Goal: Task Accomplishment & Management: Complete application form

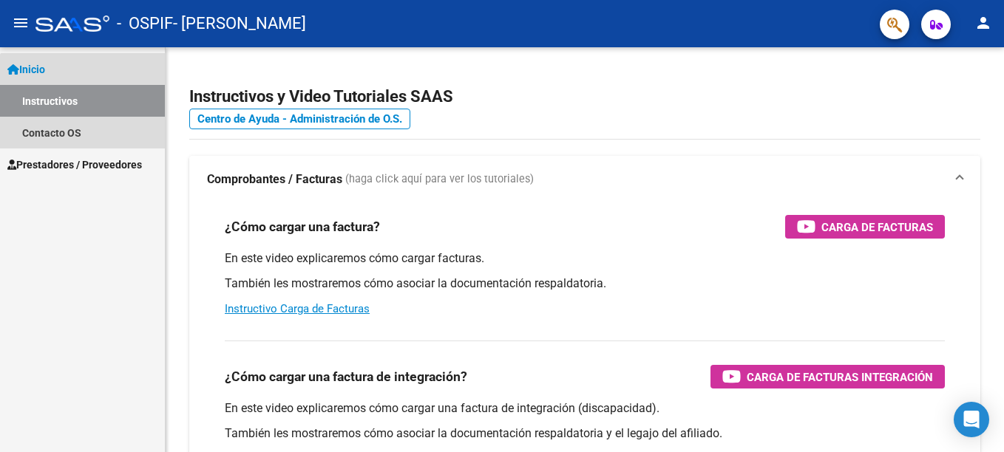
click at [97, 112] on link "Instructivos" at bounding box center [82, 101] width 165 height 32
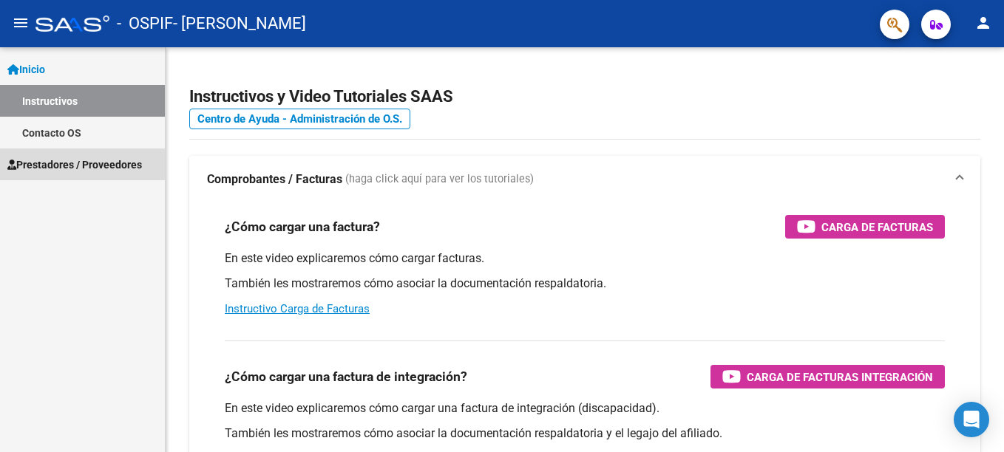
click at [107, 166] on span "Prestadores / Proveedores" at bounding box center [74, 165] width 135 height 16
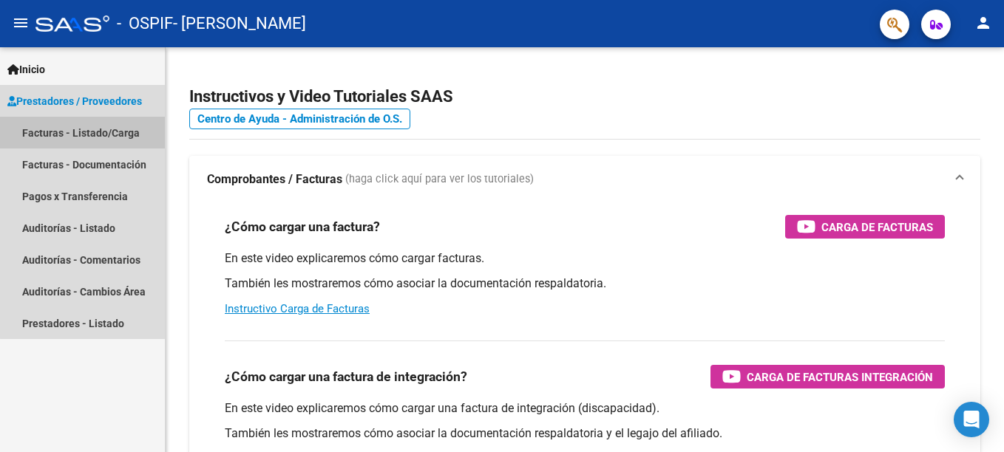
click at [121, 134] on link "Facturas - Listado/Carga" at bounding box center [82, 133] width 165 height 32
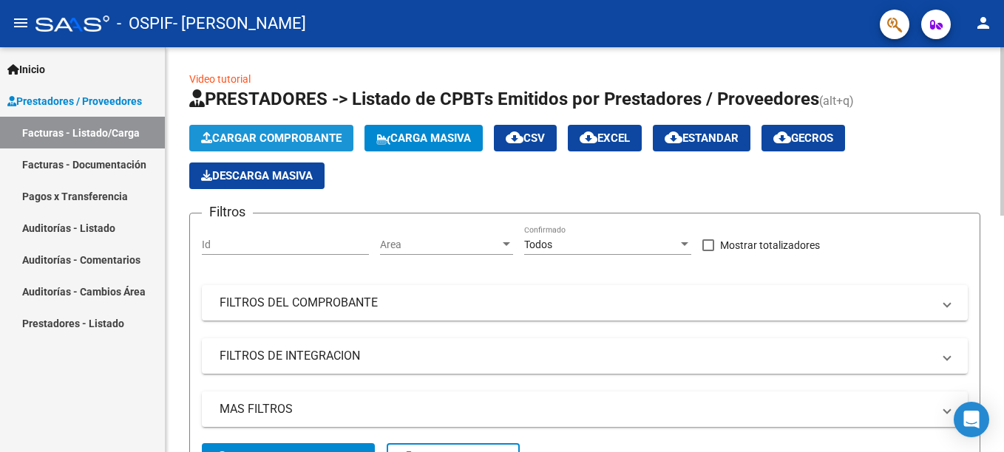
click at [280, 143] on span "Cargar Comprobante" at bounding box center [271, 138] width 140 height 13
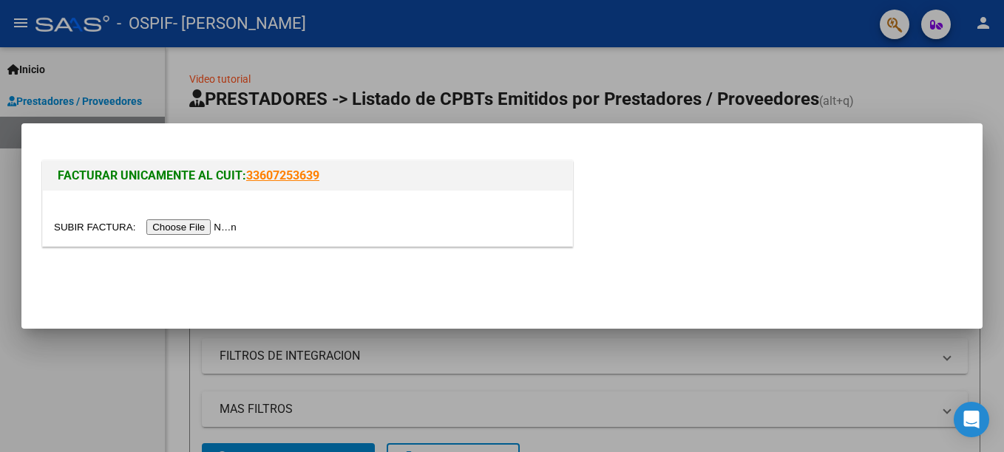
click at [195, 226] on input "file" at bounding box center [147, 228] width 187 height 16
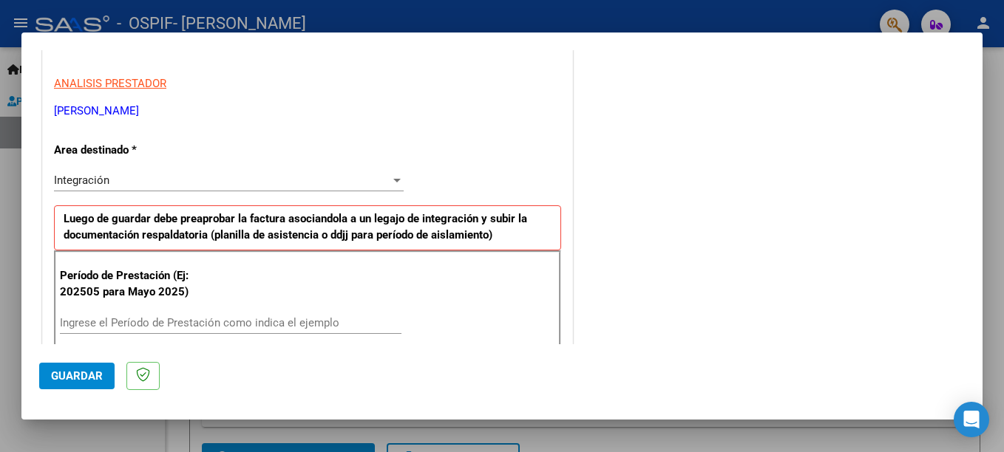
scroll to position [515, 0]
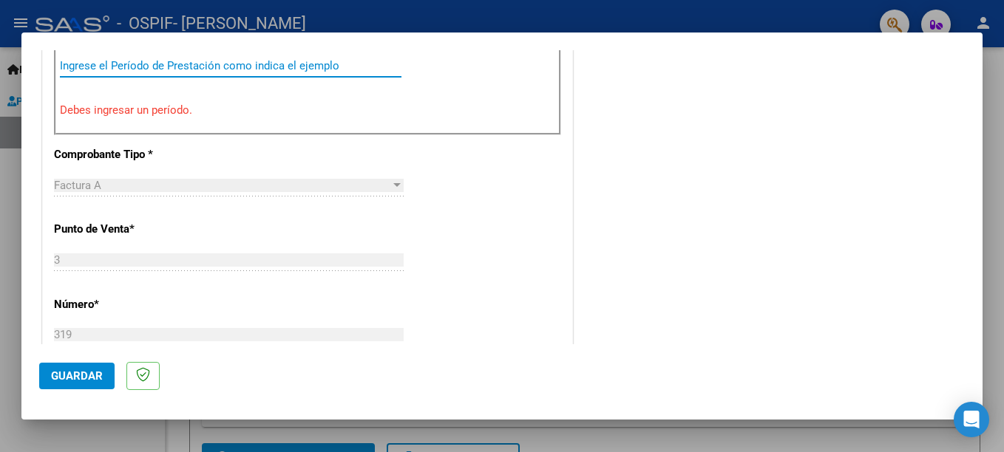
click at [186, 64] on input "Ingrese el Período de Prestación como indica el ejemplo" at bounding box center [231, 65] width 342 height 13
type input "3"
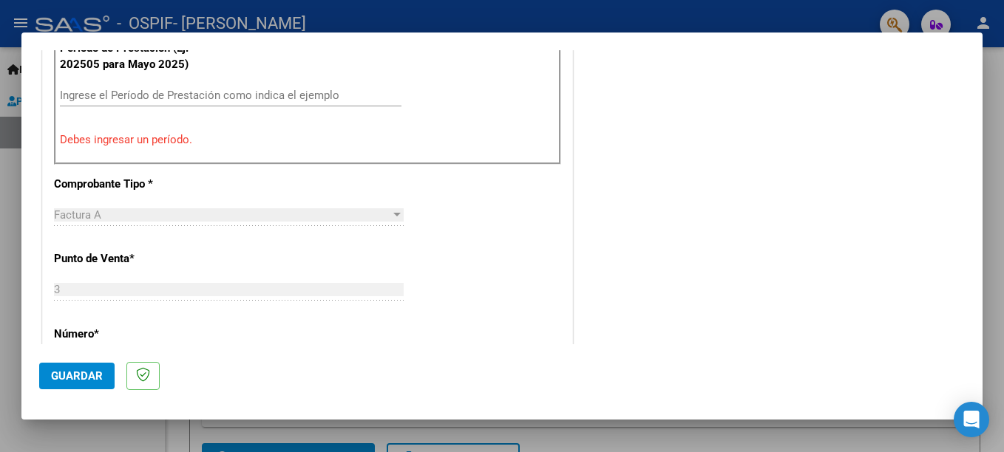
scroll to position [455, 0]
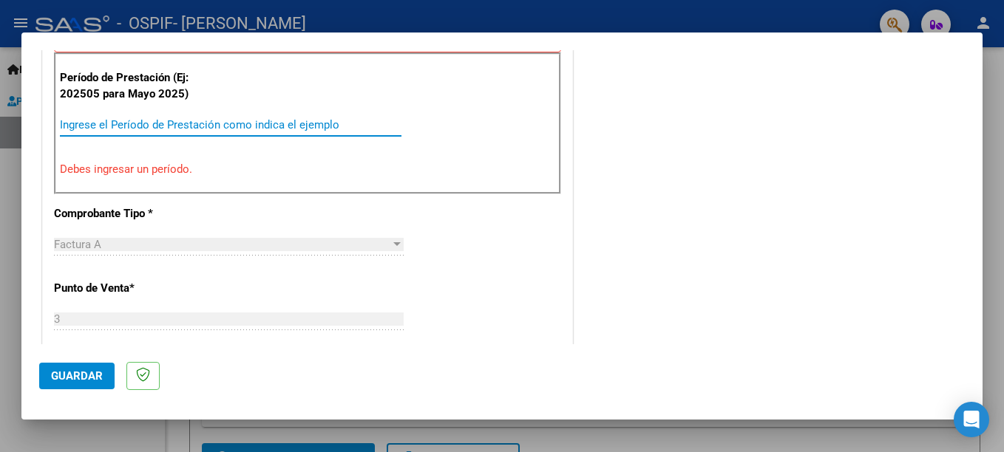
click at [110, 127] on input "Ingrese el Período de Prestación como indica el ejemplo" at bounding box center [231, 124] width 342 height 13
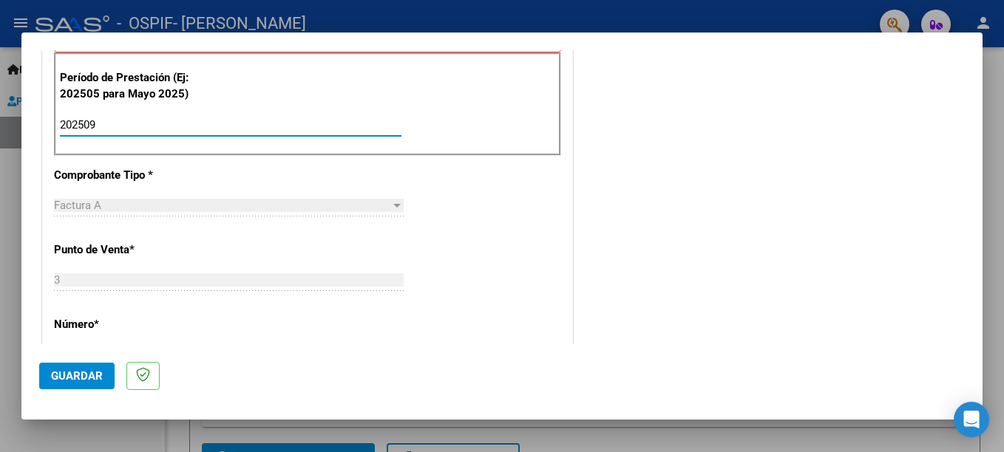
type input "202509"
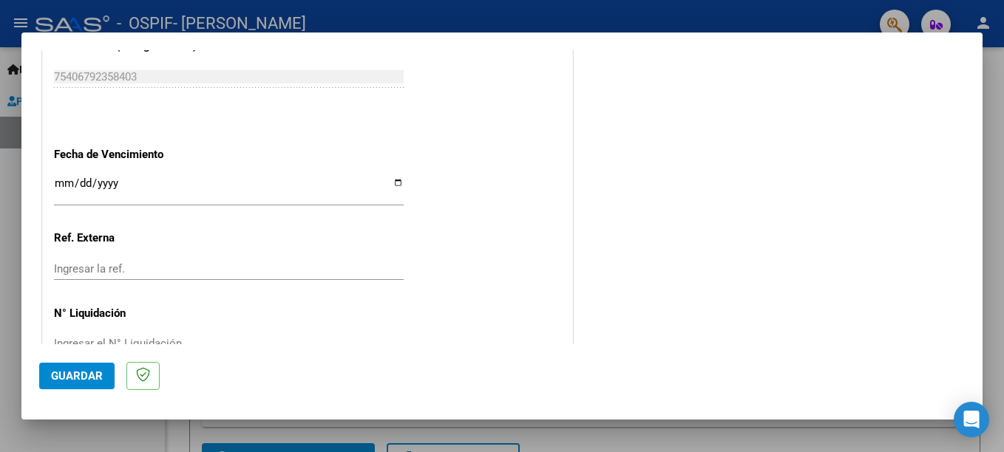
scroll to position [1007, 0]
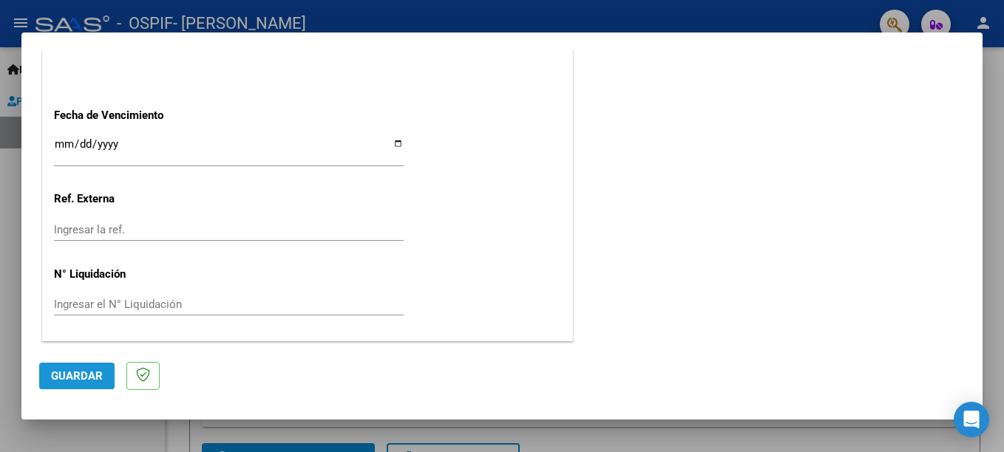
click at [64, 377] on span "Guardar" at bounding box center [77, 376] width 52 height 13
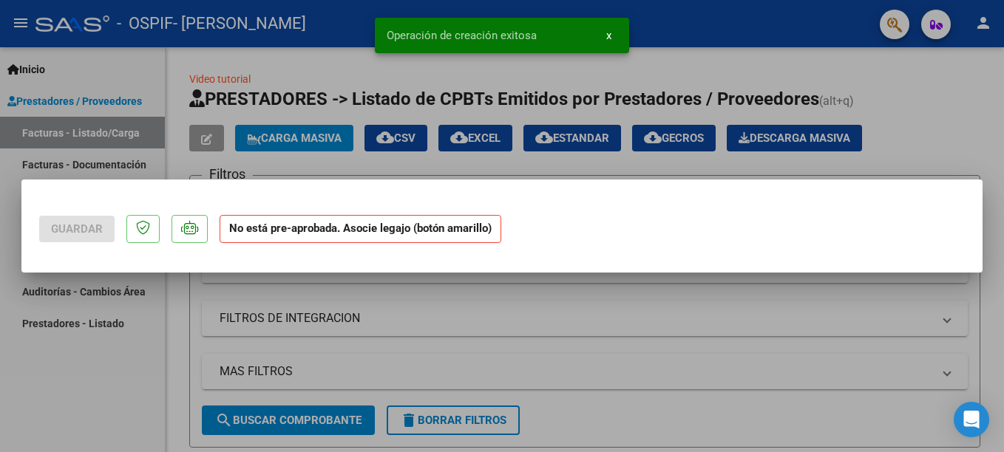
scroll to position [0, 0]
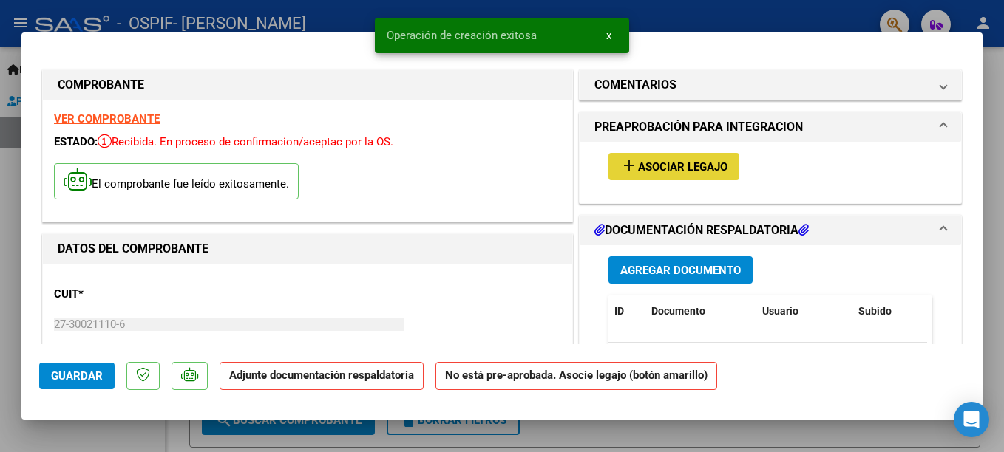
click at [725, 166] on button "add Asociar Legajo" at bounding box center [673, 166] width 131 height 27
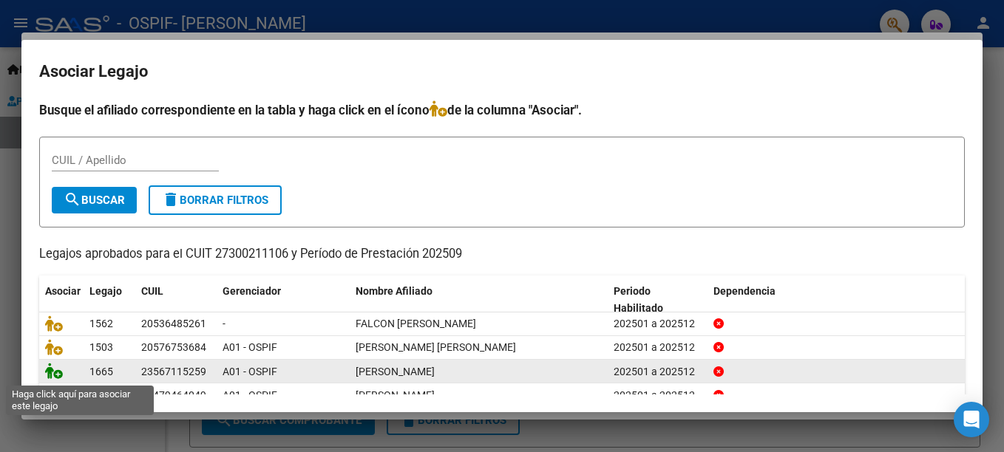
click at [56, 370] on icon at bounding box center [54, 371] width 18 height 16
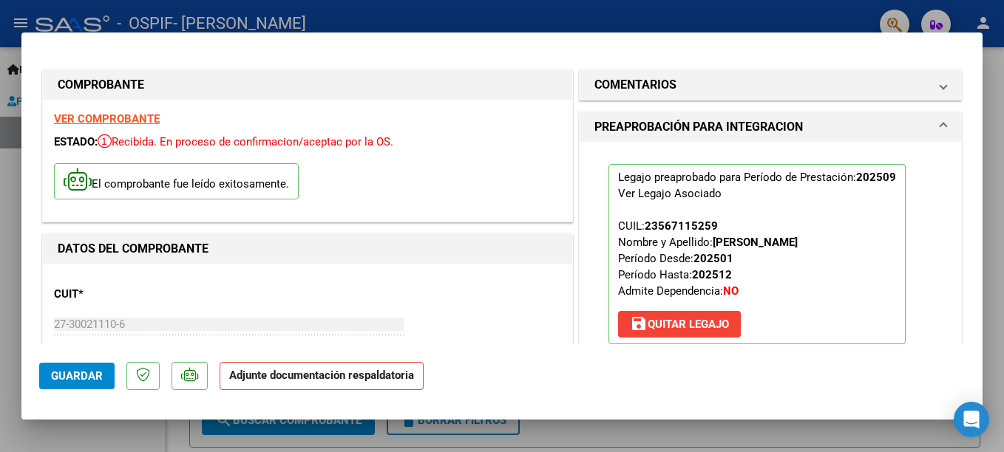
scroll to position [257, 0]
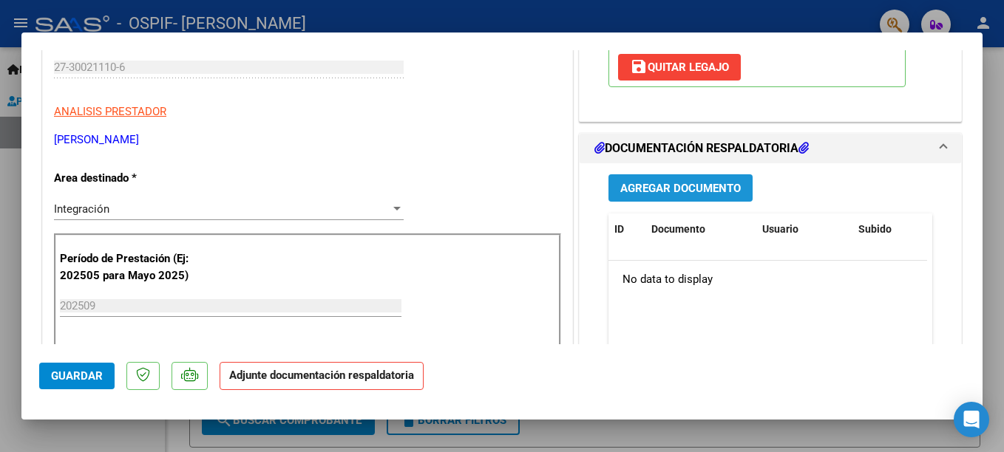
click at [640, 195] on span "Agregar Documento" at bounding box center [680, 188] width 121 height 13
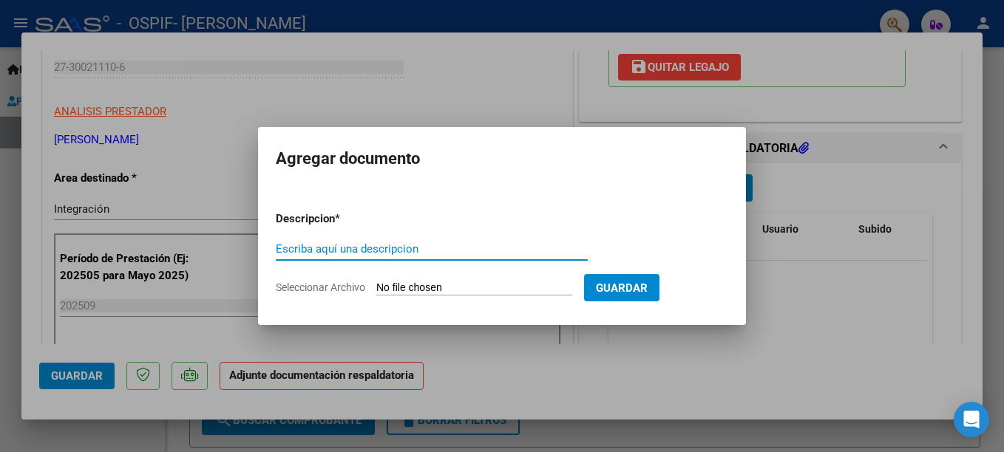
click at [328, 248] on input "Escriba aquí una descripcion" at bounding box center [432, 249] width 312 height 13
type input "planilla asistencia"
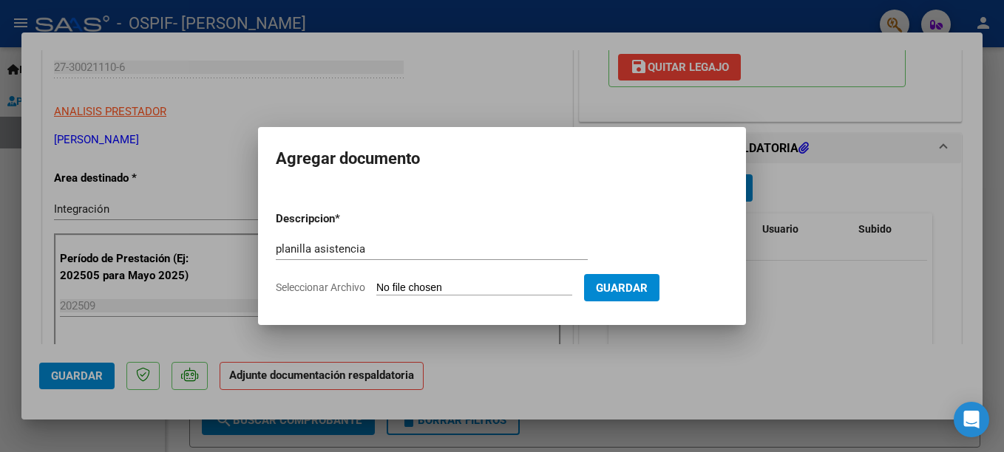
click at [457, 287] on input "Seleccionar Archivo" at bounding box center [474, 289] width 196 height 14
type input "C:\fakepath\JOAQUIN RECHE.jpg"
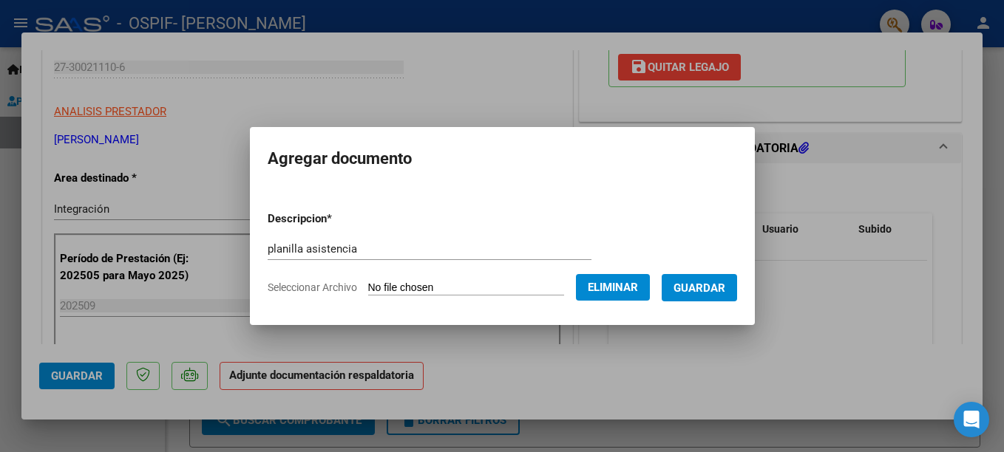
click at [682, 294] on span "Guardar" at bounding box center [700, 288] width 52 height 13
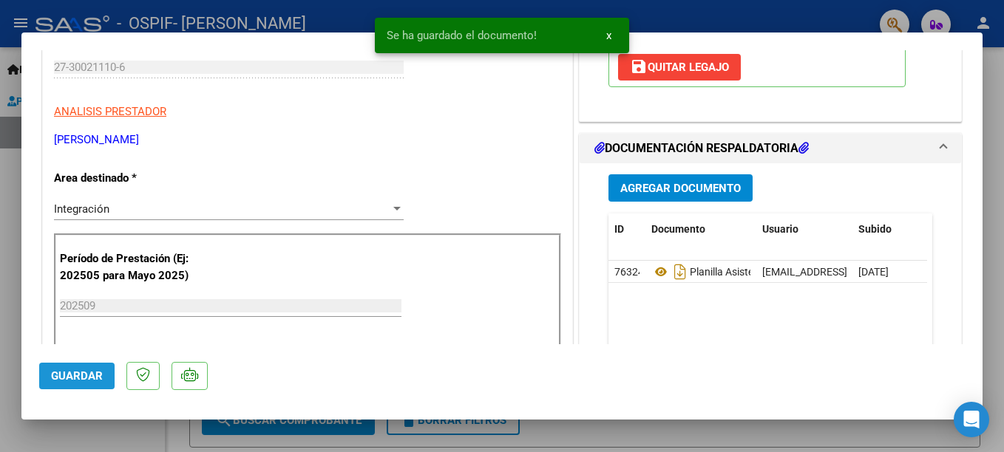
click at [81, 381] on span "Guardar" at bounding box center [77, 376] width 52 height 13
click at [645, 19] on div "Operación de edición exitosa x" at bounding box center [502, 35] width 290 height 71
click at [680, 9] on div at bounding box center [502, 226] width 1004 height 452
type input "$ 0,00"
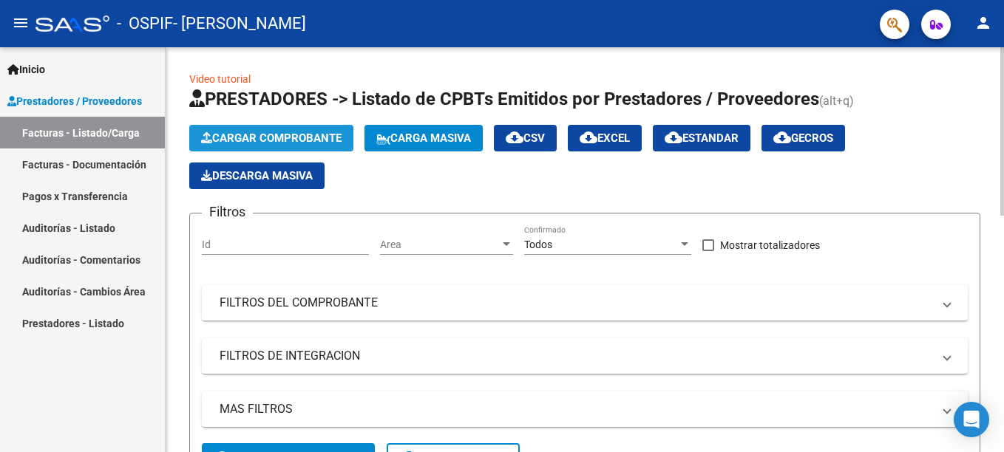
click at [291, 137] on span "Cargar Comprobante" at bounding box center [271, 138] width 140 height 13
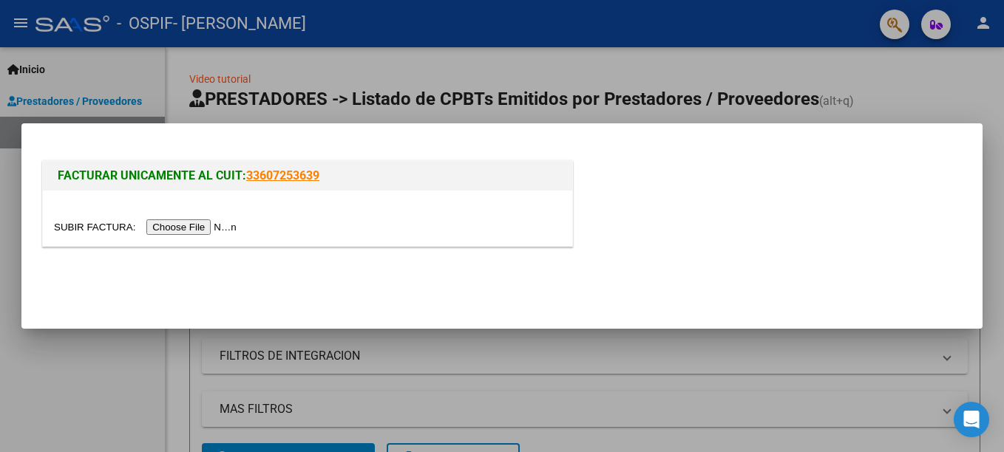
click at [192, 224] on input "file" at bounding box center [147, 228] width 187 height 16
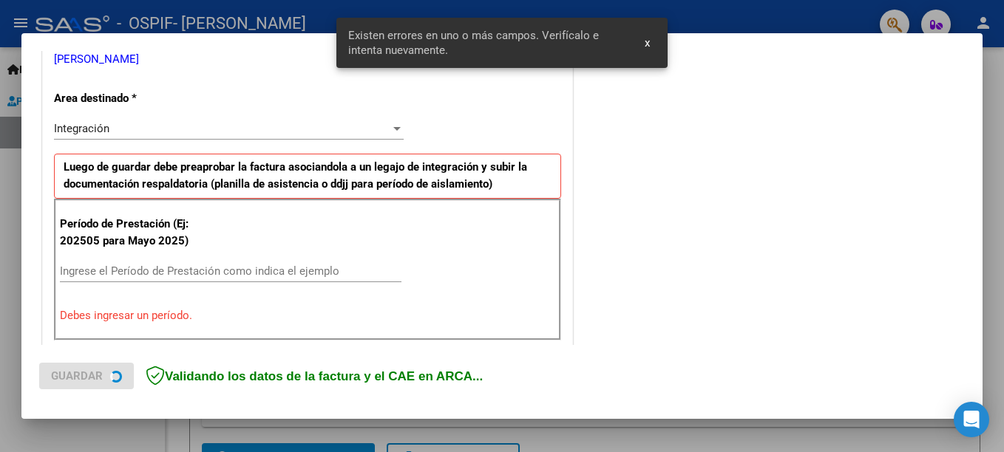
scroll to position [340, 0]
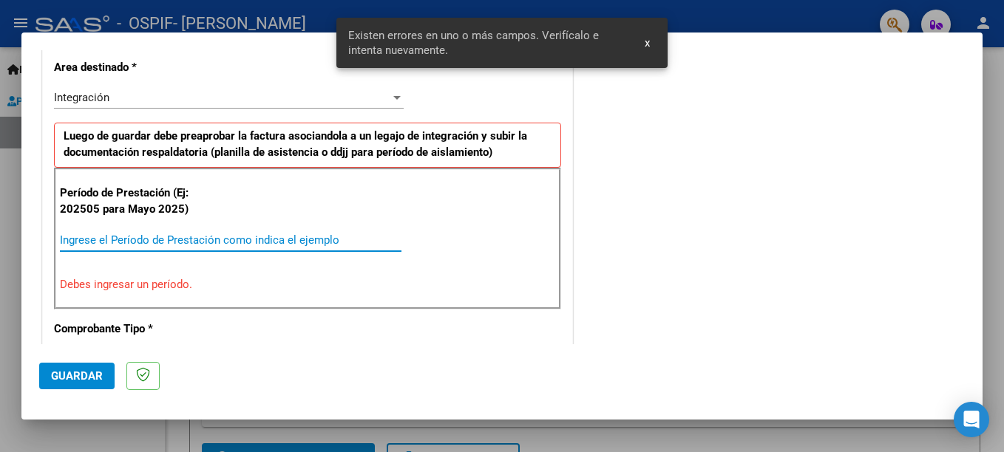
click at [115, 245] on input "Ingrese el Período de Prestación como indica el ejemplo" at bounding box center [231, 240] width 342 height 13
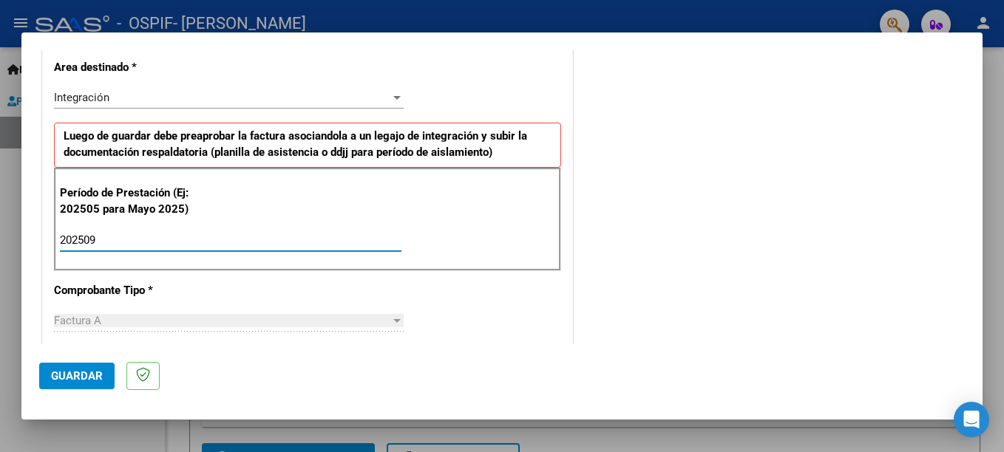
type input "202509"
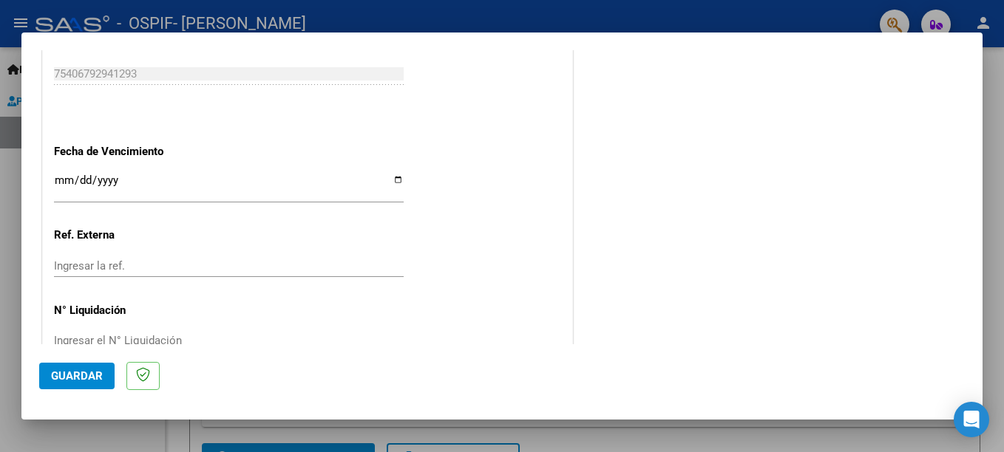
scroll to position [1007, 0]
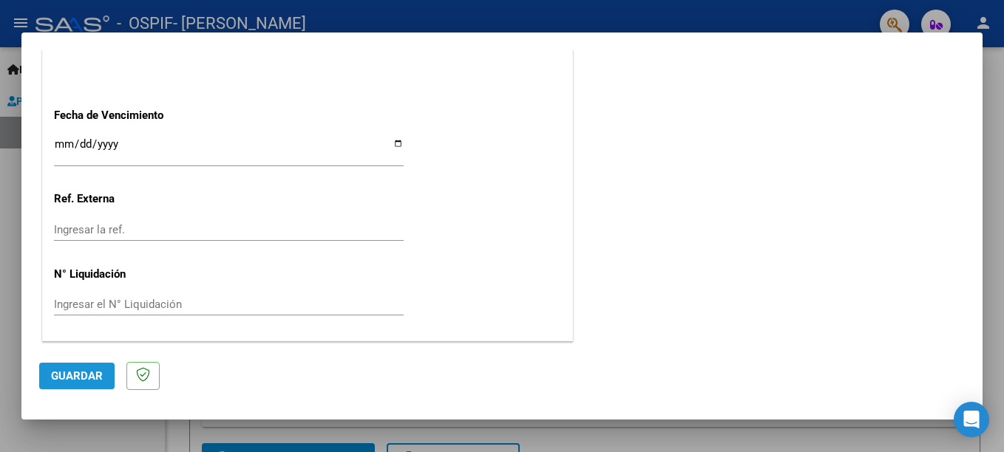
click at [77, 366] on button "Guardar" at bounding box center [76, 376] width 75 height 27
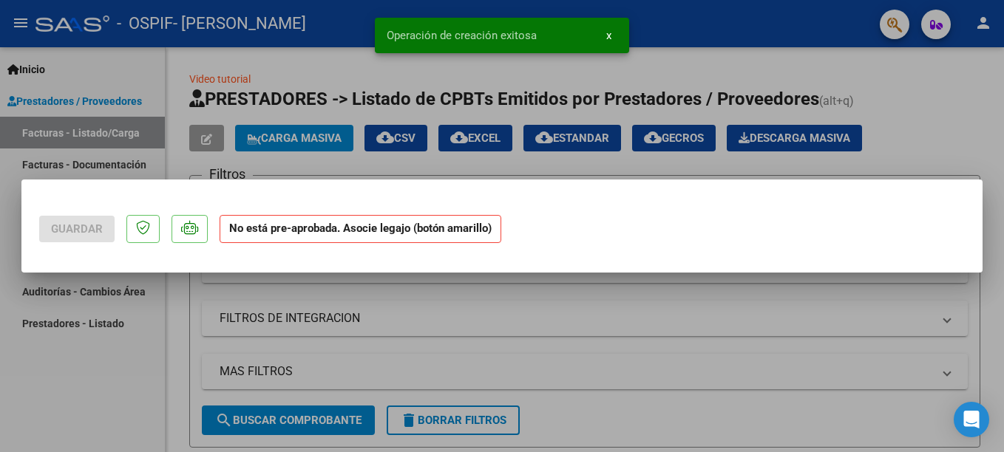
scroll to position [0, 0]
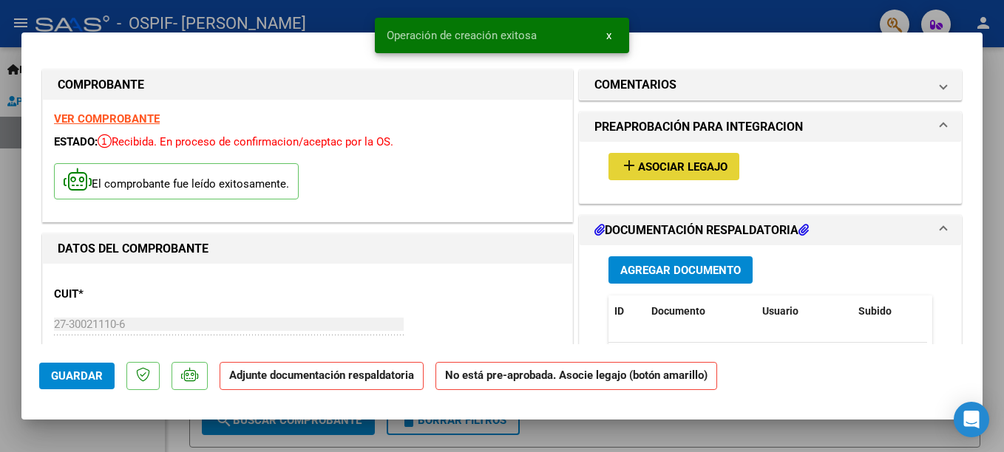
click at [640, 171] on span "Asociar Legajo" at bounding box center [682, 166] width 89 height 13
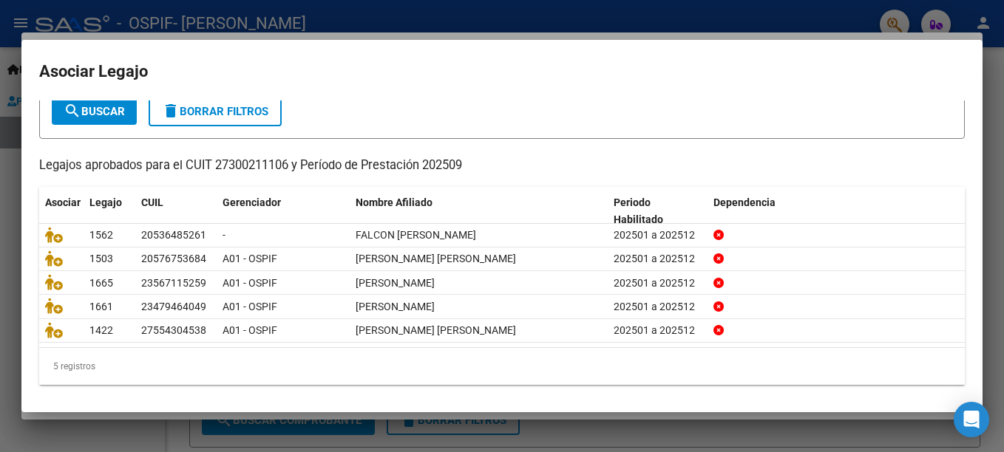
scroll to position [95, 0]
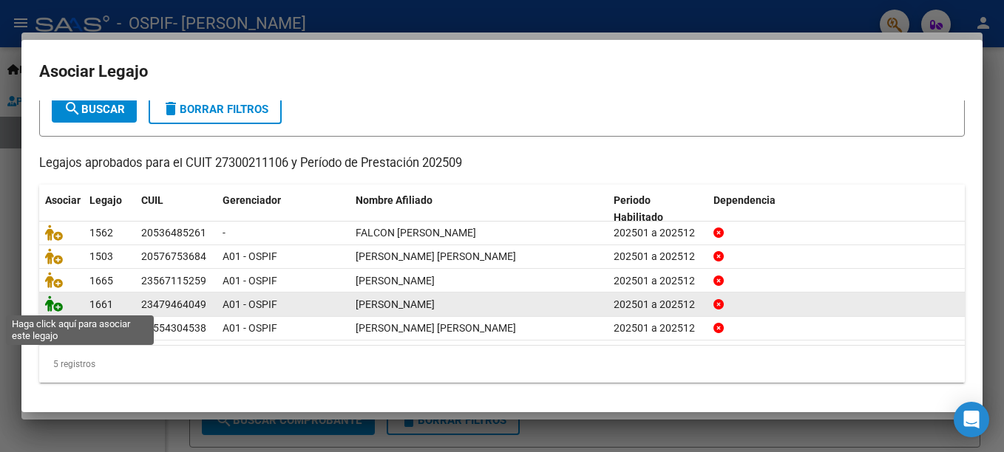
click at [55, 302] on icon at bounding box center [54, 304] width 18 height 16
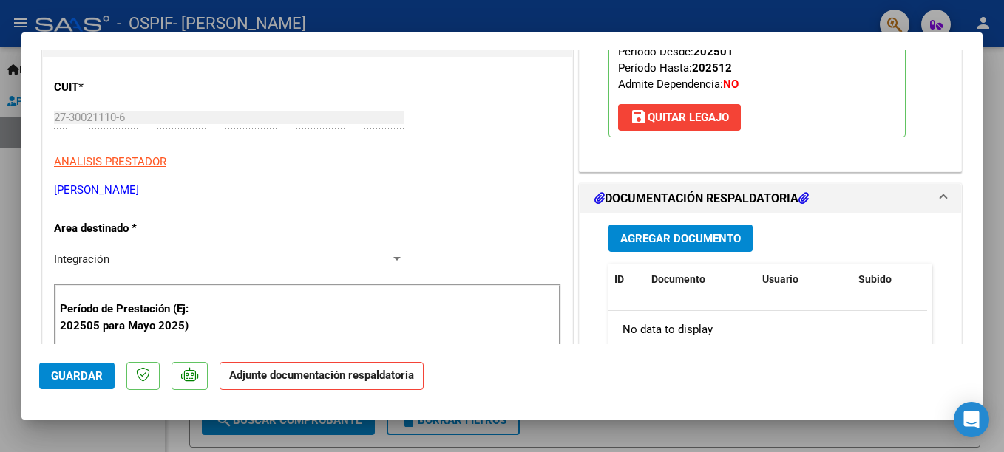
scroll to position [286, 0]
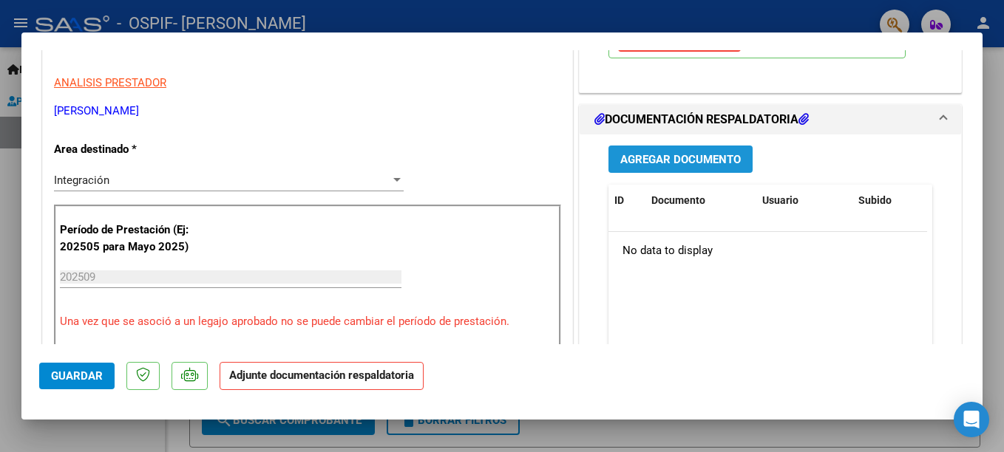
click at [658, 163] on span "Agregar Documento" at bounding box center [680, 159] width 121 height 13
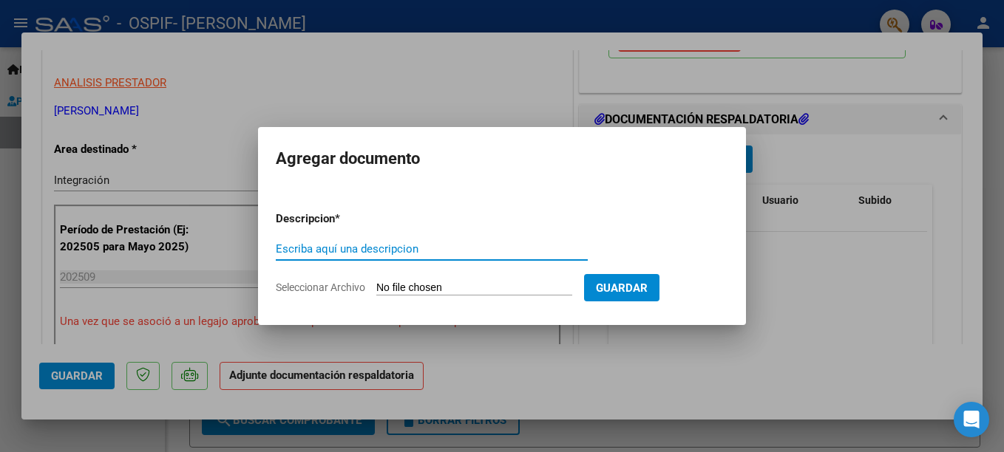
click at [393, 252] on input "Escriba aquí una descripcion" at bounding box center [432, 249] width 312 height 13
type input "s"
type input "planilla asistencia"
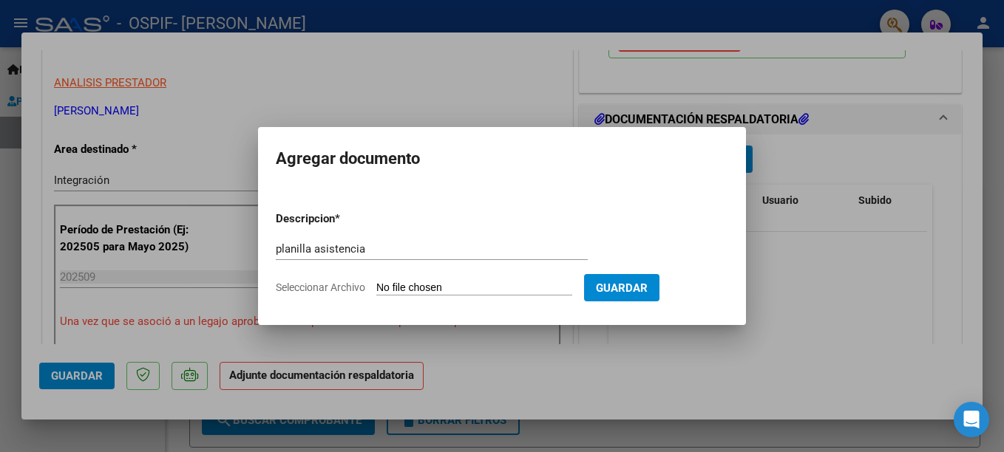
click at [429, 286] on input "Seleccionar Archivo" at bounding box center [474, 289] width 196 height 14
type input "C:\fakepath\SEBASTIAN DAHER).jpg"
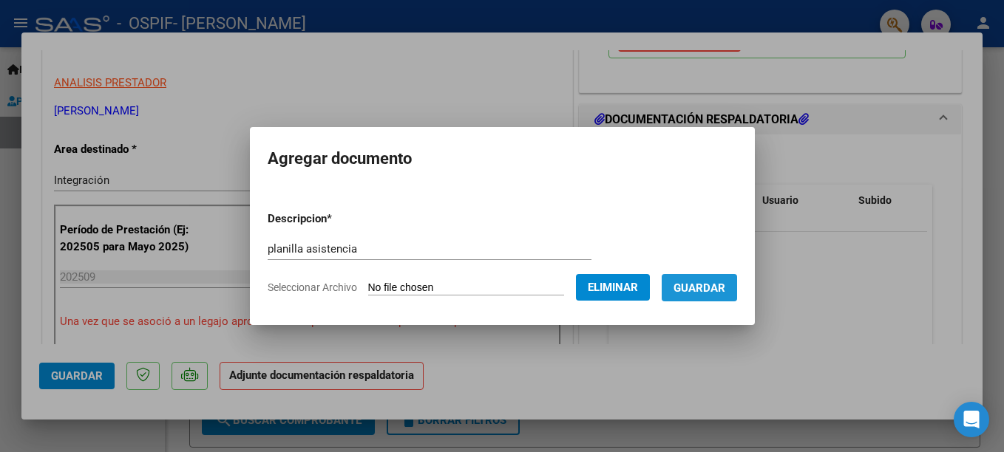
click at [706, 290] on span "Guardar" at bounding box center [700, 288] width 52 height 13
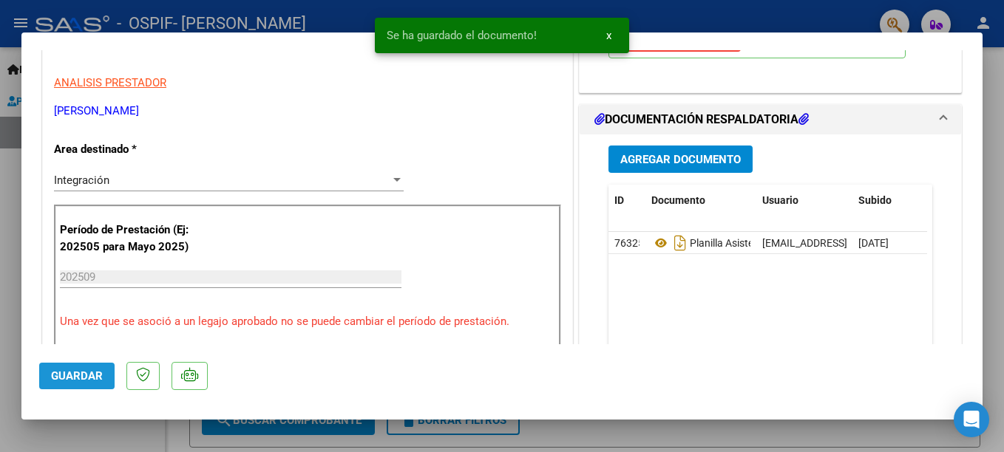
click at [101, 374] on span "Guardar" at bounding box center [77, 376] width 52 height 13
click at [679, 9] on div at bounding box center [502, 226] width 1004 height 452
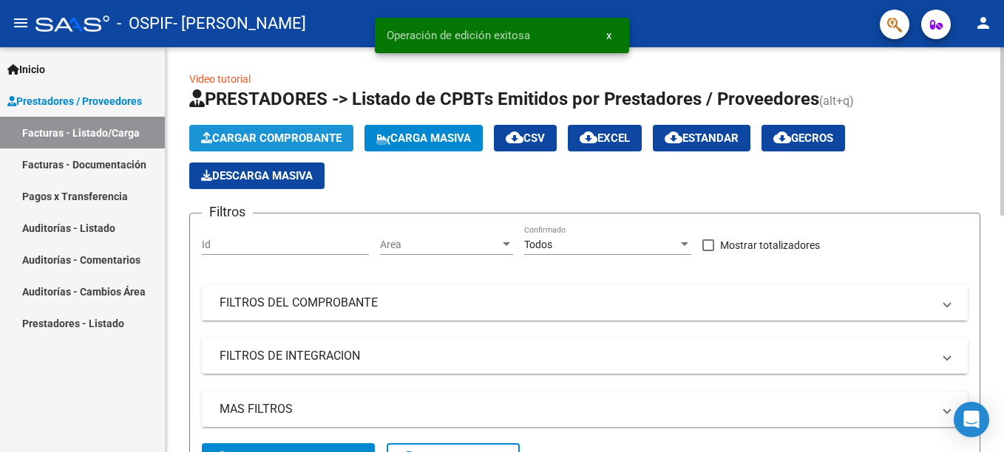
click at [296, 141] on span "Cargar Comprobante" at bounding box center [271, 138] width 140 height 13
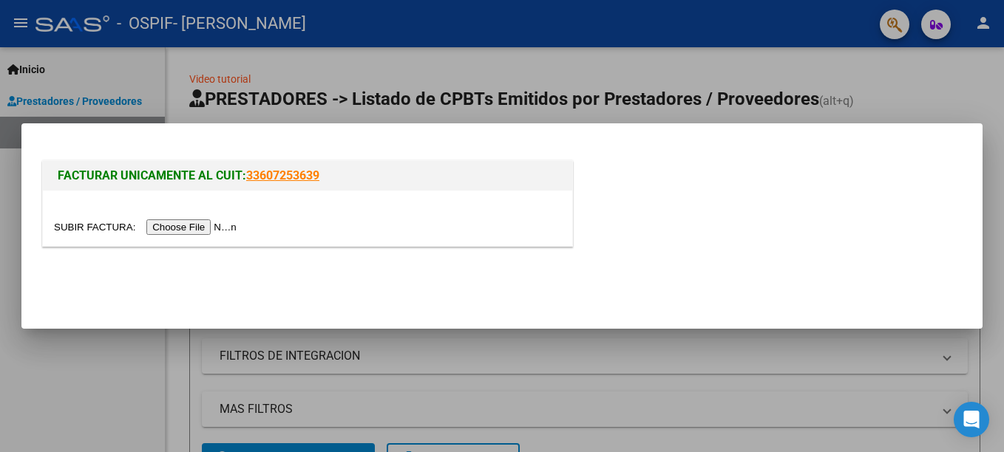
click at [166, 230] on input "file" at bounding box center [147, 228] width 187 height 16
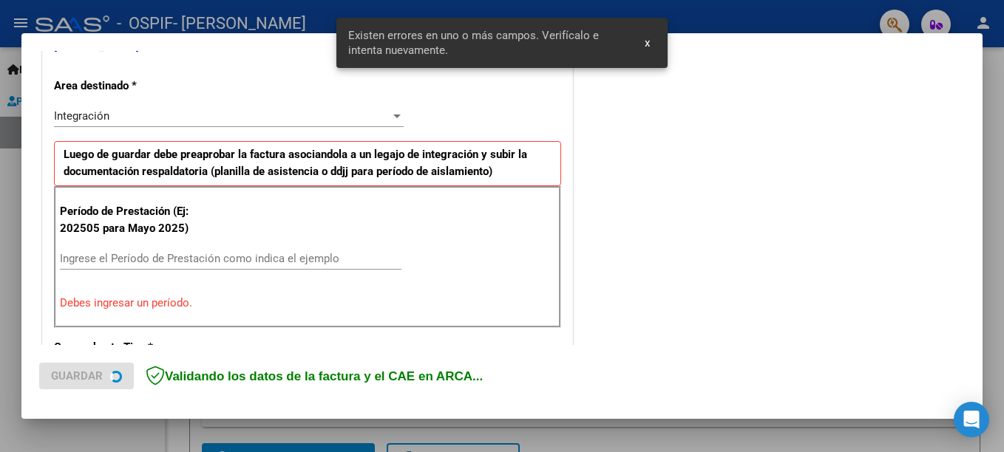
scroll to position [340, 0]
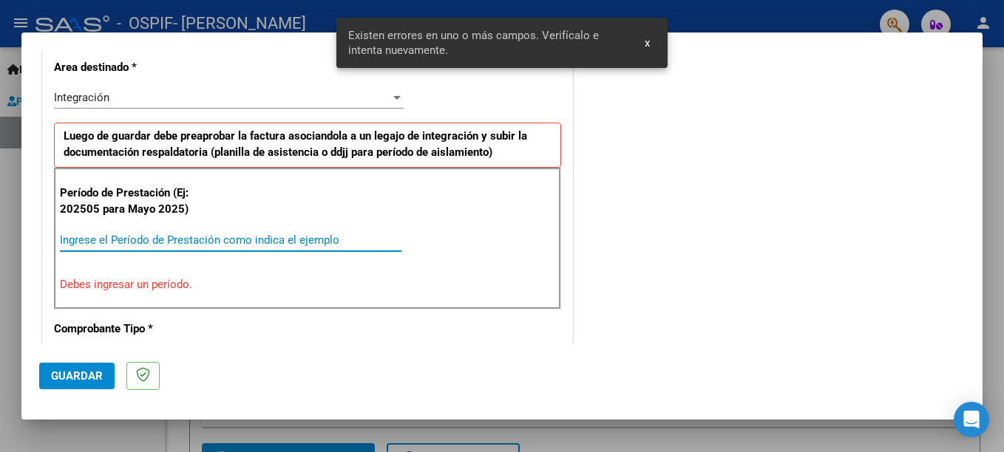
click at [132, 238] on input "Ingrese el Período de Prestación como indica el ejemplo" at bounding box center [231, 240] width 342 height 13
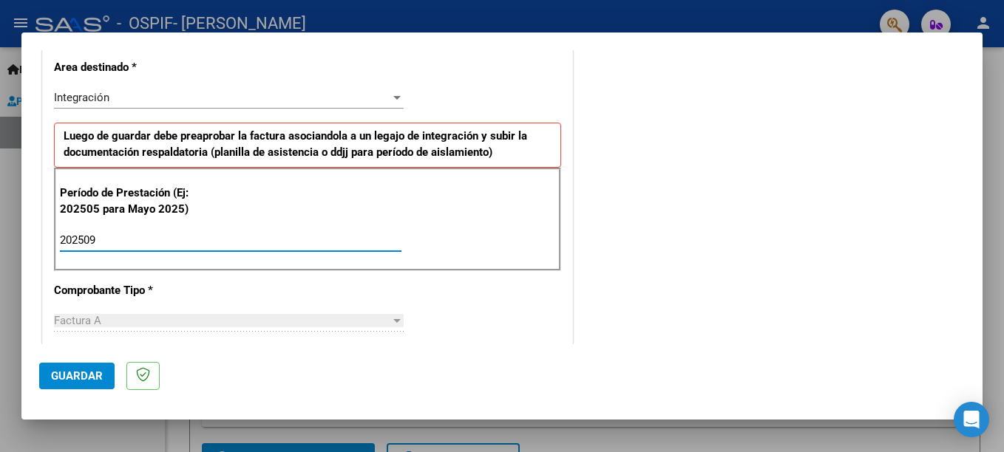
type input "202509"
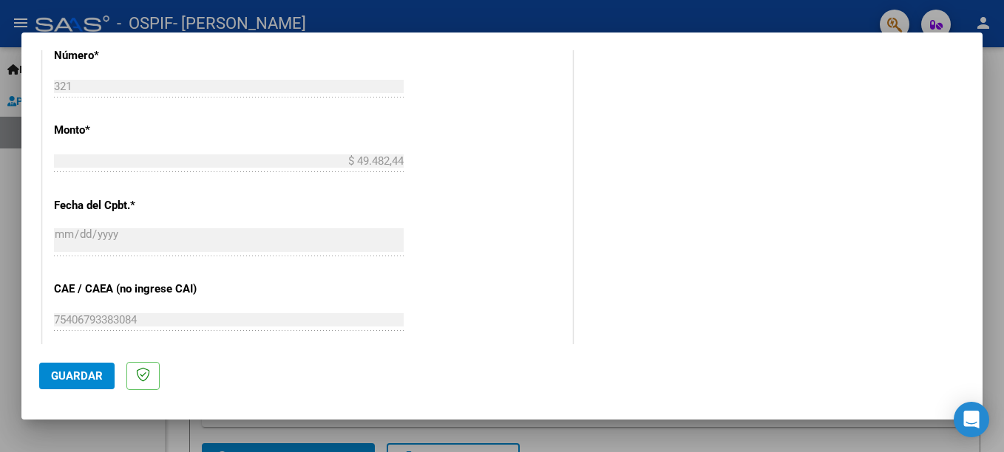
scroll to position [774, 0]
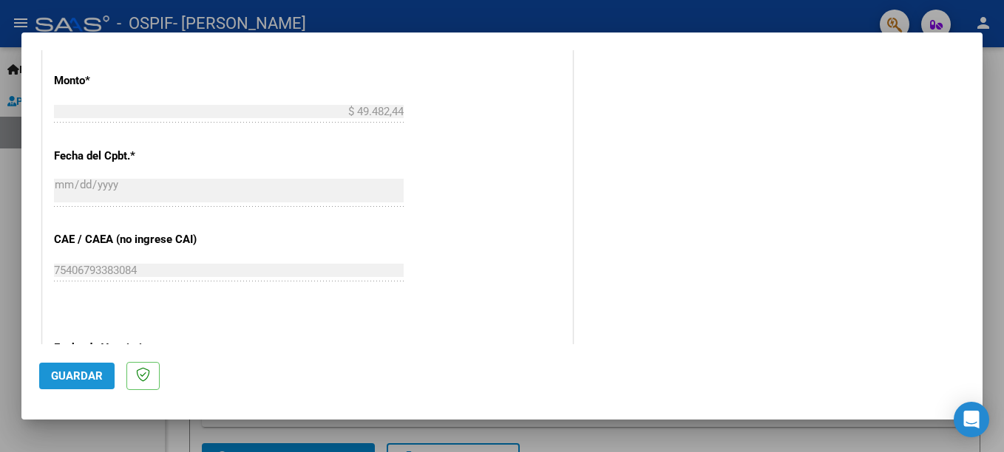
click at [72, 373] on span "Guardar" at bounding box center [77, 376] width 52 height 13
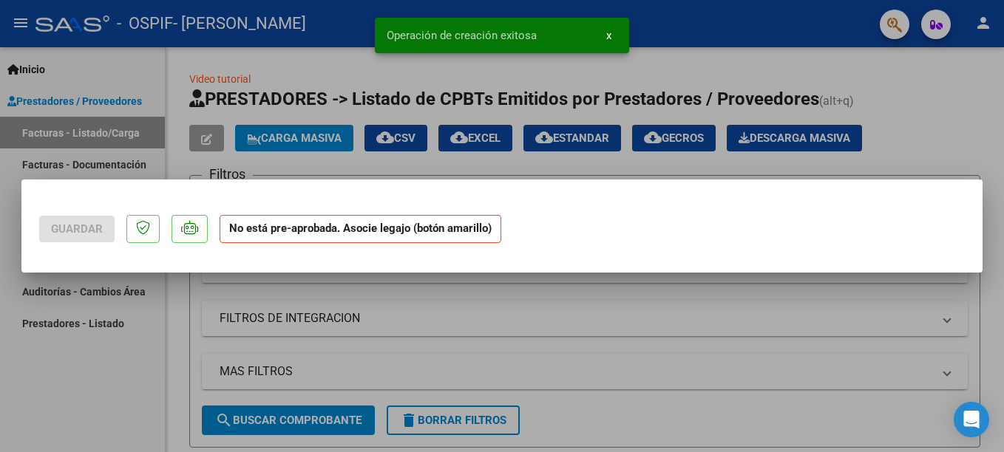
scroll to position [0, 0]
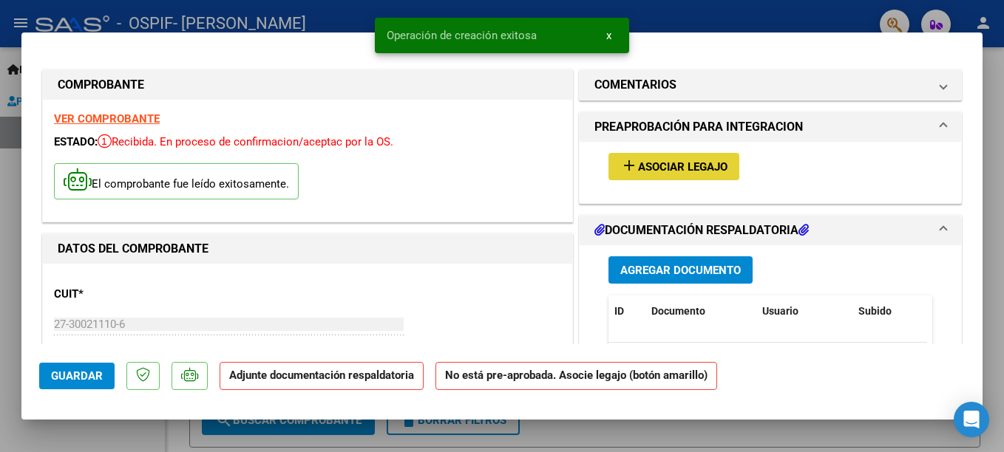
click at [677, 173] on span "Asociar Legajo" at bounding box center [682, 166] width 89 height 13
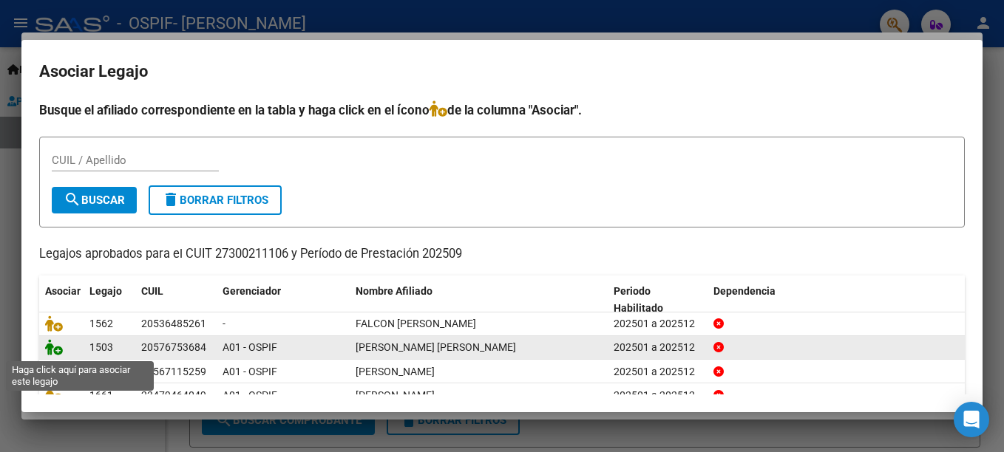
click at [50, 352] on icon at bounding box center [54, 347] width 18 height 16
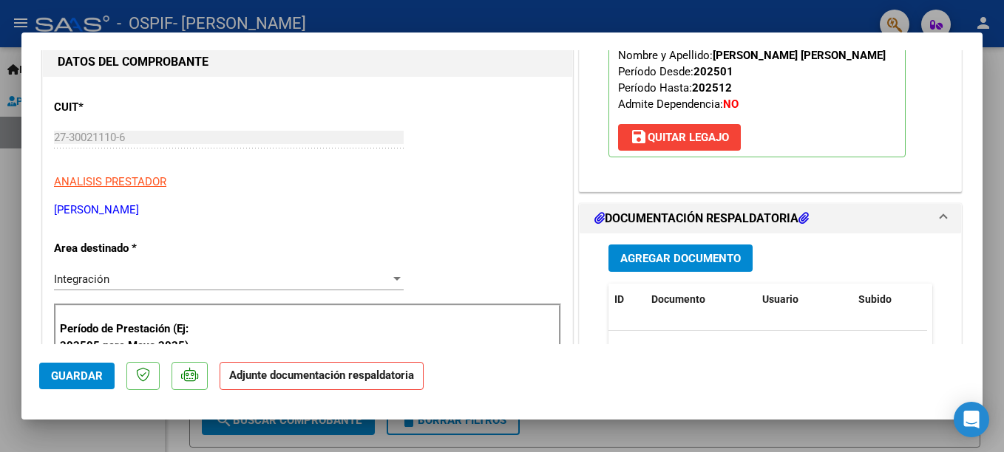
scroll to position [266, 0]
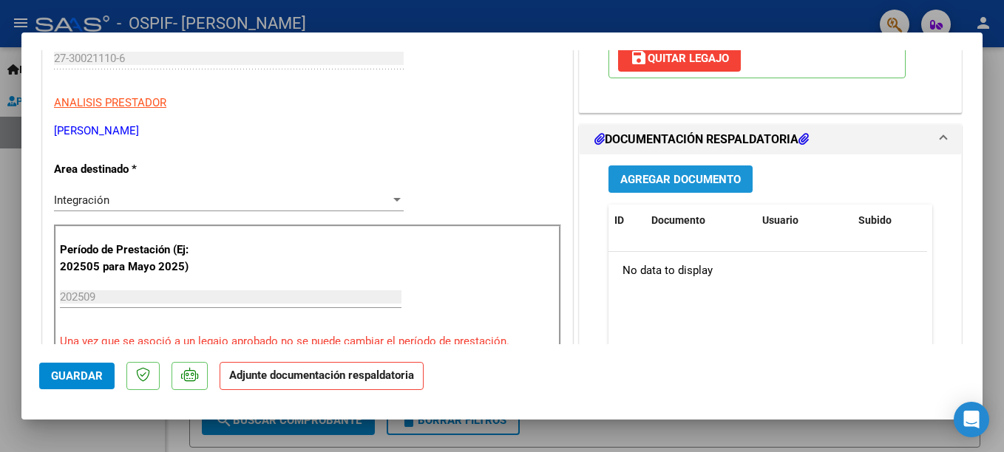
click at [698, 182] on span "Agregar Documento" at bounding box center [680, 179] width 121 height 13
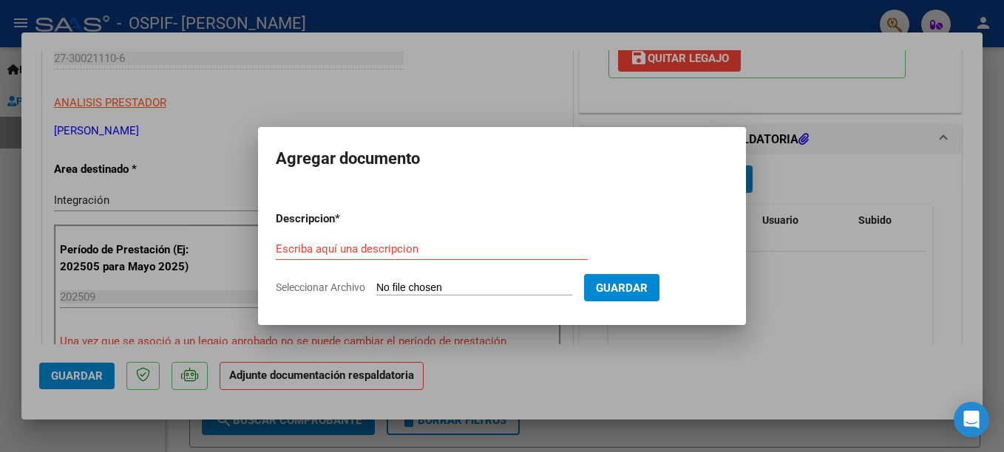
click at [392, 239] on div "Escriba aquí una descripcion" at bounding box center [432, 249] width 312 height 22
click at [390, 248] on input "Escriba aquí una descripcion" at bounding box center [432, 249] width 312 height 13
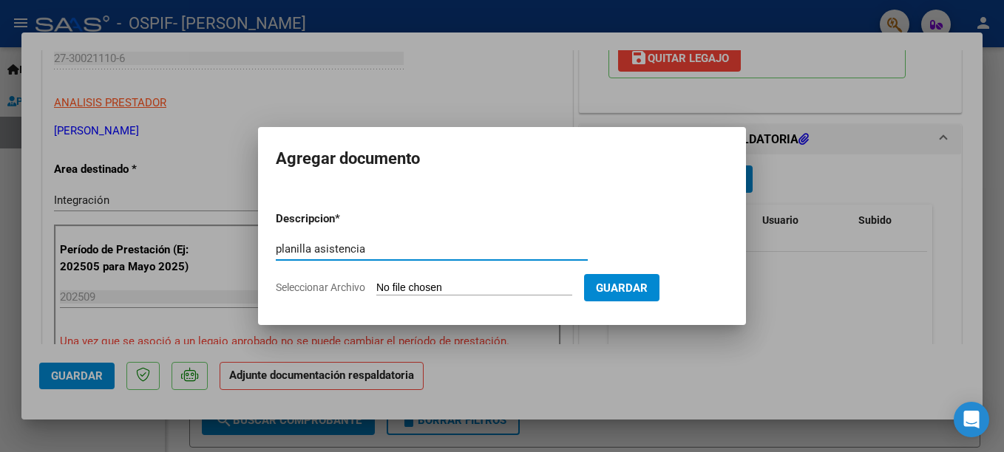
type input "planilla asistencia"
click at [438, 291] on input "Seleccionar Archivo" at bounding box center [474, 289] width 196 height 14
type input "C:\fakepath\NEHEMIAS CARRIZO.jpg"
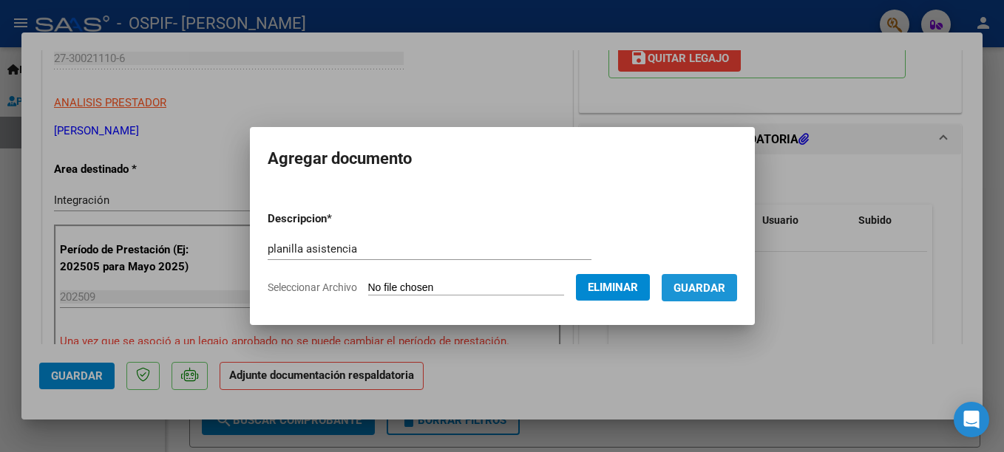
click at [699, 296] on button "Guardar" at bounding box center [699, 287] width 75 height 27
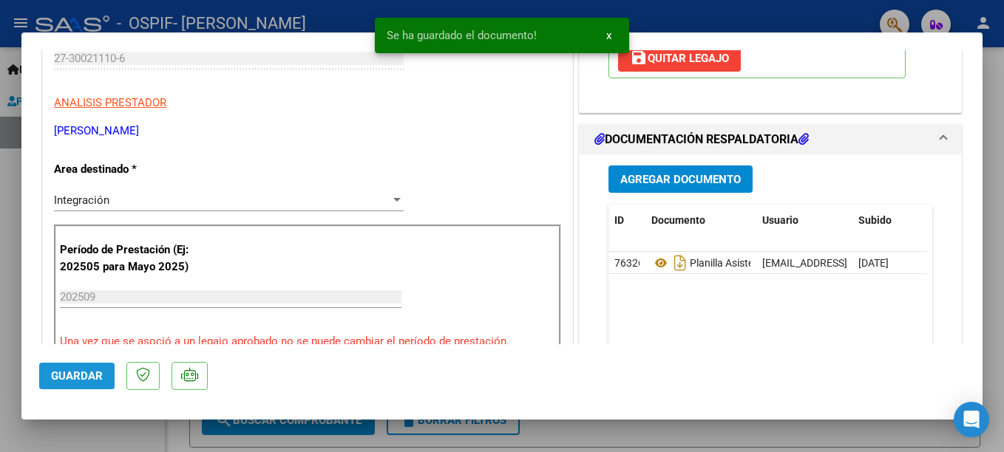
click at [103, 378] on button "Guardar" at bounding box center [76, 376] width 75 height 27
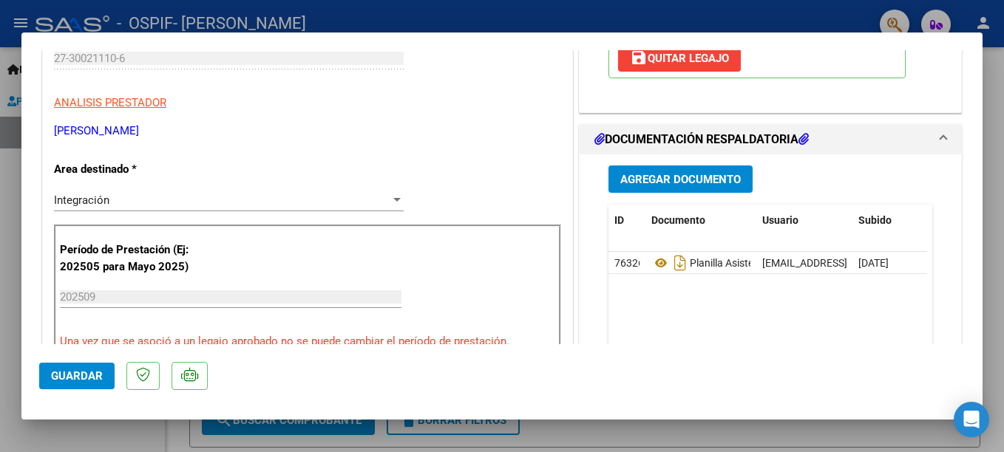
click at [668, 13] on div at bounding box center [502, 226] width 1004 height 452
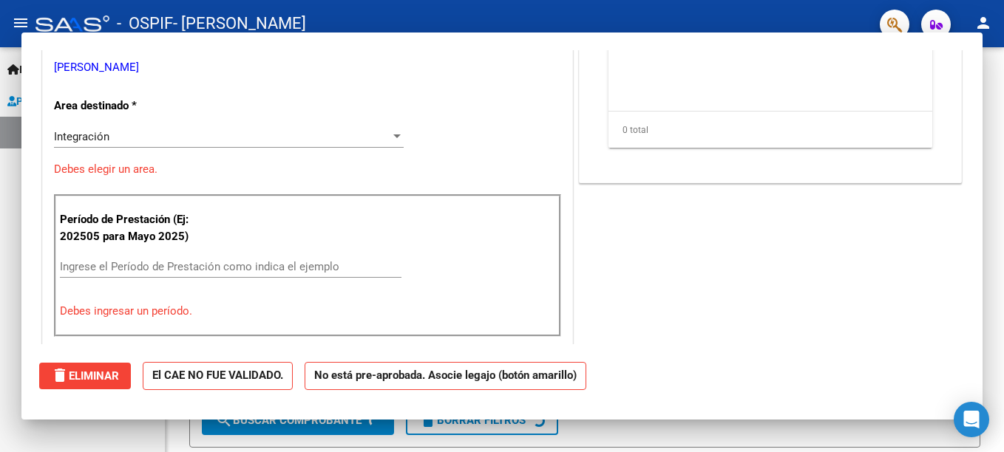
scroll to position [0, 0]
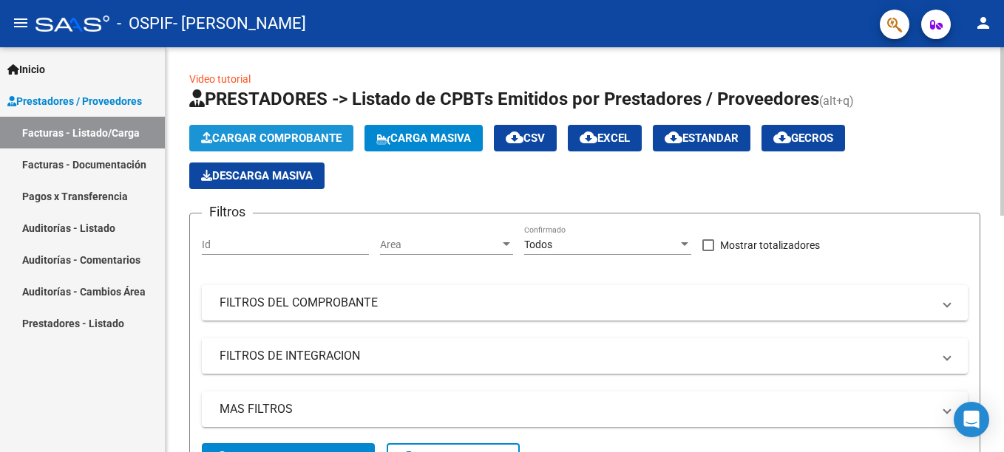
click at [300, 139] on span "Cargar Comprobante" at bounding box center [271, 138] width 140 height 13
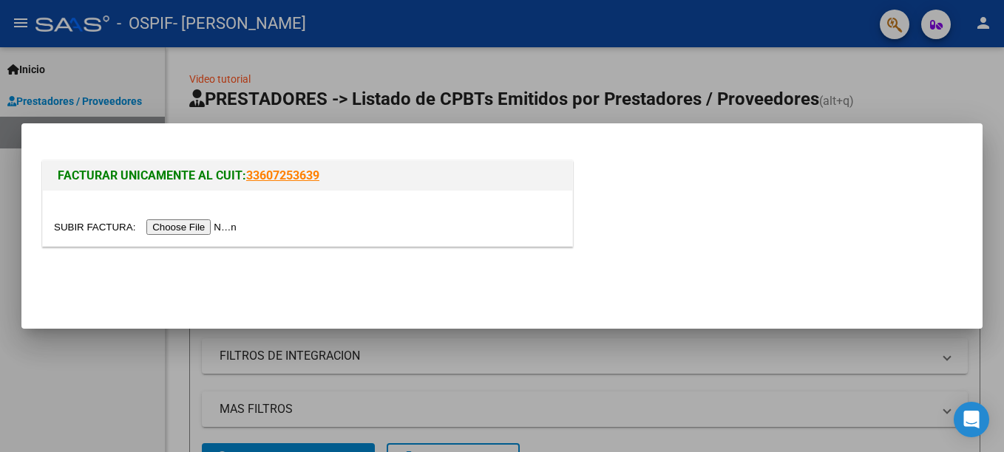
click at [178, 228] on input "file" at bounding box center [147, 228] width 187 height 16
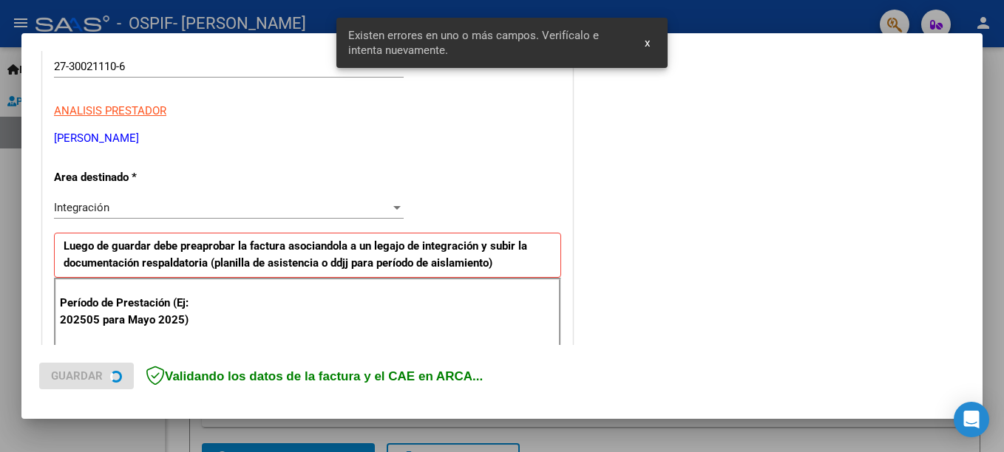
scroll to position [340, 0]
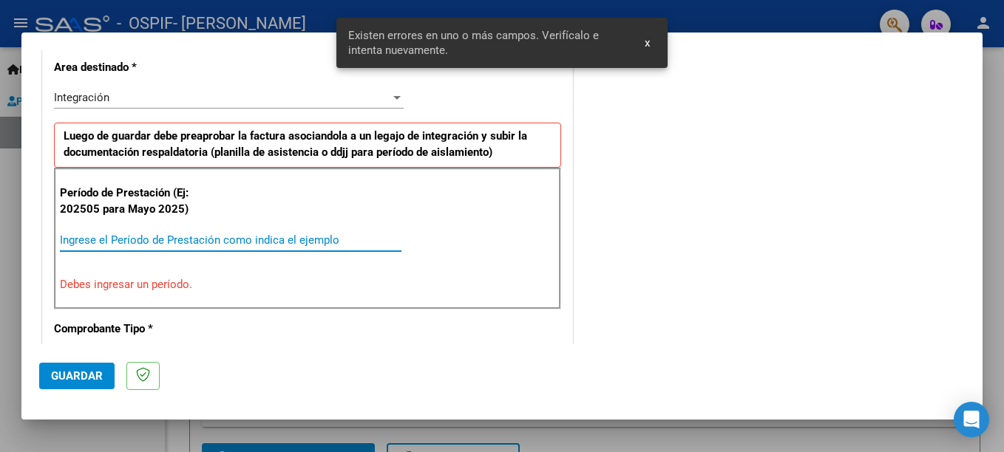
click at [192, 237] on input "Ingrese el Período de Prestación como indica el ejemplo" at bounding box center [231, 240] width 342 height 13
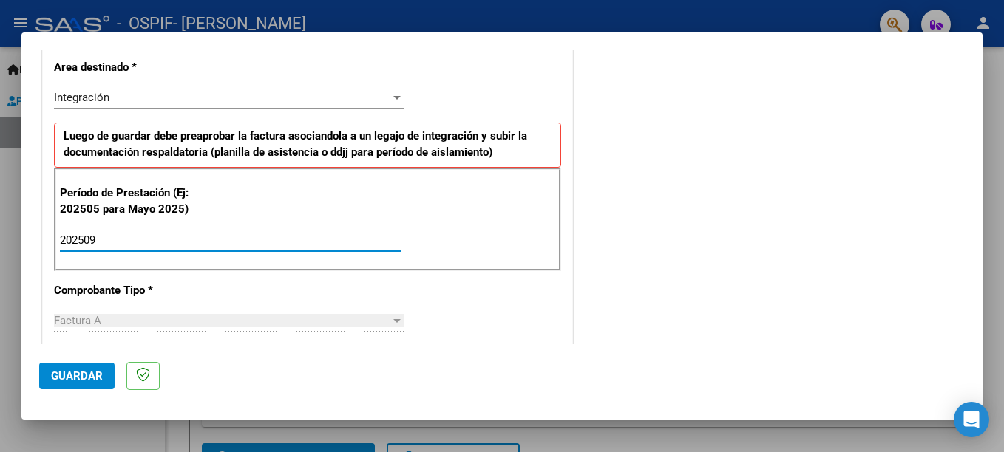
type input "202509"
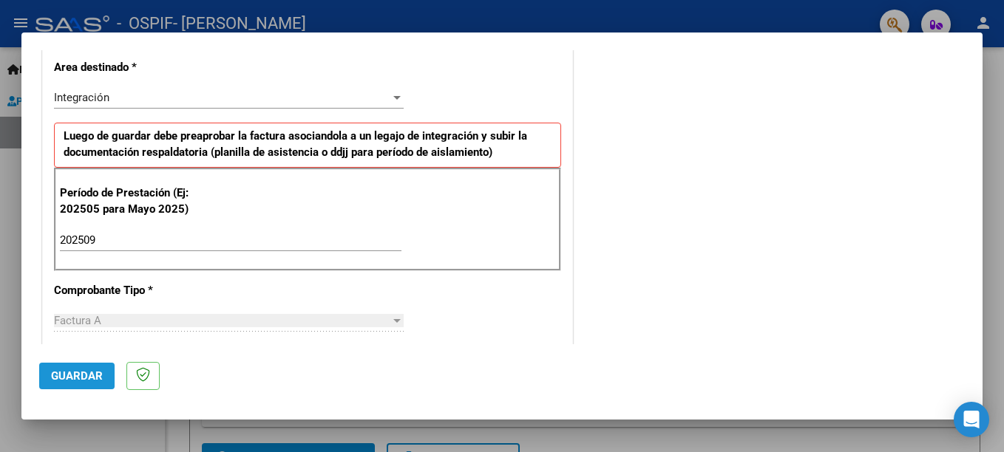
click at [82, 373] on span "Guardar" at bounding box center [77, 376] width 52 height 13
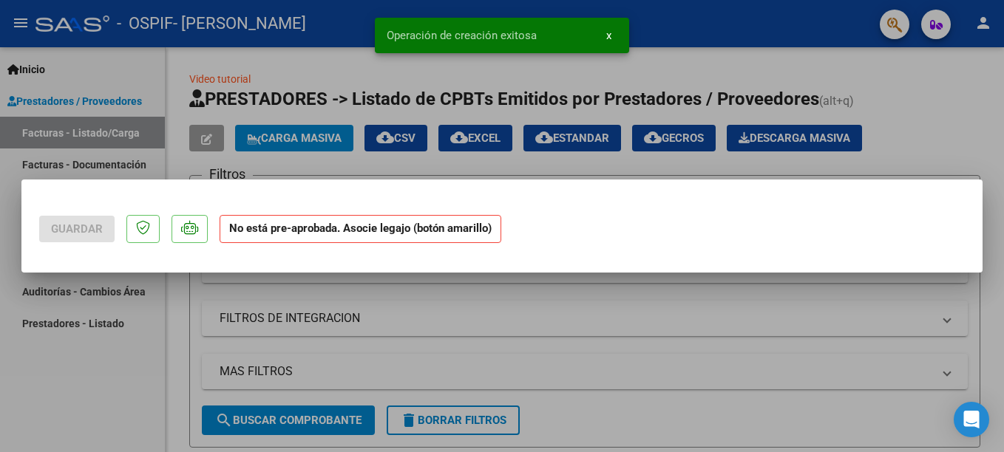
scroll to position [0, 0]
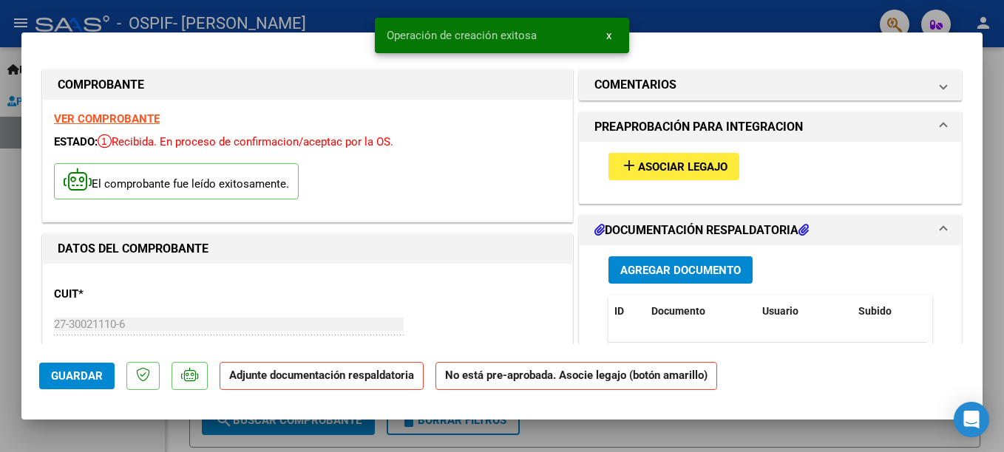
click at [694, 173] on span "Asociar Legajo" at bounding box center [682, 166] width 89 height 13
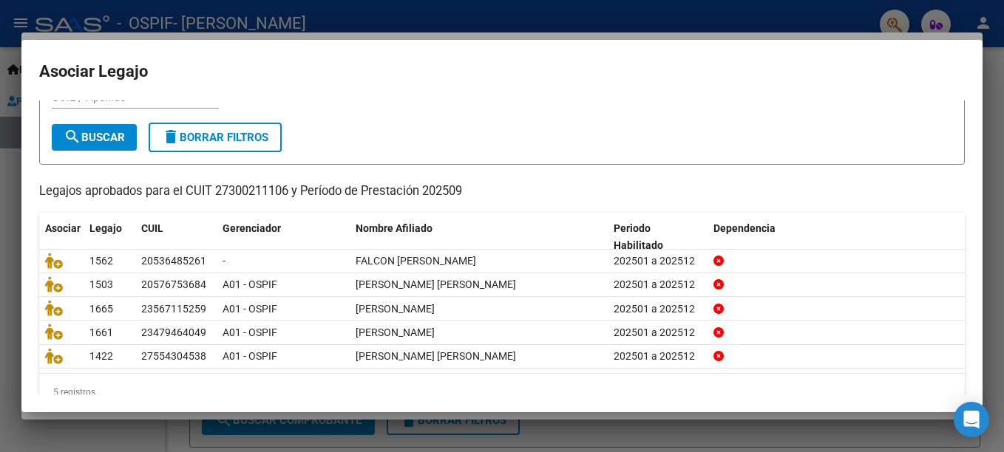
scroll to position [89, 0]
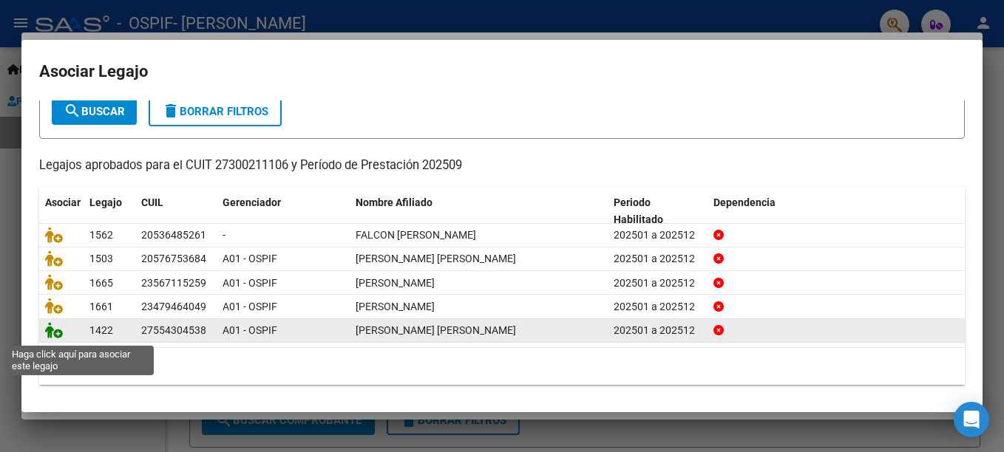
click at [50, 333] on icon at bounding box center [54, 330] width 18 height 16
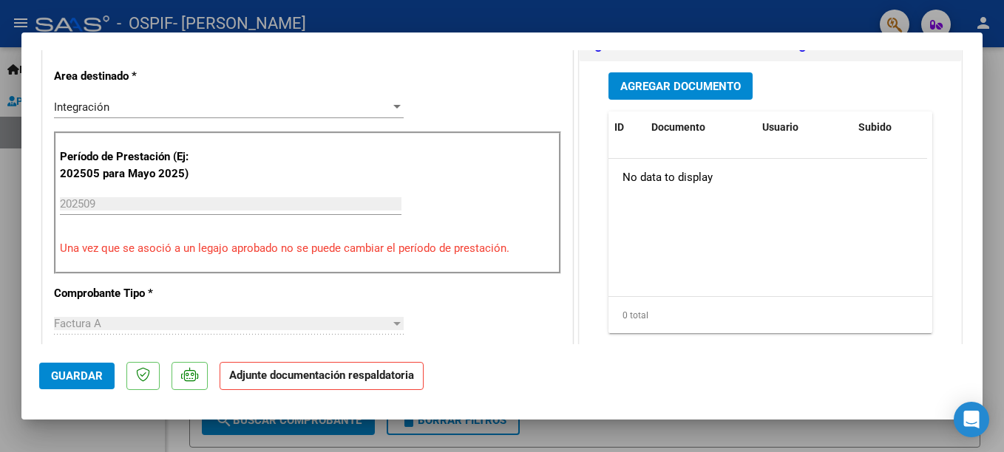
scroll to position [337, 0]
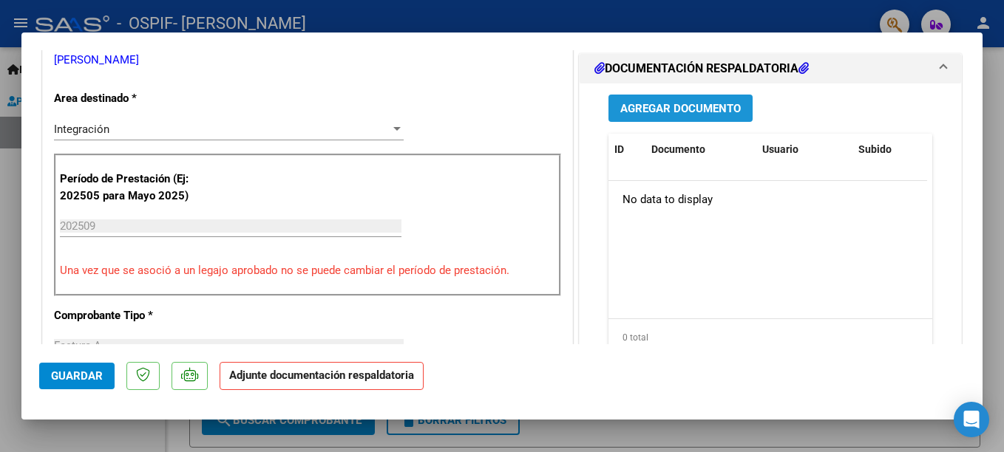
click at [631, 108] on span "Agregar Documento" at bounding box center [680, 108] width 121 height 13
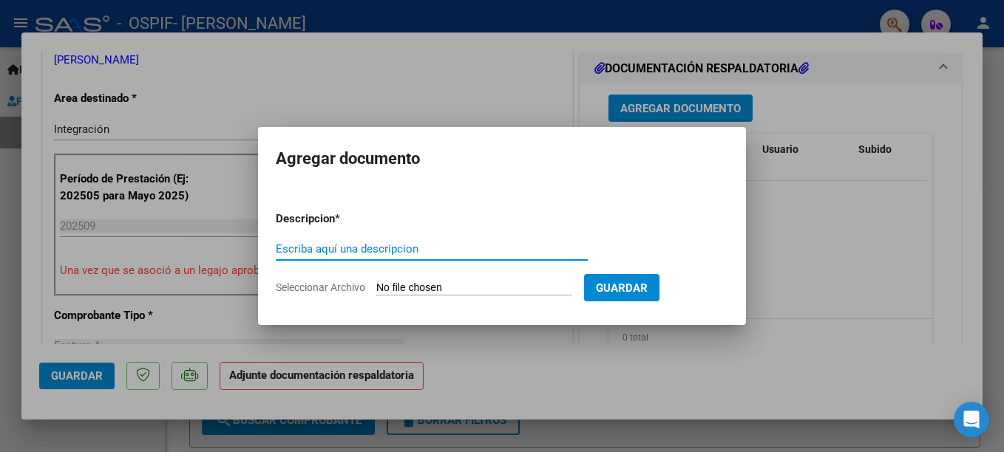
click at [373, 251] on input "Escriba aquí una descripcion" at bounding box center [432, 249] width 312 height 13
type input "planilla asistencia"
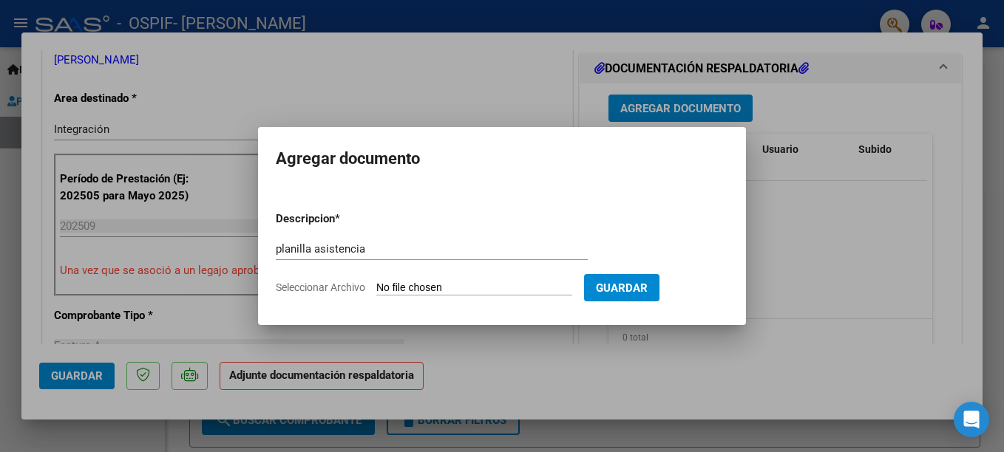
click at [437, 288] on input "Seleccionar Archivo" at bounding box center [474, 289] width 196 height 14
type input "C:\fakepath\ANA GARCIA.jpg"
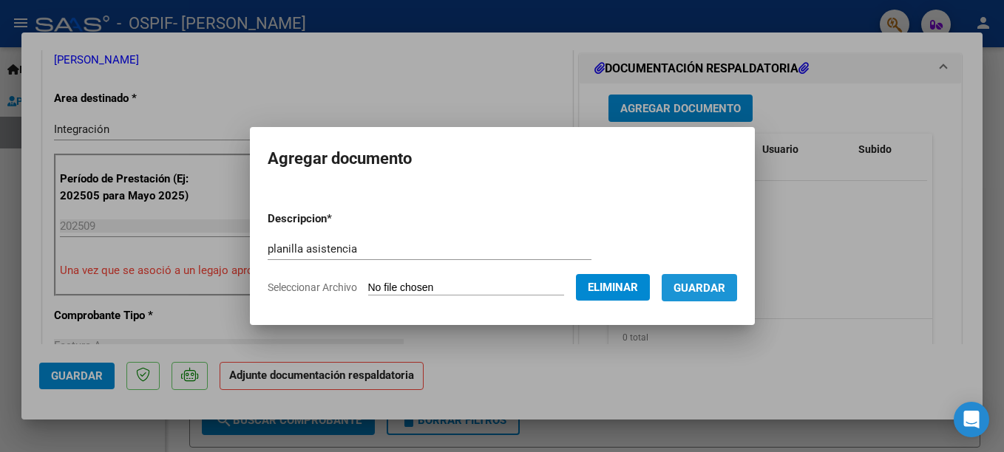
click at [691, 282] on span "Guardar" at bounding box center [700, 288] width 52 height 13
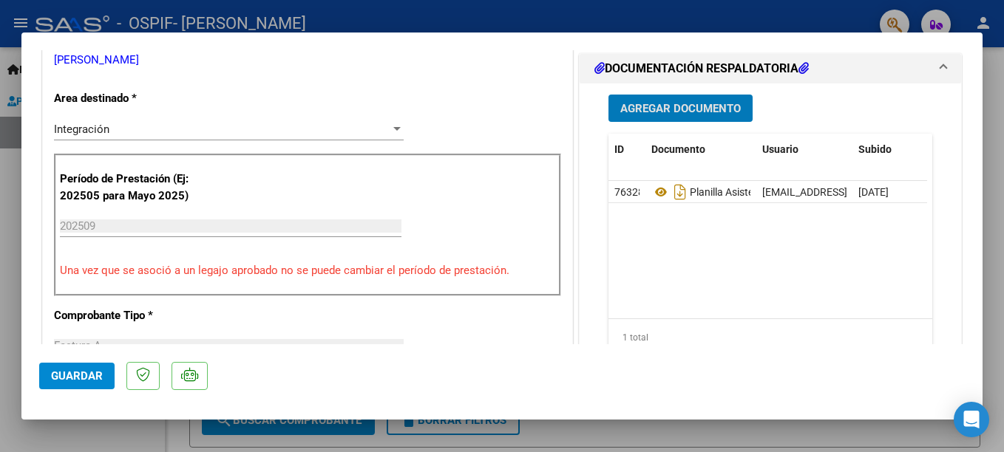
click at [87, 376] on span "Guardar" at bounding box center [77, 376] width 52 height 13
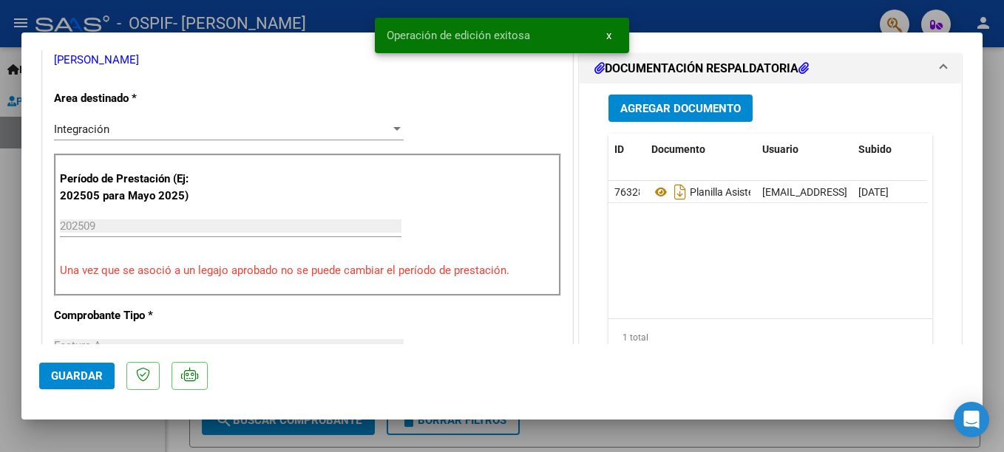
click at [665, 20] on div at bounding box center [502, 226] width 1004 height 452
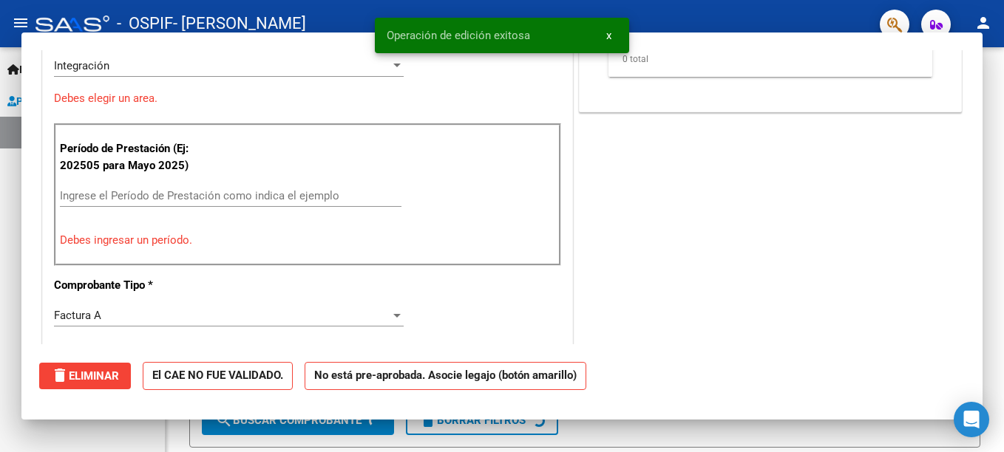
scroll to position [0, 0]
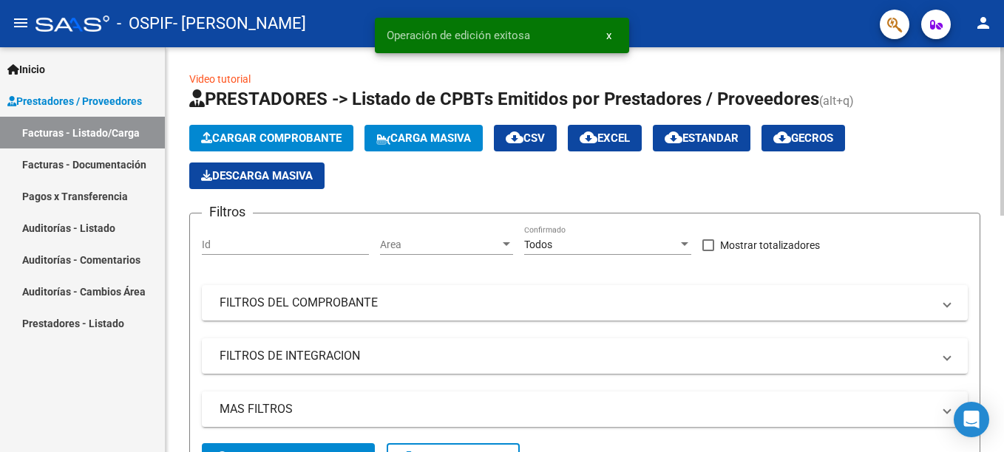
click at [287, 140] on span "Cargar Comprobante" at bounding box center [271, 138] width 140 height 13
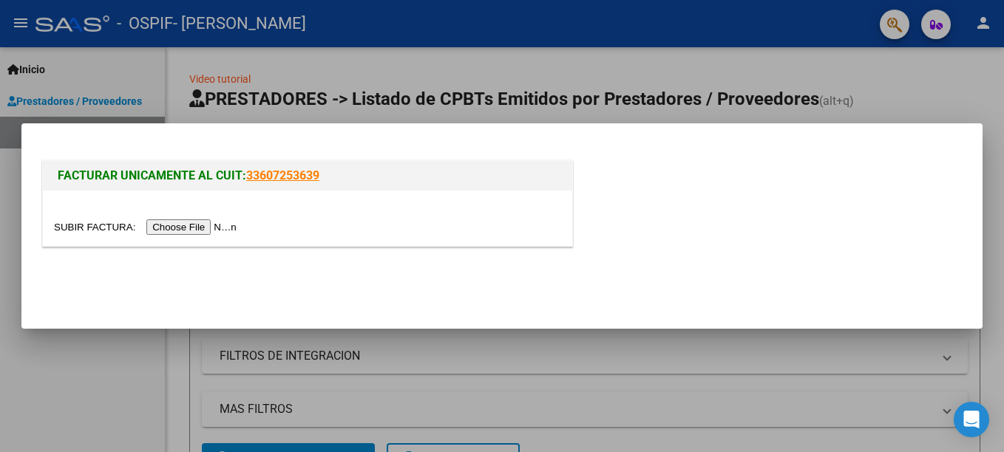
click at [194, 227] on input "file" at bounding box center [147, 228] width 187 height 16
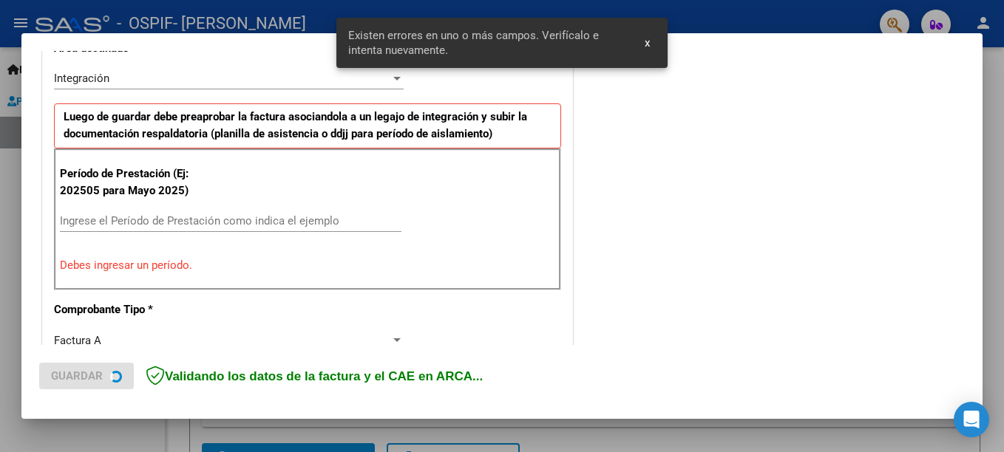
scroll to position [367, 0]
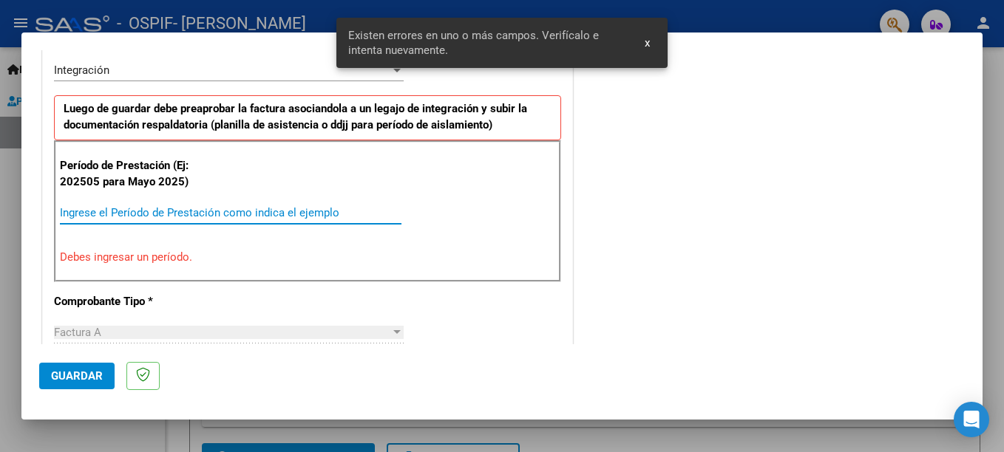
click at [250, 217] on input "Ingrese el Período de Prestación como indica el ejemplo" at bounding box center [231, 212] width 342 height 13
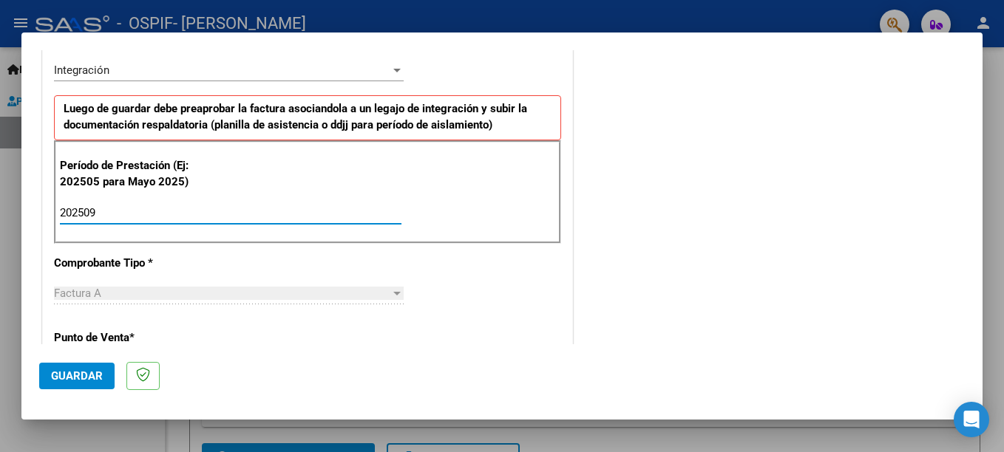
type input "202509"
click at [70, 379] on span "Guardar" at bounding box center [77, 376] width 52 height 13
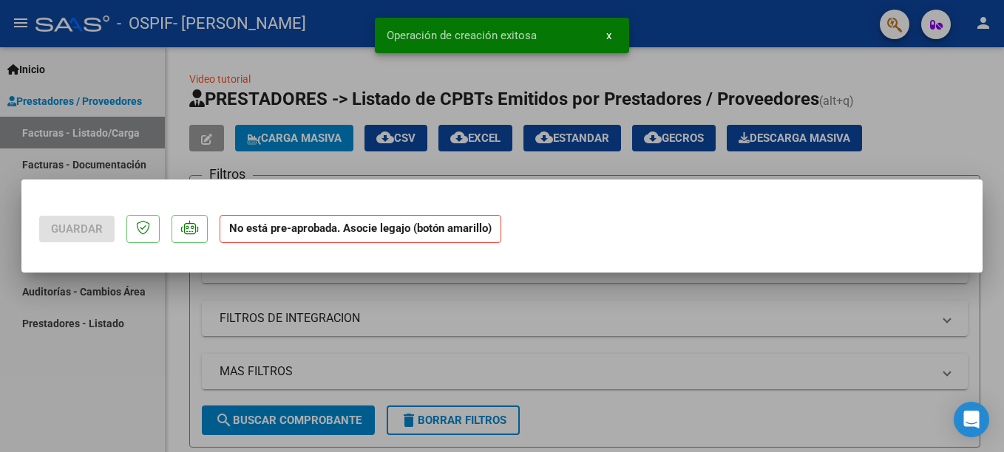
scroll to position [0, 0]
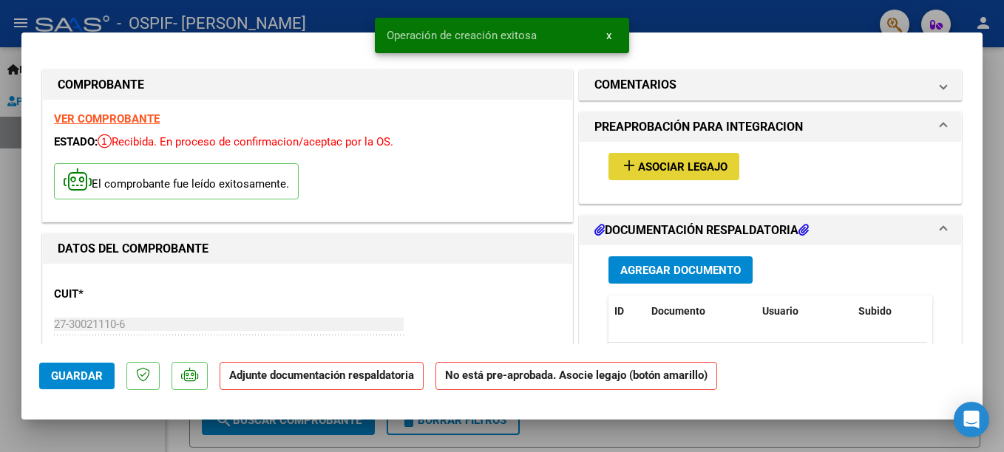
click at [654, 164] on span "Asociar Legajo" at bounding box center [682, 166] width 89 height 13
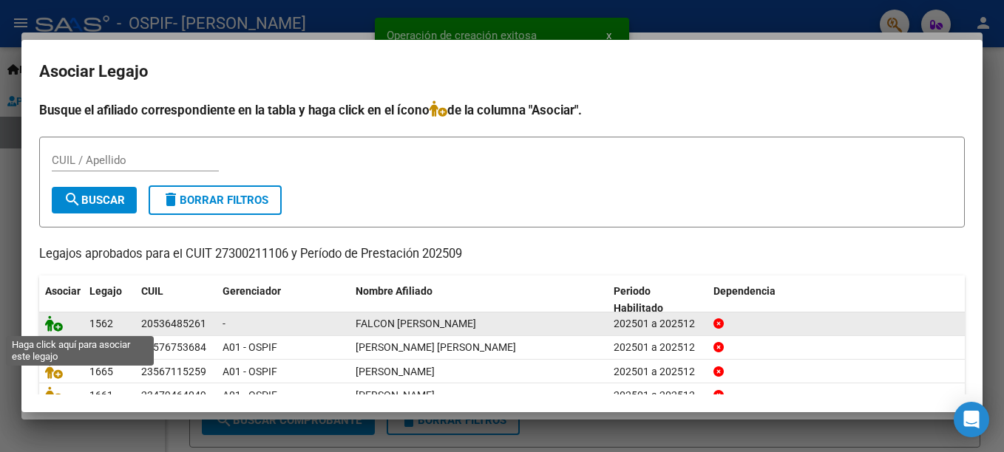
click at [52, 325] on icon at bounding box center [54, 324] width 18 height 16
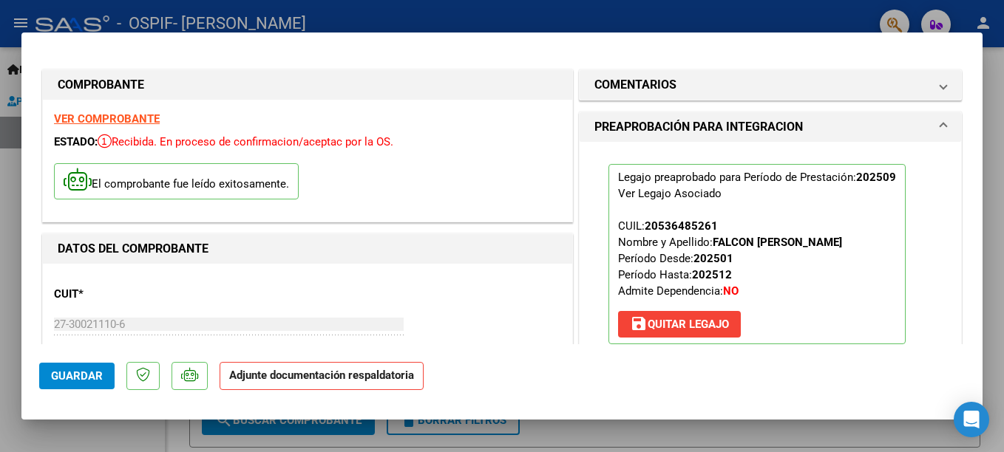
scroll to position [257, 0]
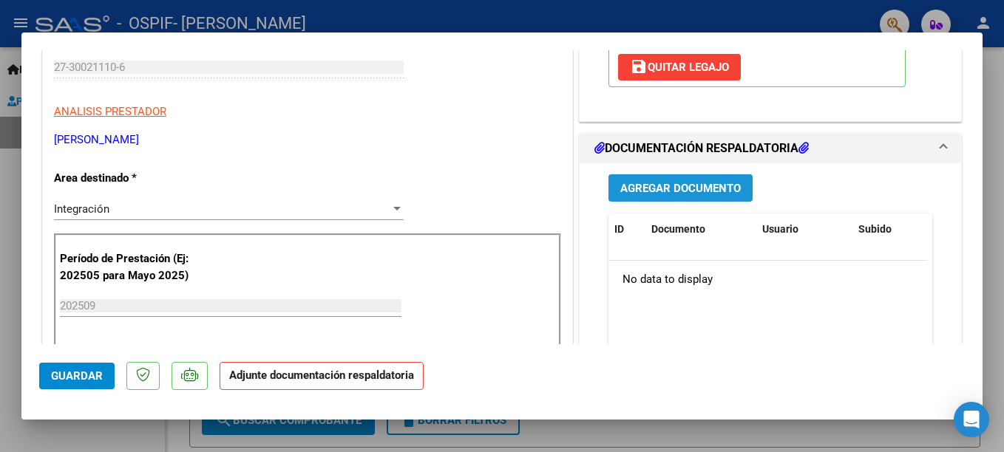
click at [700, 186] on span "Agregar Documento" at bounding box center [680, 188] width 121 height 13
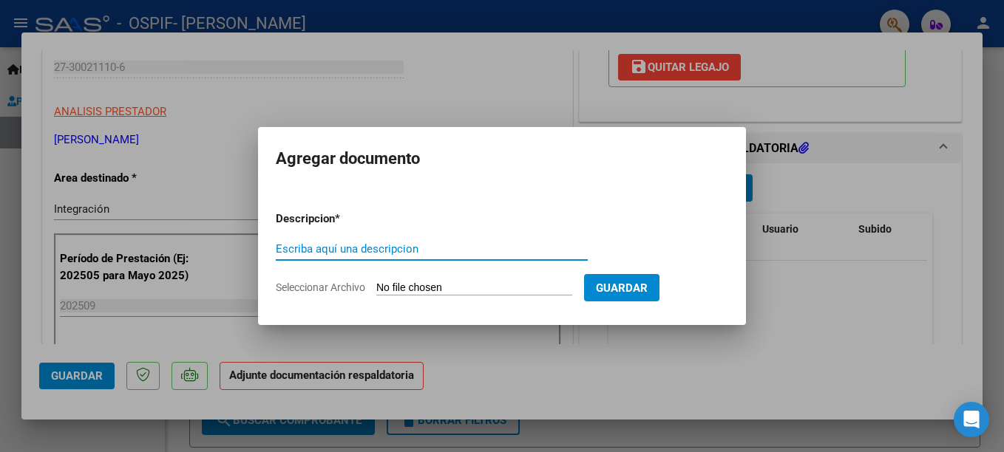
click at [347, 253] on input "Escriba aquí una descripcion" at bounding box center [432, 249] width 312 height 13
type input "planilla asistencia"
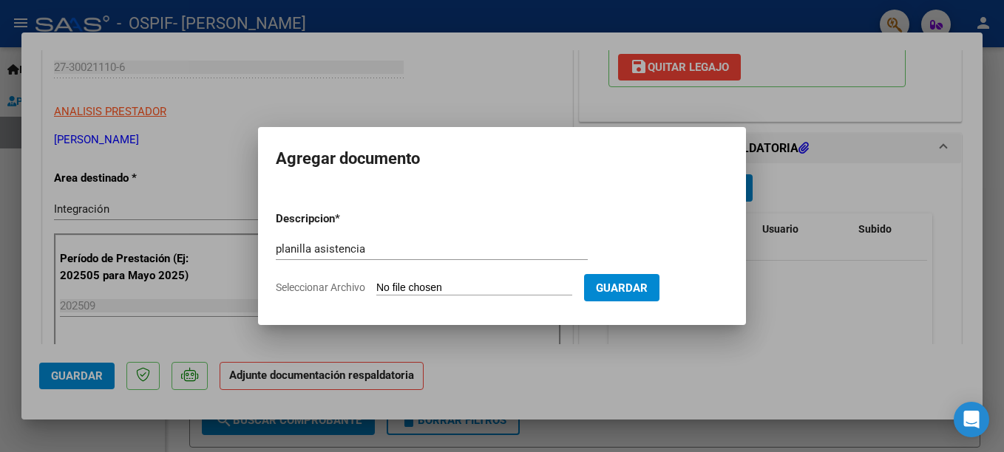
click at [435, 291] on input "Seleccionar Archivo" at bounding box center [474, 289] width 196 height 14
type input "C:\fakepath\FELIPE FALCON.jpg"
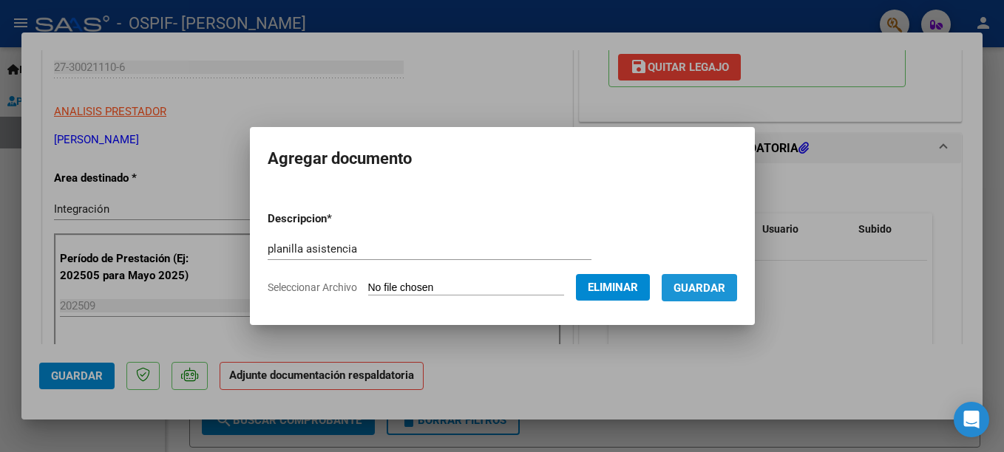
click at [684, 294] on span "Guardar" at bounding box center [700, 288] width 52 height 13
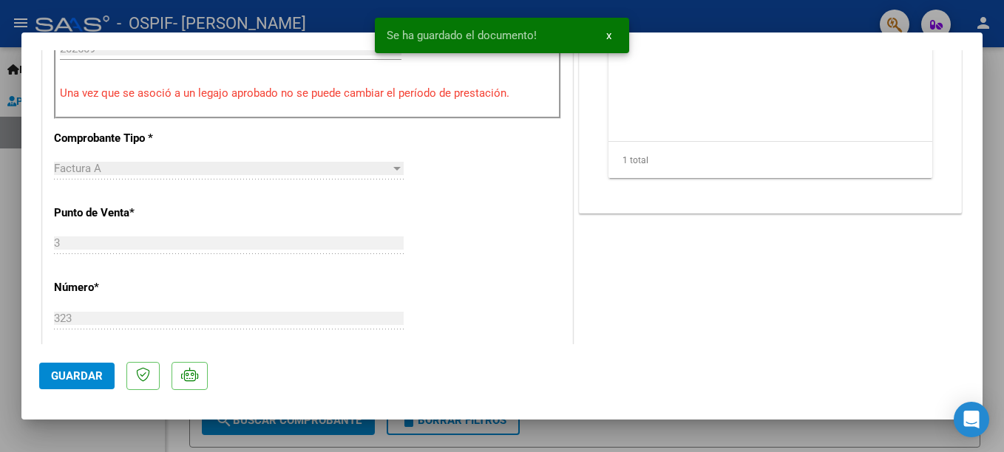
scroll to position [773, 0]
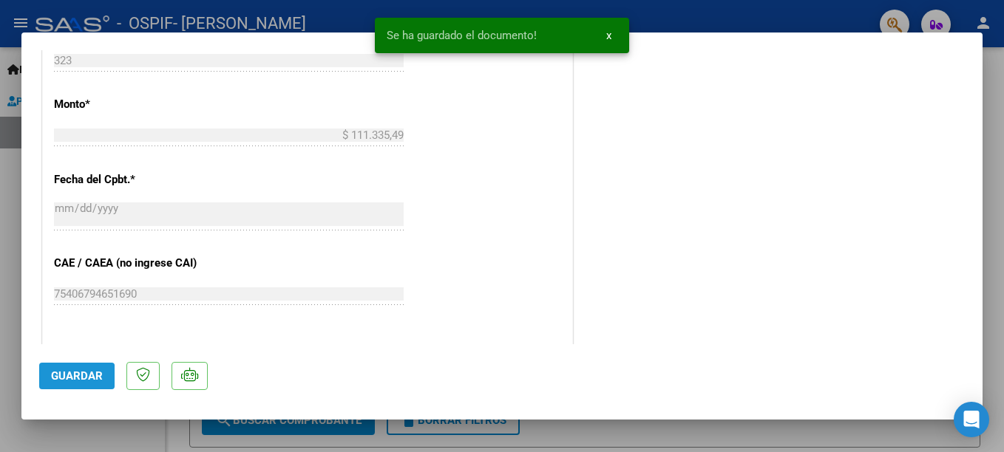
click at [56, 380] on span "Guardar" at bounding box center [77, 376] width 52 height 13
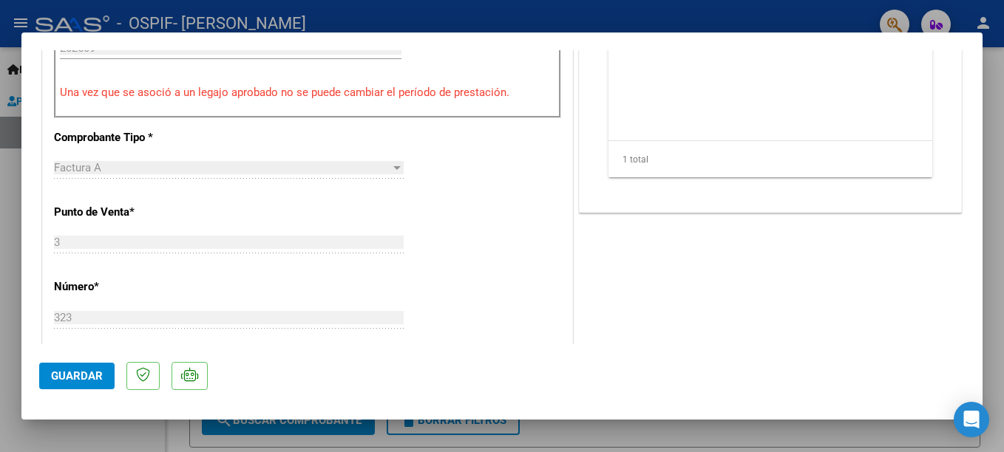
scroll to position [258, 0]
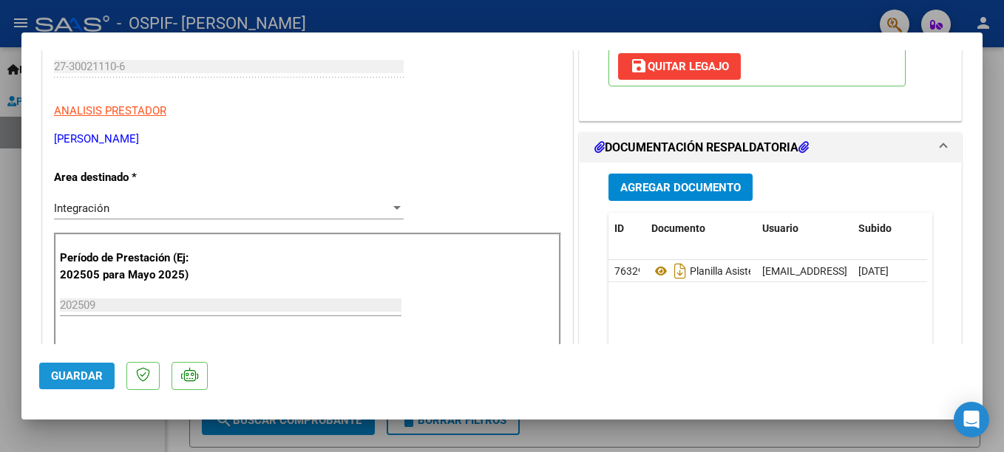
click at [68, 380] on span "Guardar" at bounding box center [77, 376] width 52 height 13
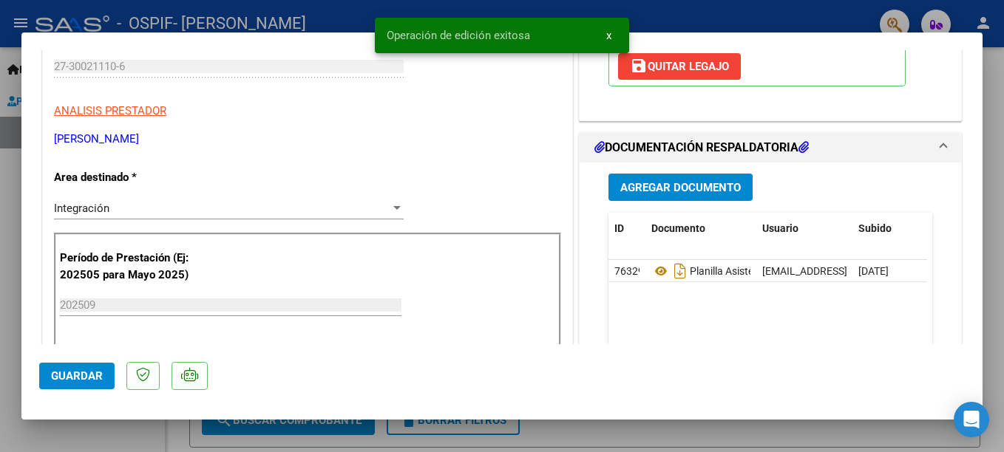
click at [555, 9] on div "Operación de edición exitosa x" at bounding box center [502, 35] width 290 height 71
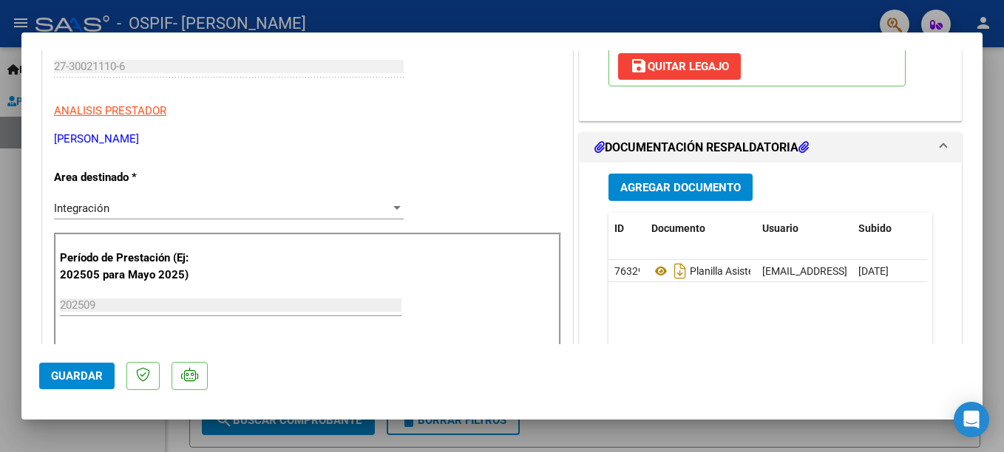
click at [521, 16] on div at bounding box center [502, 226] width 1004 height 452
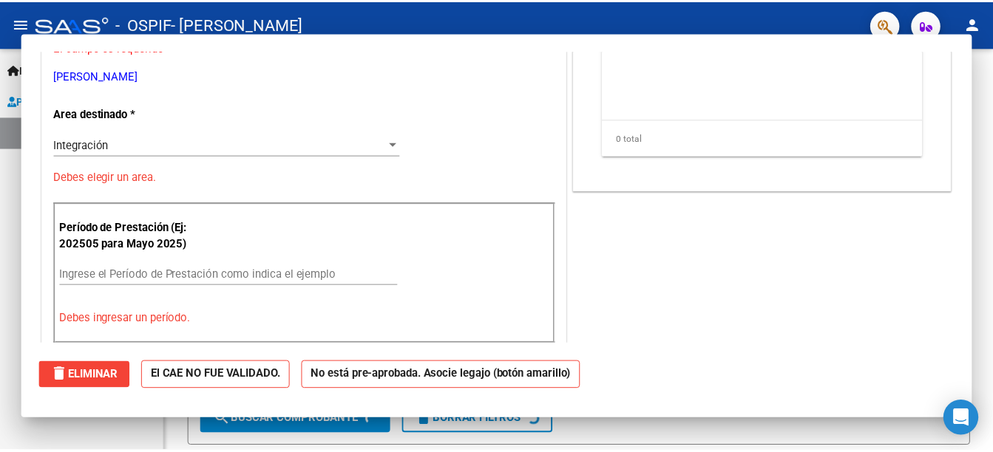
scroll to position [0, 0]
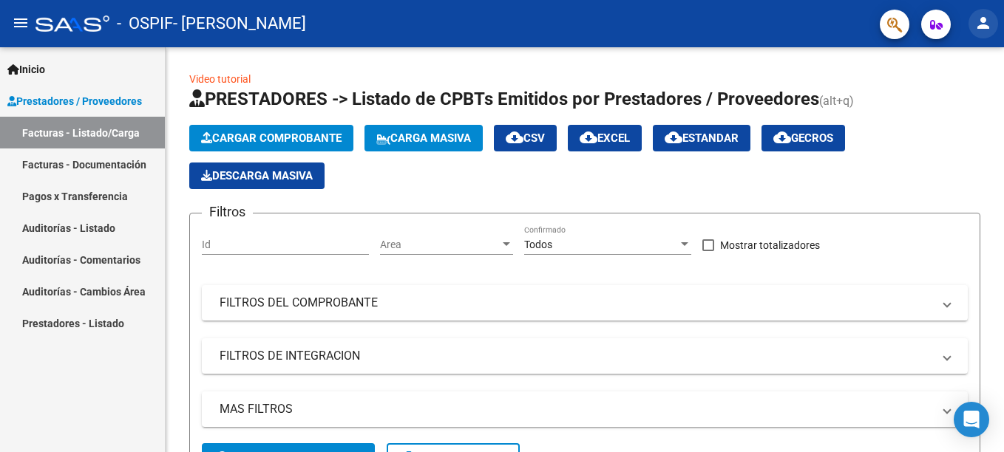
click at [987, 19] on mat-icon "person" at bounding box center [983, 23] width 18 height 18
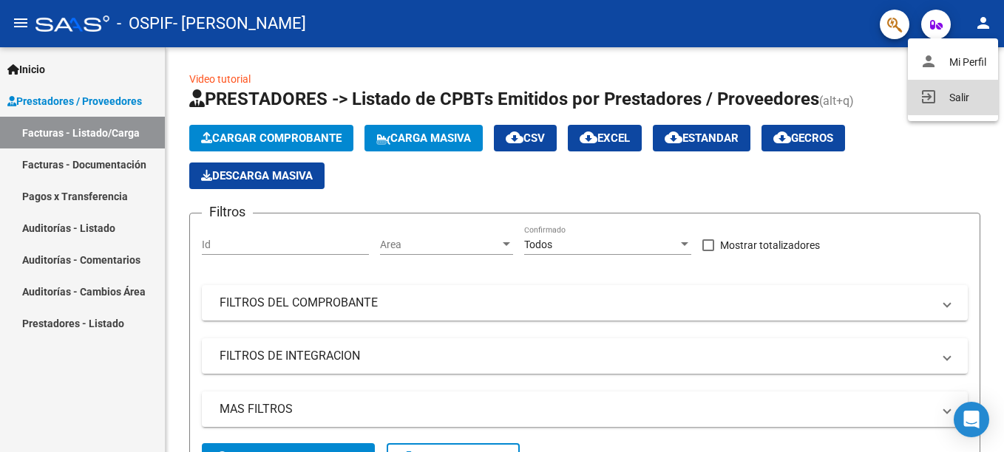
click at [972, 89] on button "exit_to_app Salir" at bounding box center [953, 97] width 90 height 35
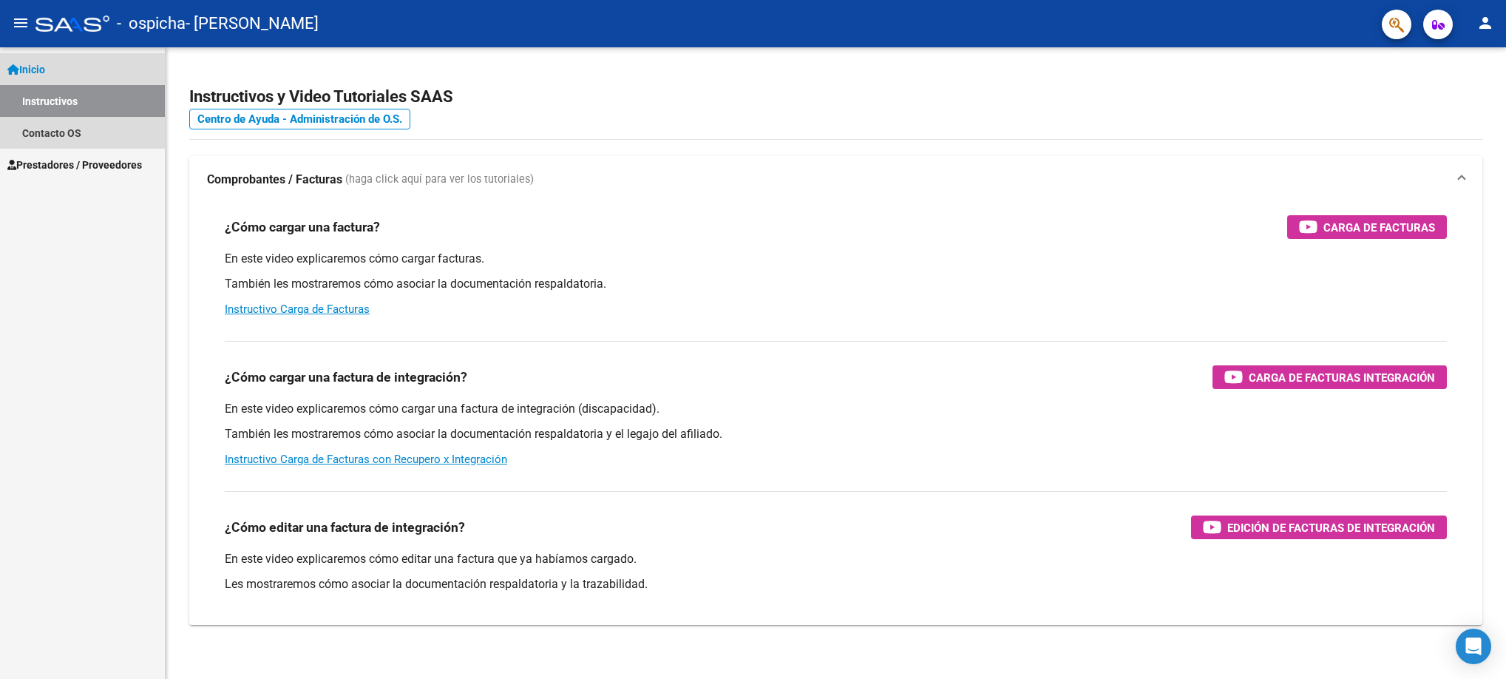
click at [65, 102] on link "Instructivos" at bounding box center [82, 101] width 165 height 32
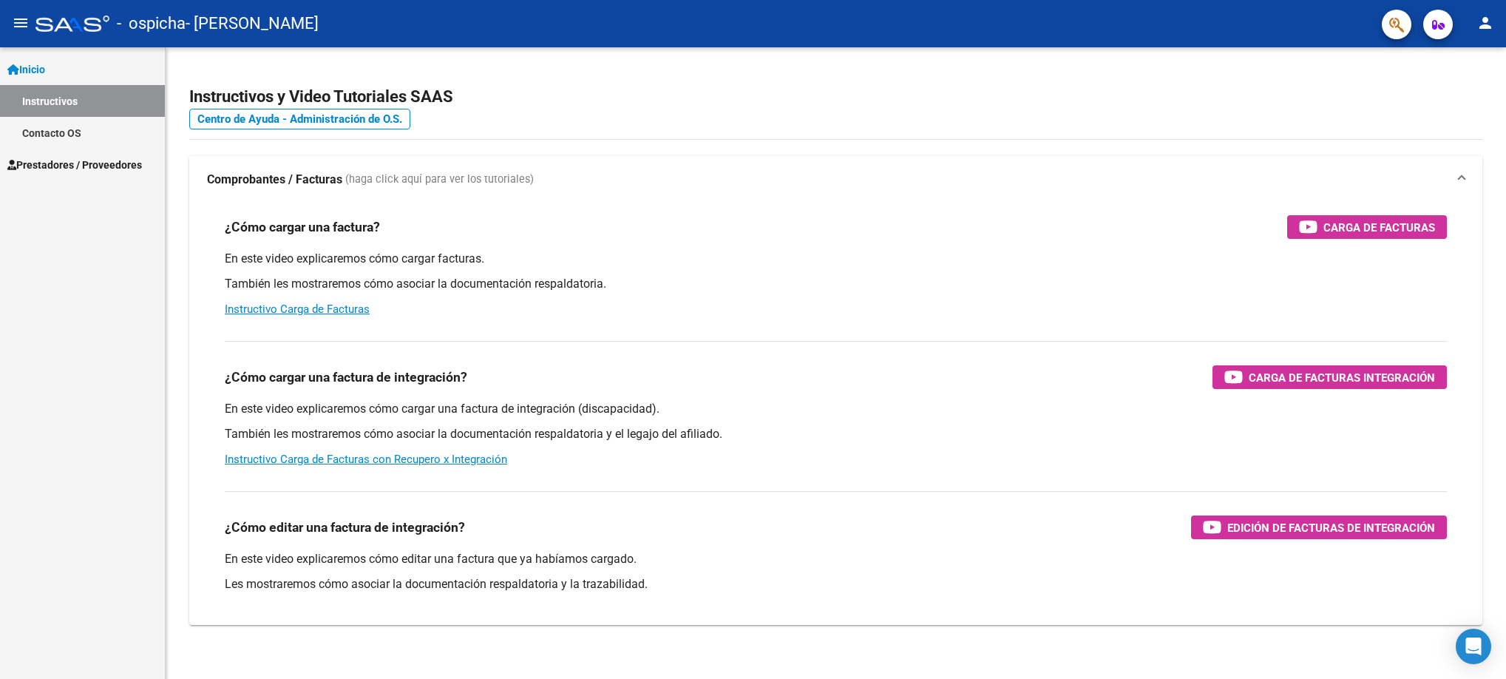
click at [127, 162] on span "Prestadores / Proveedores" at bounding box center [74, 165] width 135 height 16
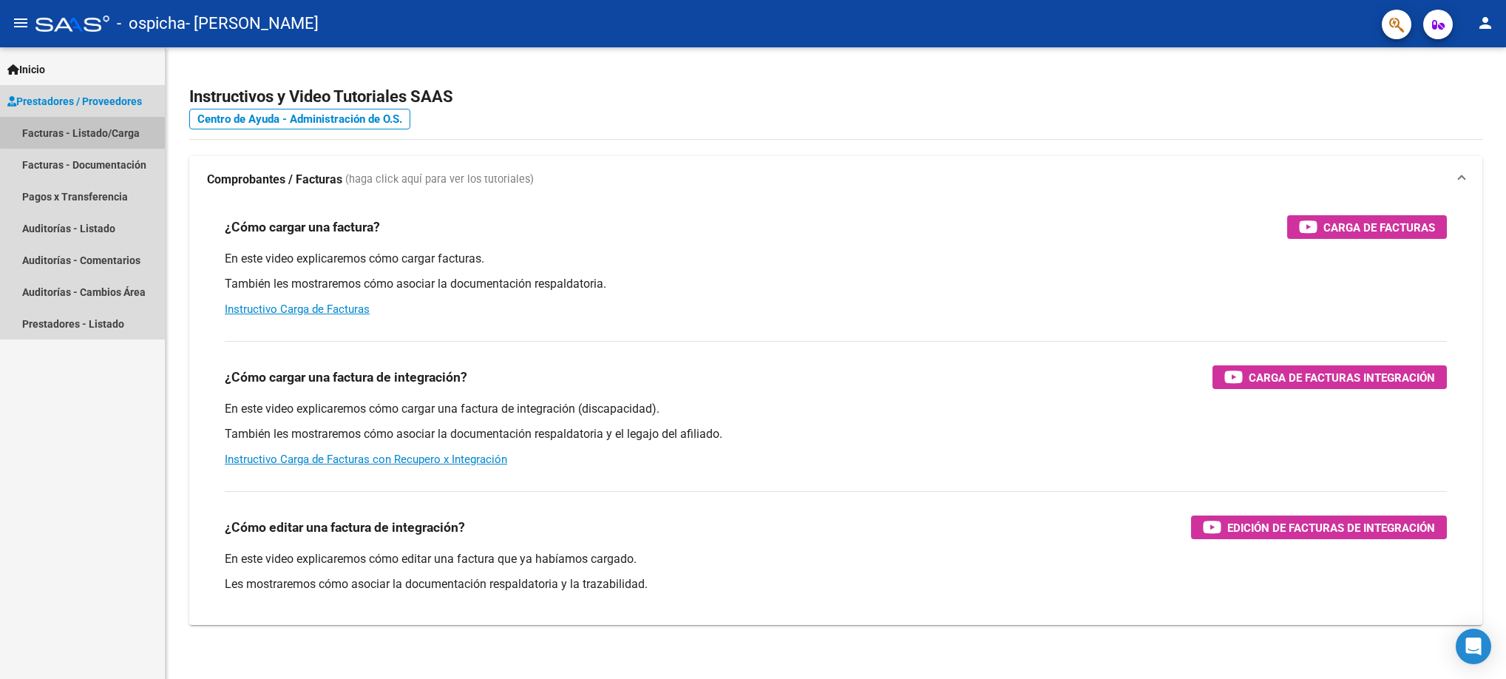
click at [120, 121] on link "Facturas - Listado/Carga" at bounding box center [82, 133] width 165 height 32
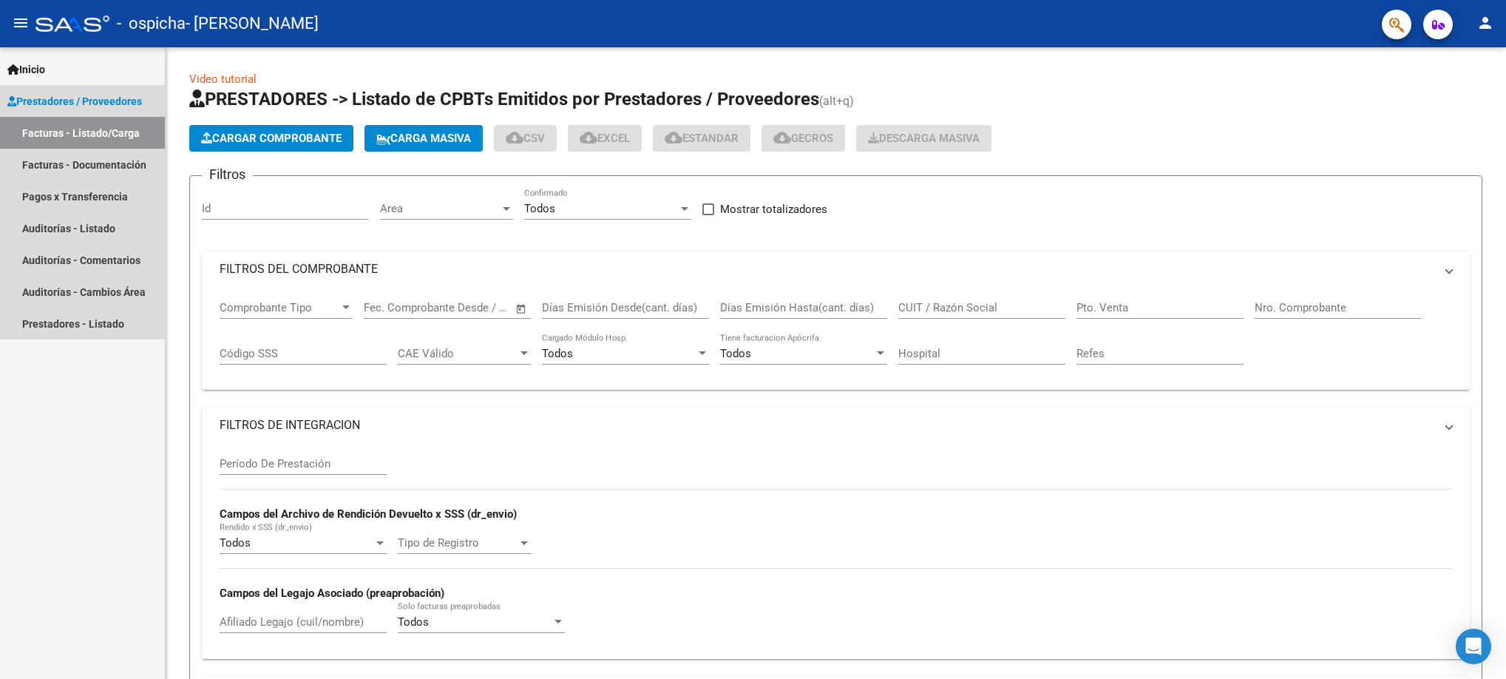
click at [123, 129] on link "Facturas - Listado/Carga" at bounding box center [82, 133] width 165 height 32
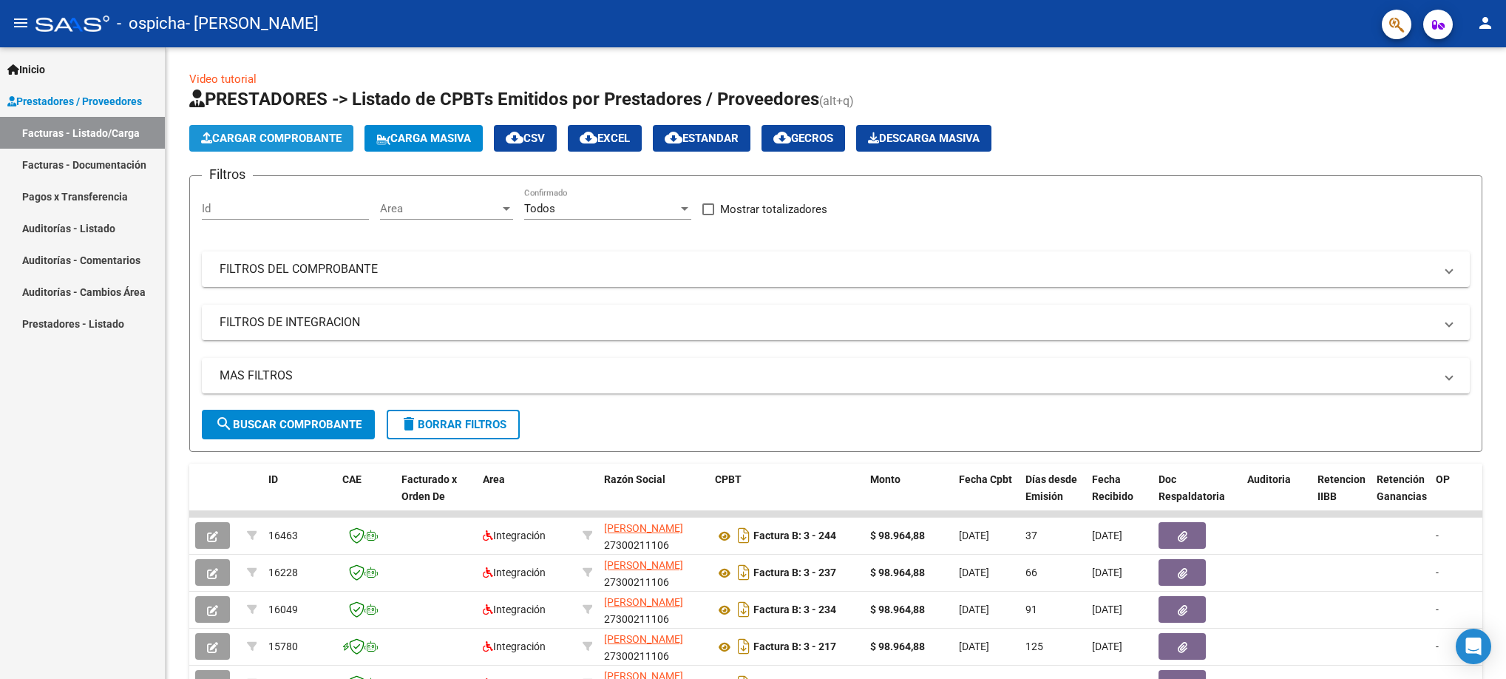
click at [240, 134] on span "Cargar Comprobante" at bounding box center [271, 138] width 140 height 13
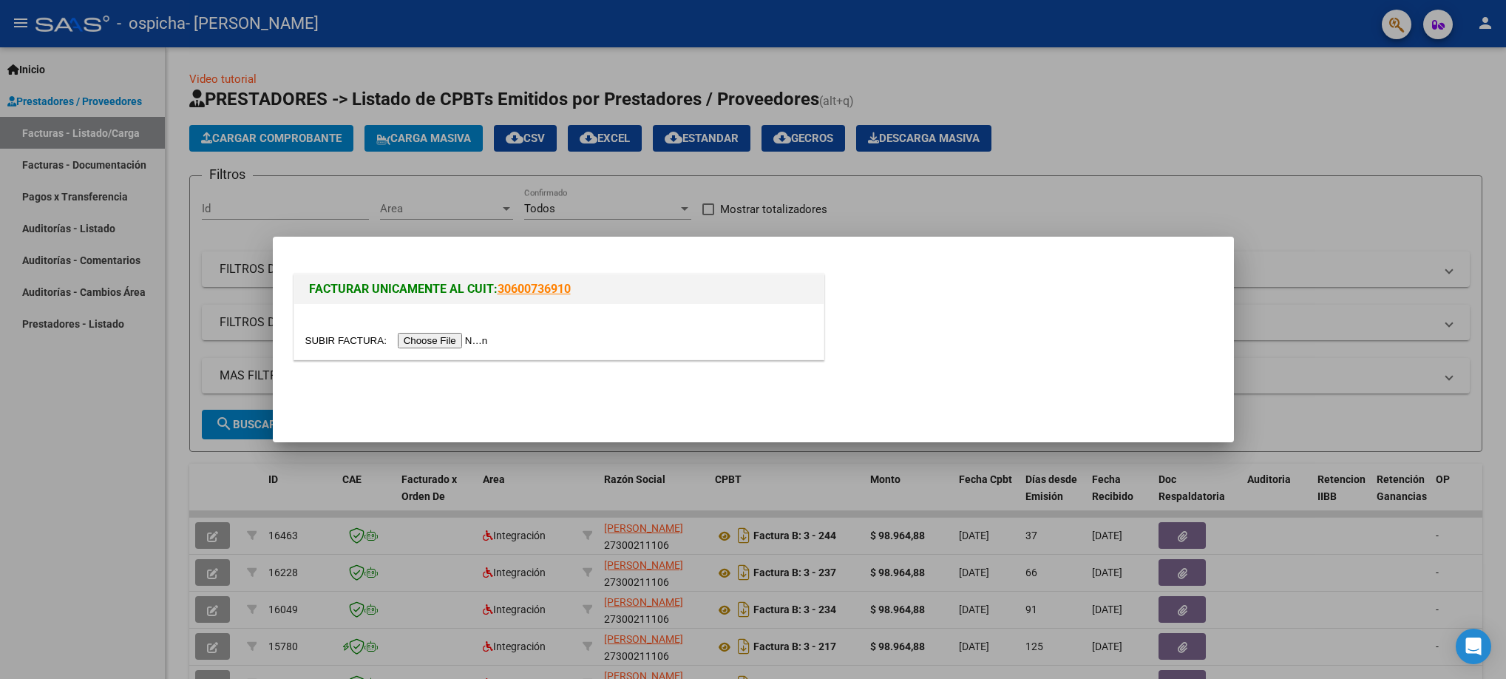
click at [421, 342] on input "file" at bounding box center [398, 341] width 187 height 16
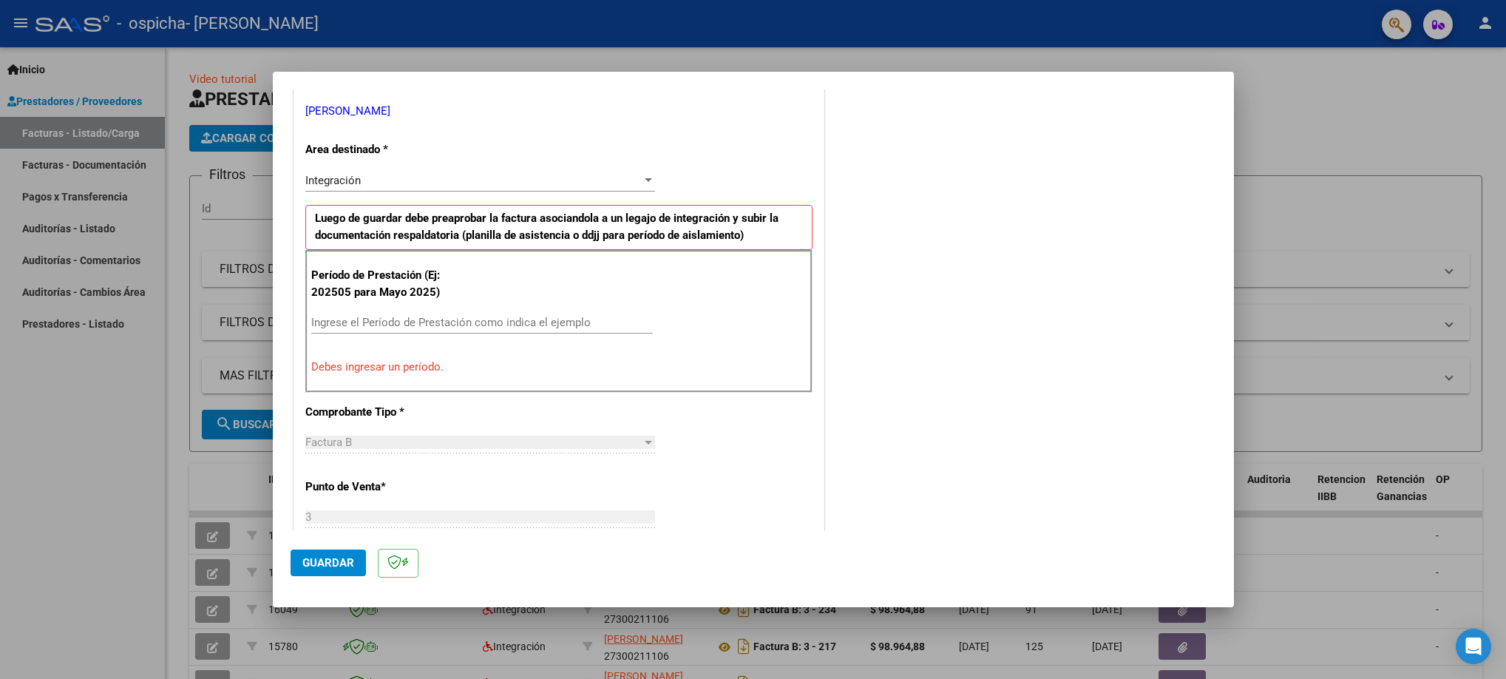
scroll to position [683, 0]
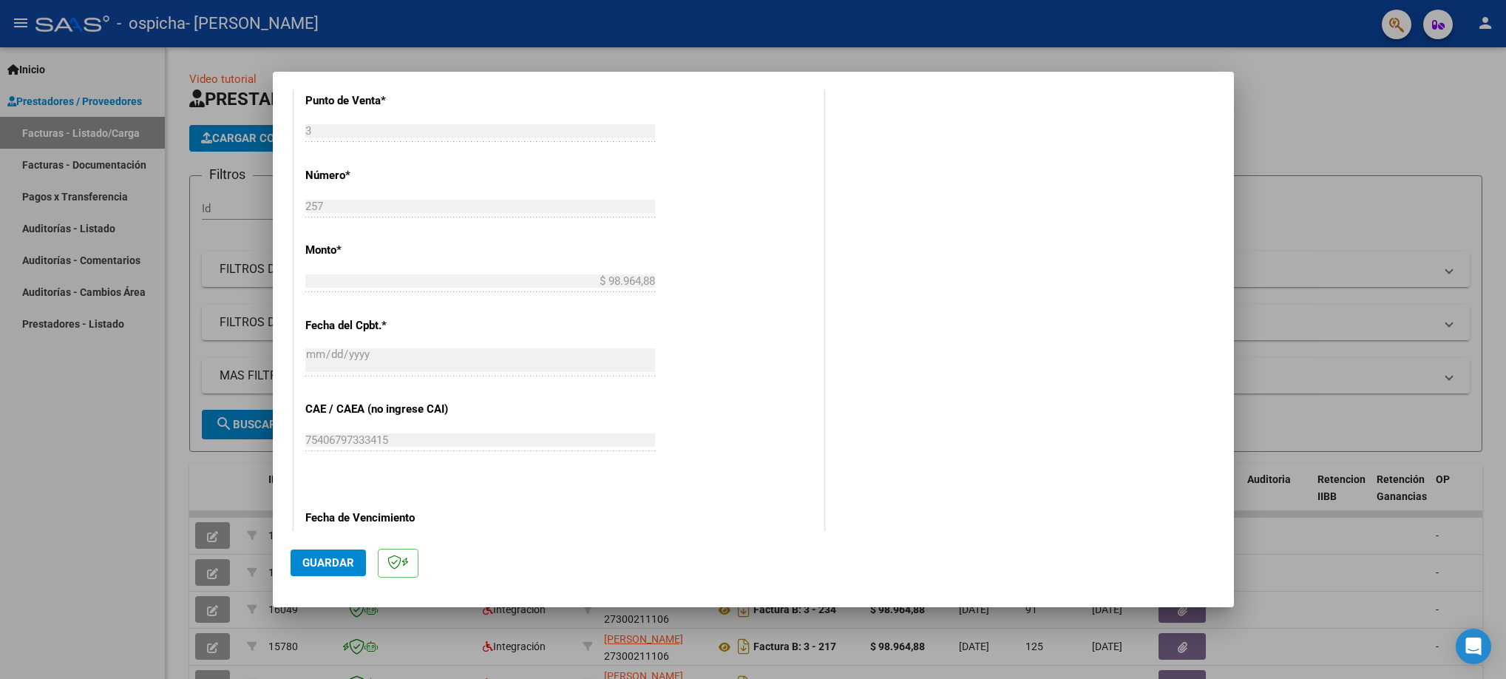
click at [78, 439] on div at bounding box center [753, 339] width 1506 height 679
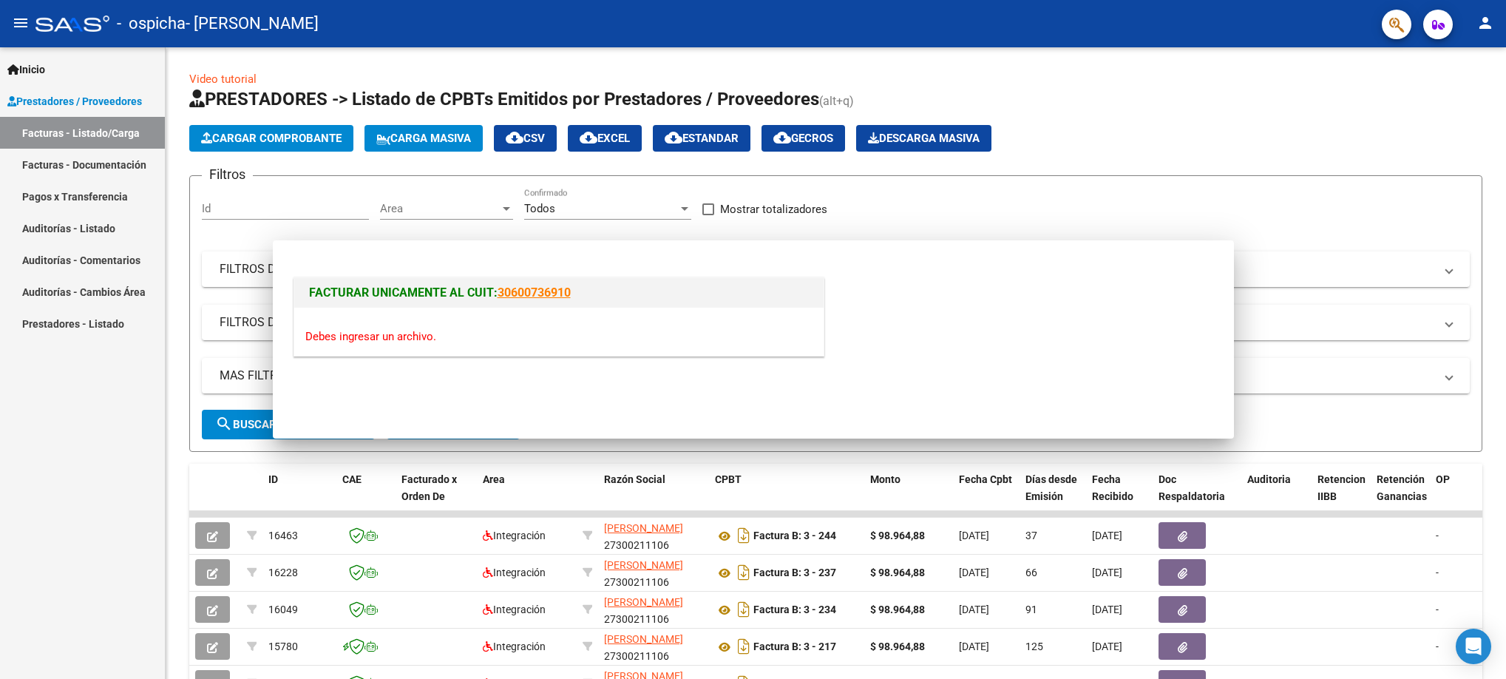
scroll to position [0, 0]
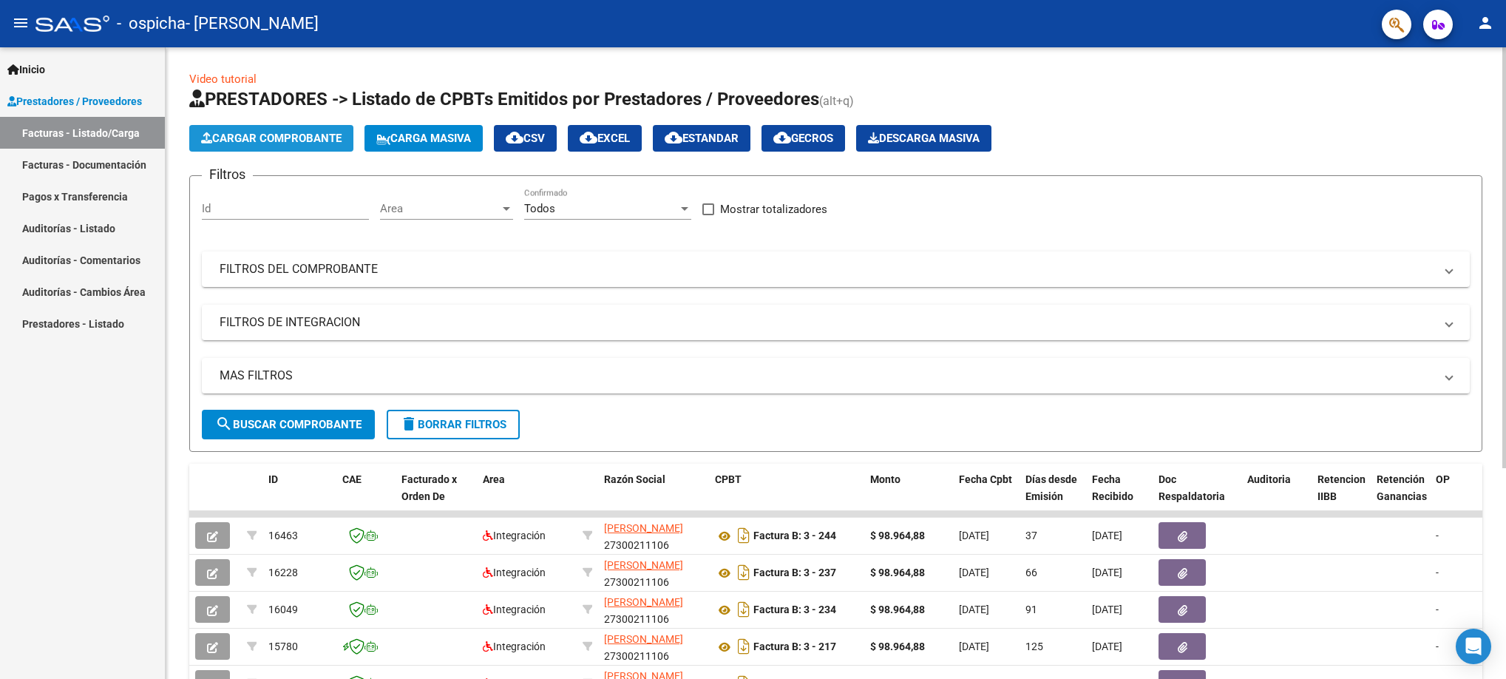
click at [309, 126] on button "Cargar Comprobante" at bounding box center [271, 138] width 164 height 27
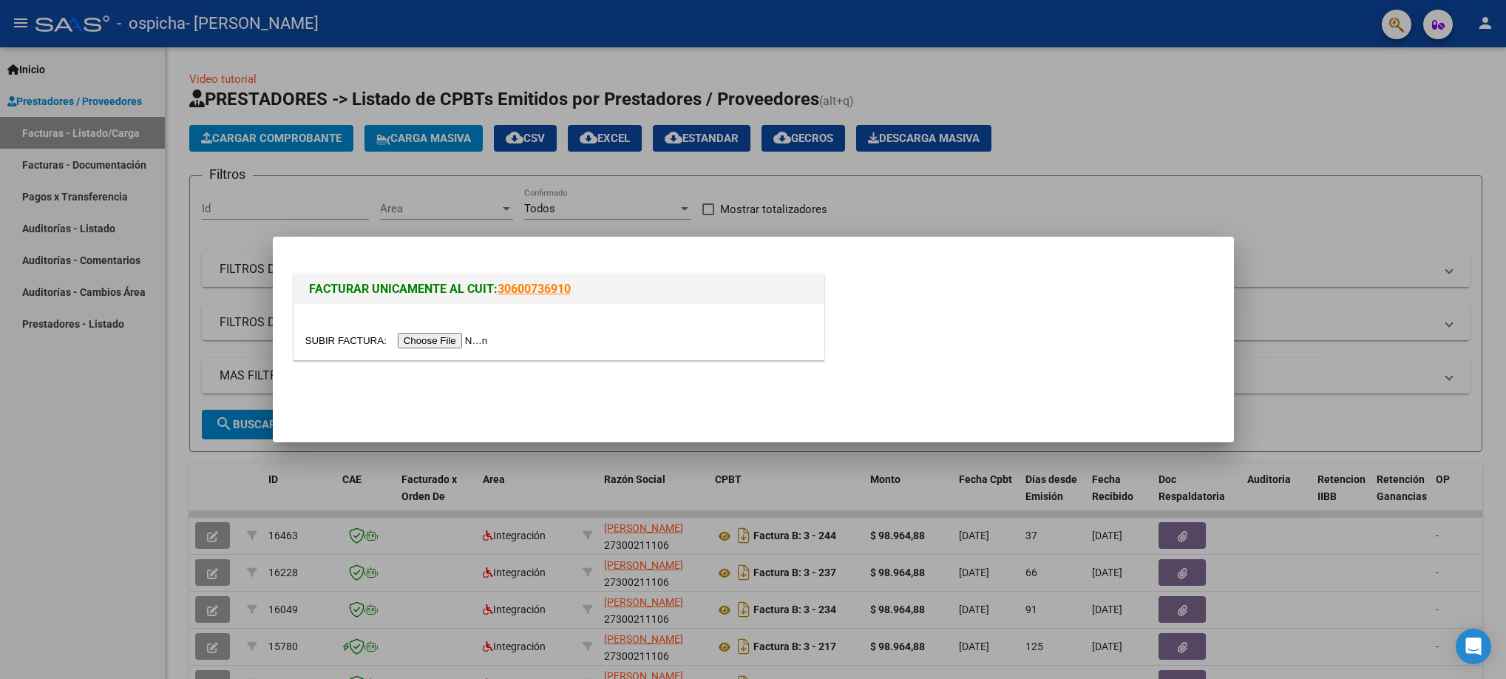
click at [455, 335] on input "file" at bounding box center [398, 341] width 187 height 16
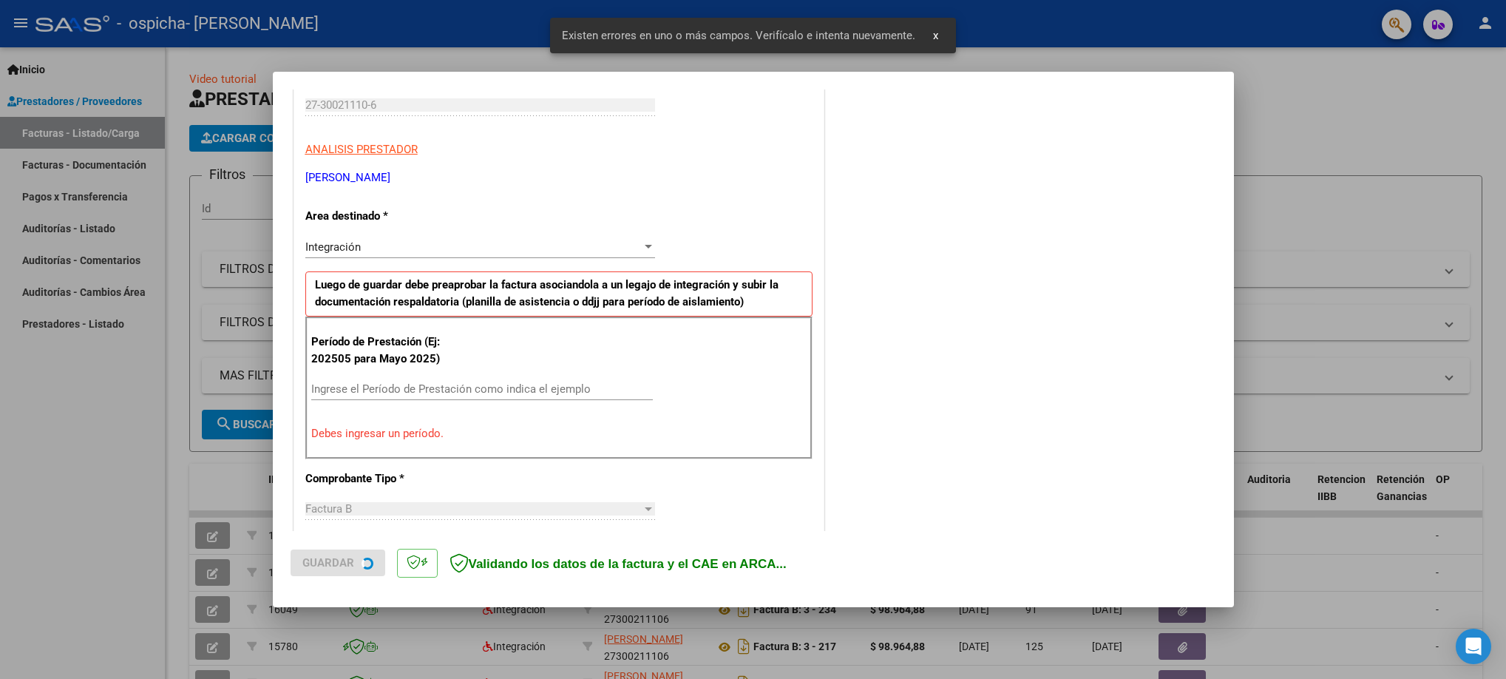
scroll to position [297, 0]
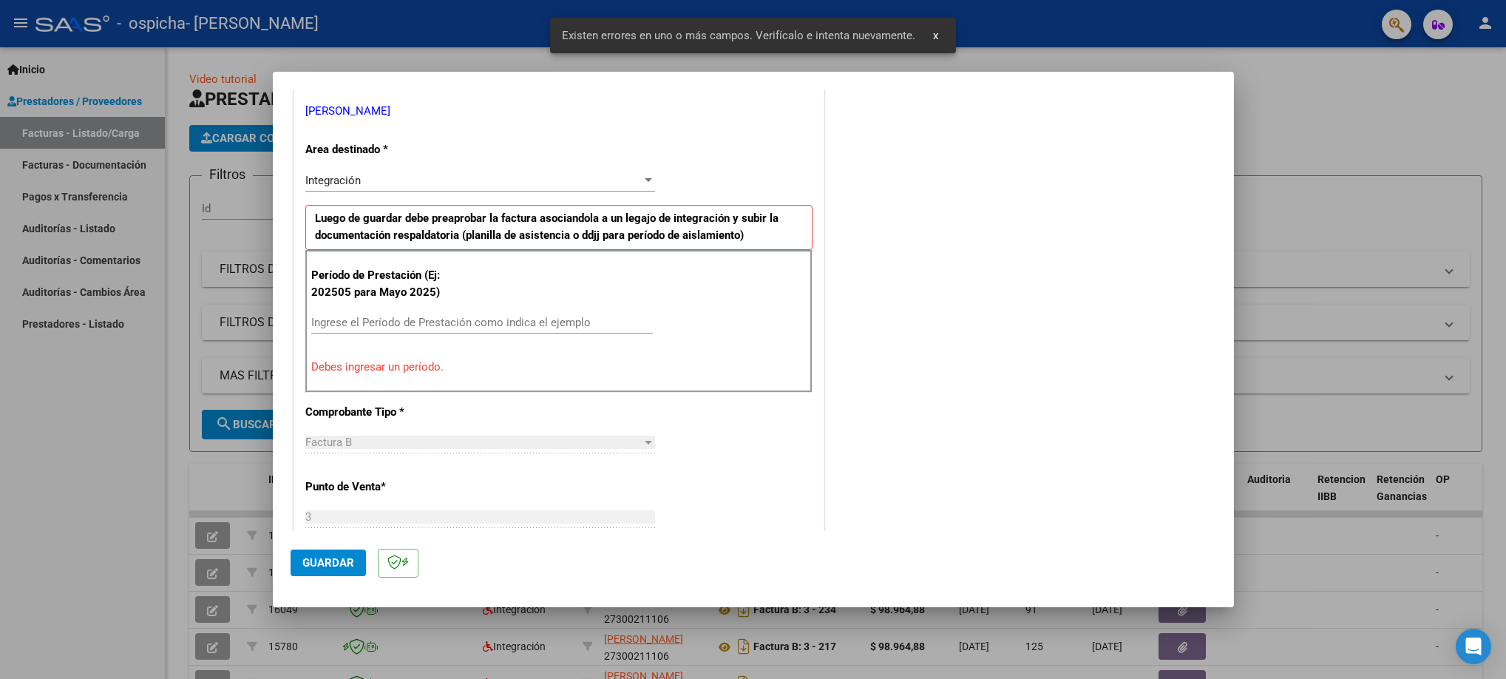
click at [376, 320] on input "Ingrese el Período de Prestación como indica el ejemplo" at bounding box center [482, 322] width 342 height 13
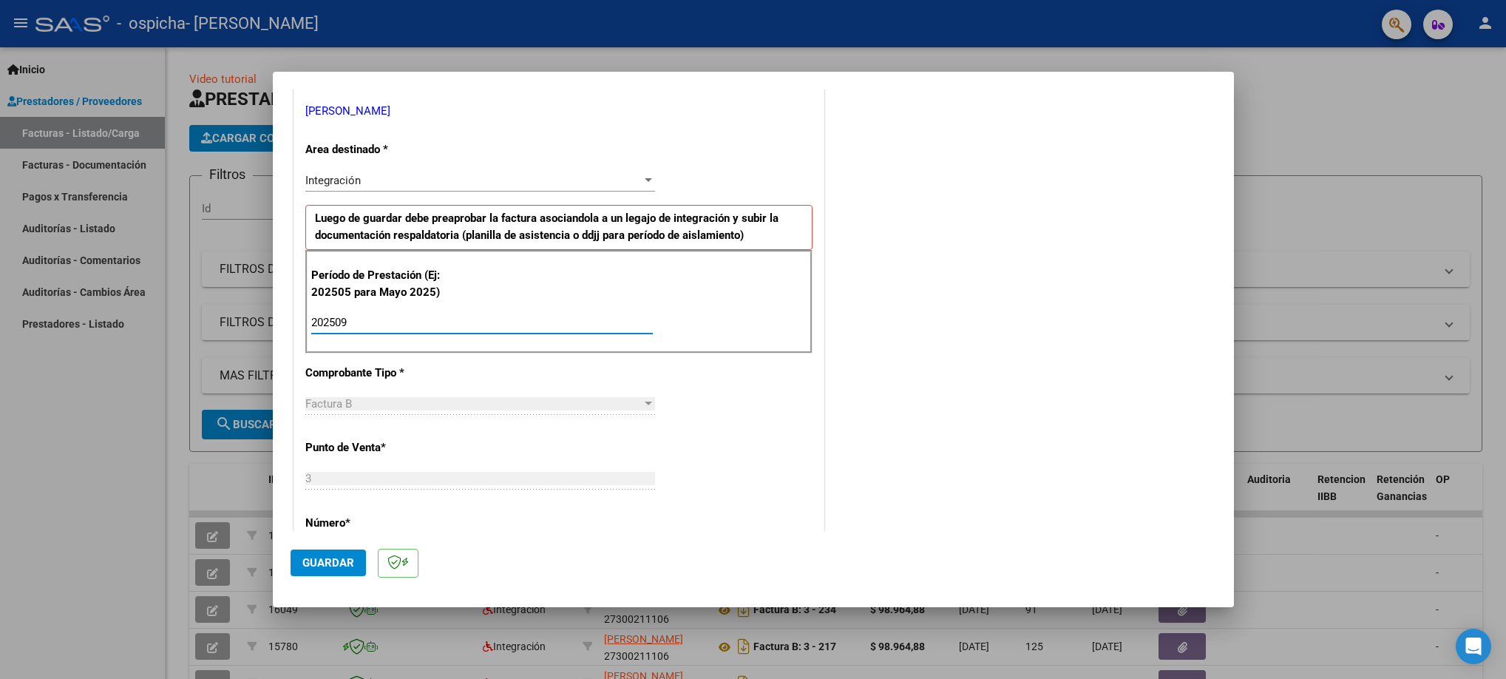
type input "202509"
click at [327, 570] on button "Guardar" at bounding box center [328, 562] width 75 height 27
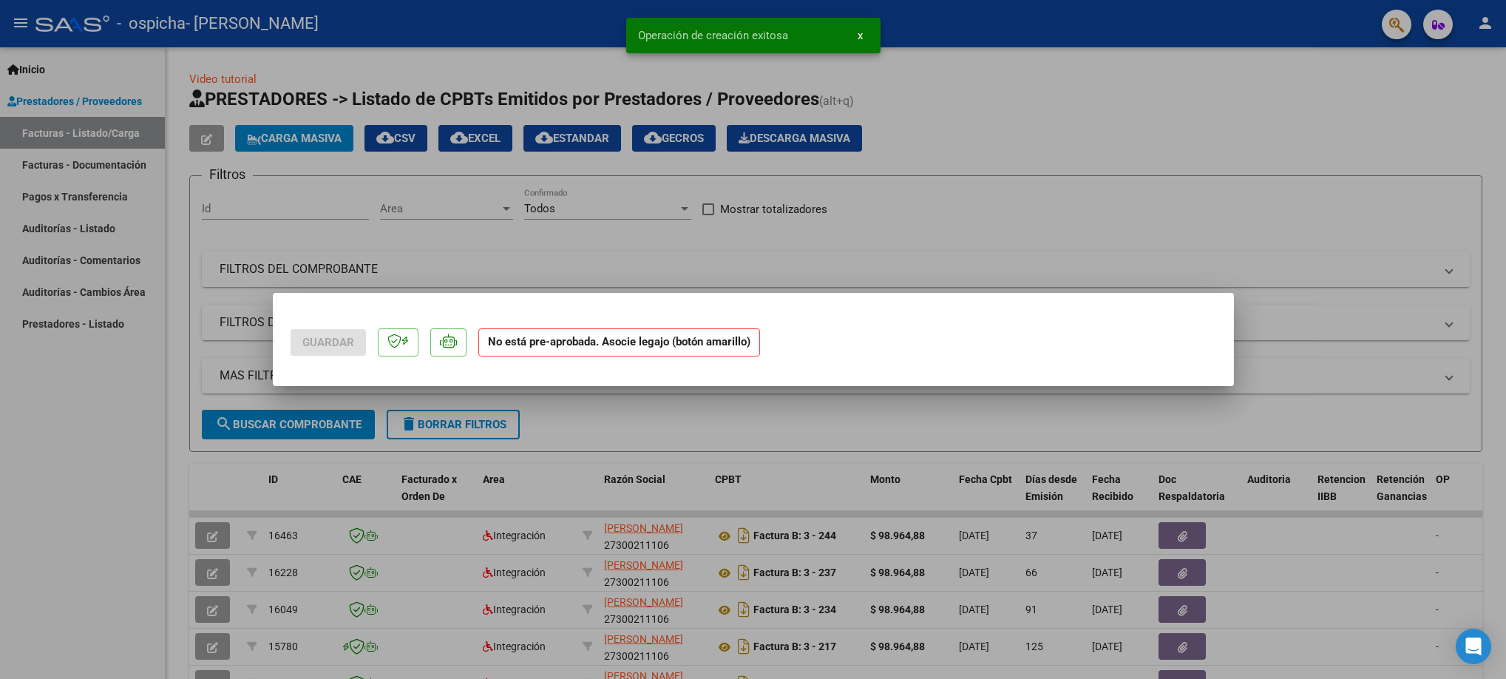
scroll to position [0, 0]
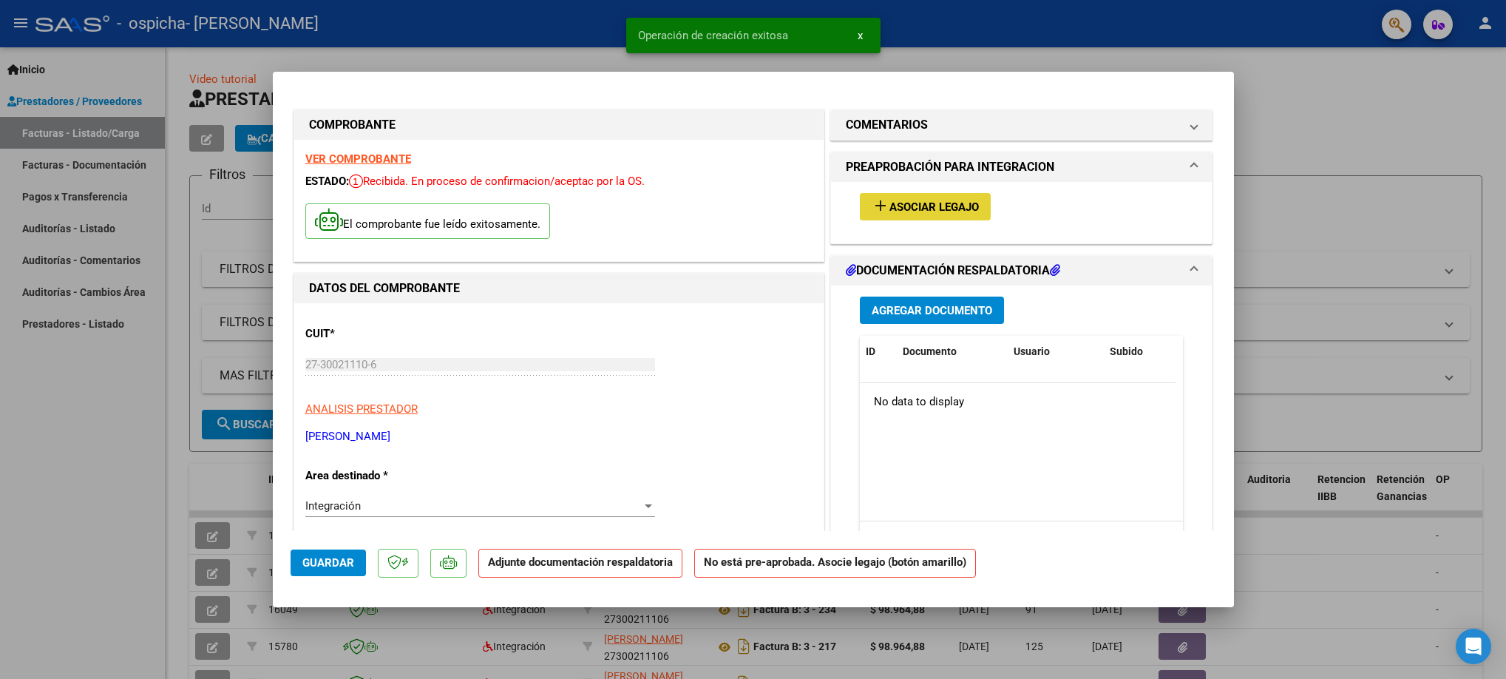
click at [898, 215] on button "add Asociar Legajo" at bounding box center [925, 206] width 131 height 27
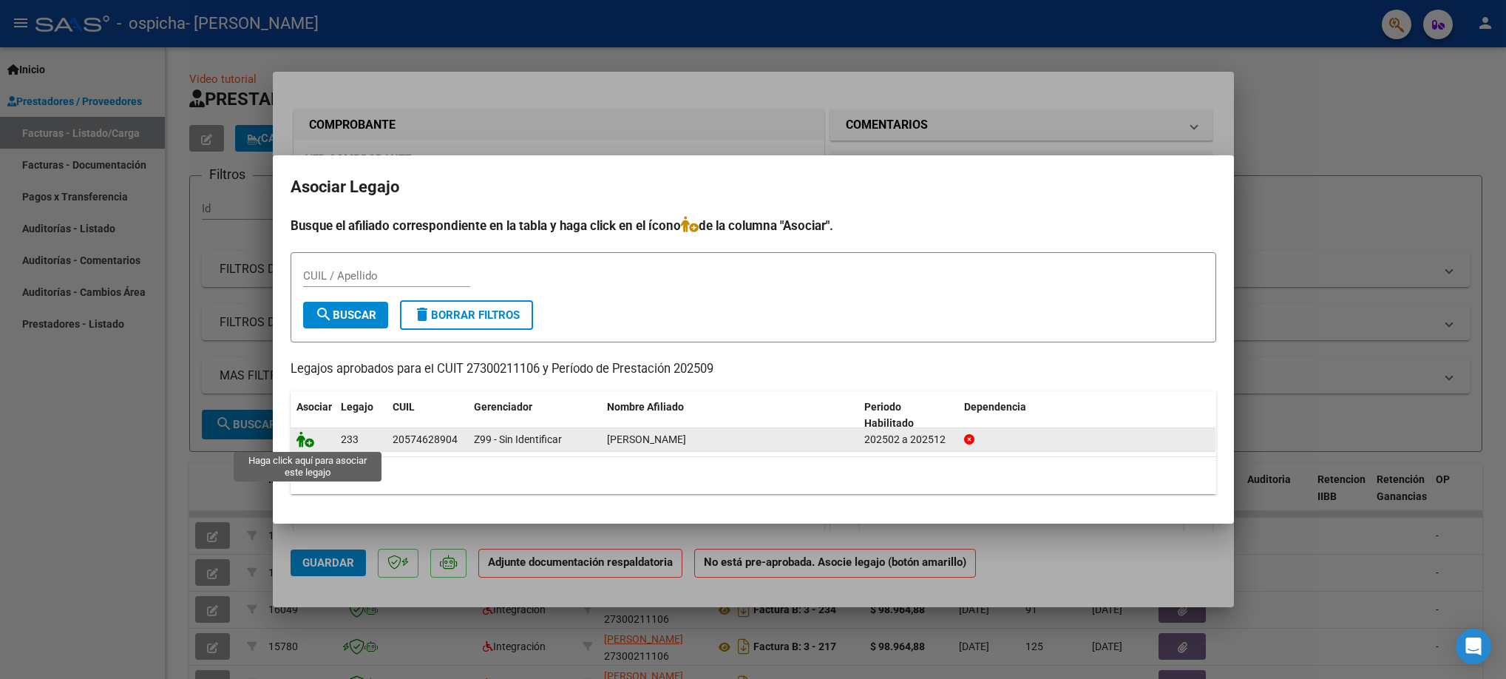
click at [302, 441] on icon at bounding box center [305, 439] width 18 height 16
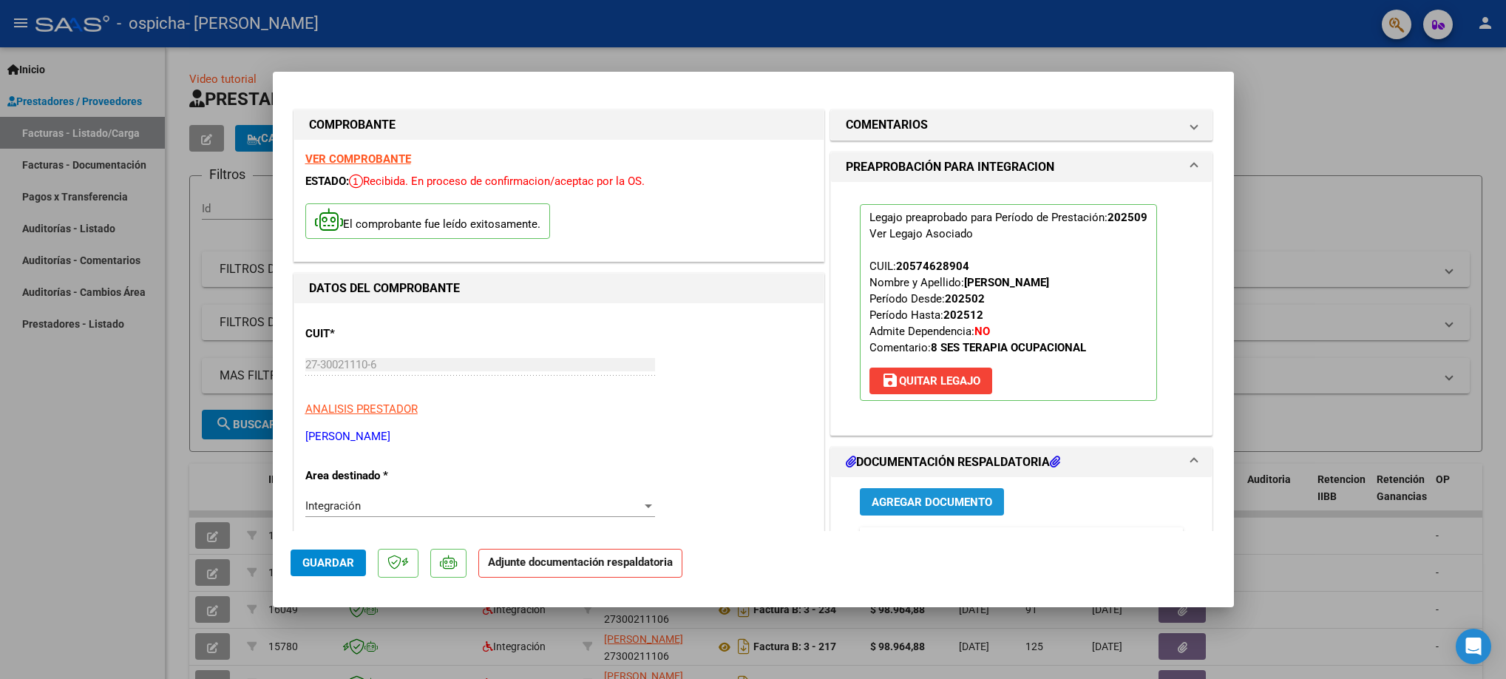
click at [961, 499] on span "Agregar Documento" at bounding box center [932, 501] width 121 height 13
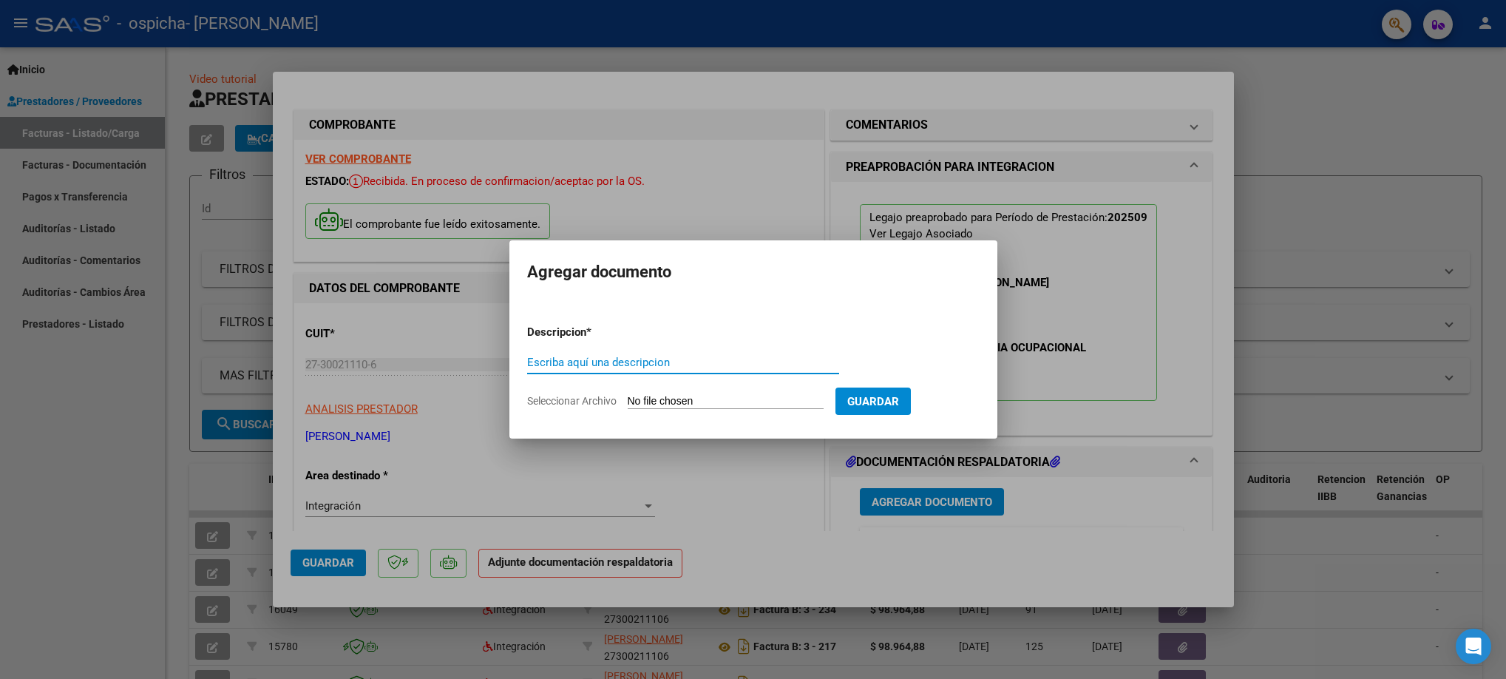
click at [582, 351] on div "Escriba aquí una descripcion" at bounding box center [683, 362] width 312 height 22
click at [584, 360] on input "Escriba aquí una descripcion" at bounding box center [683, 362] width 312 height 13
type input "planilla asistencia"
click at [716, 400] on input "Seleccionar Archivo" at bounding box center [726, 402] width 196 height 14
type input "C:\fakepath\TIZIANO CORIA.jpg"
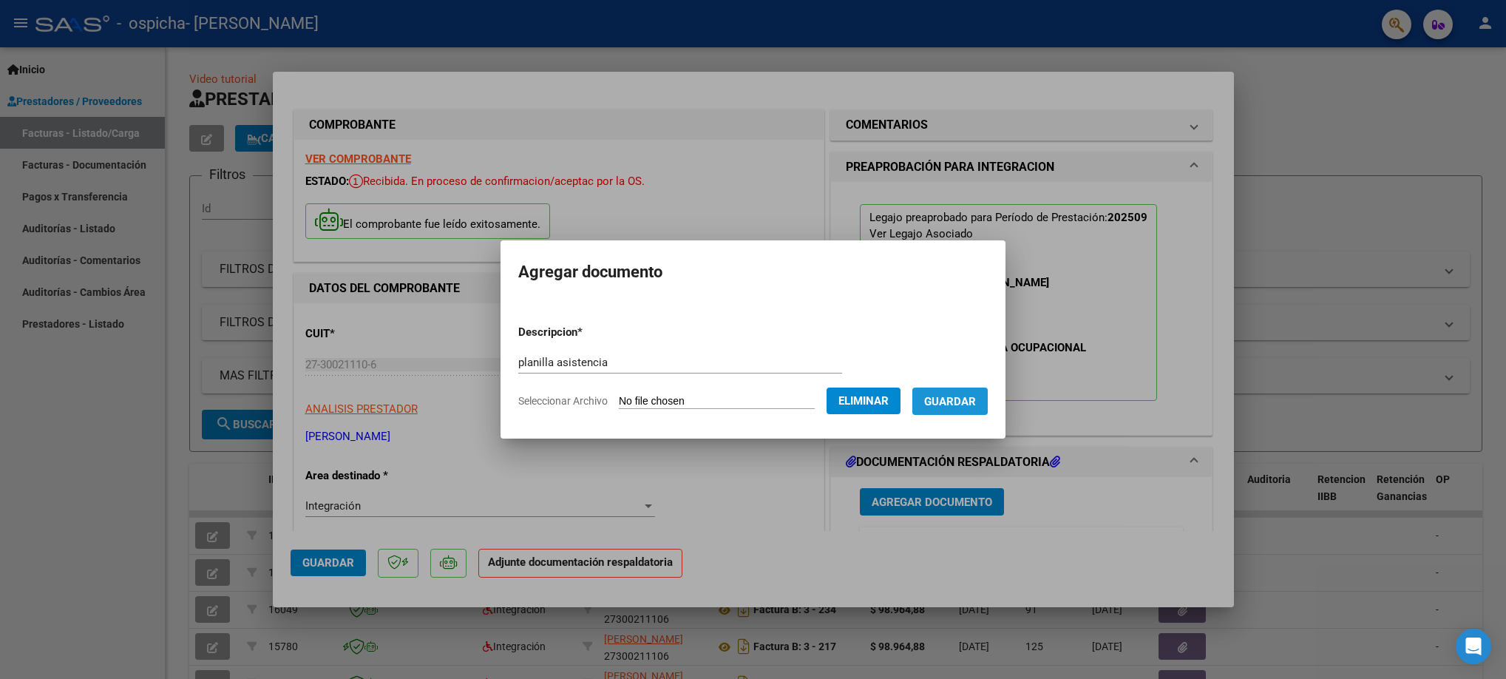
click at [957, 399] on span "Guardar" at bounding box center [950, 401] width 52 height 13
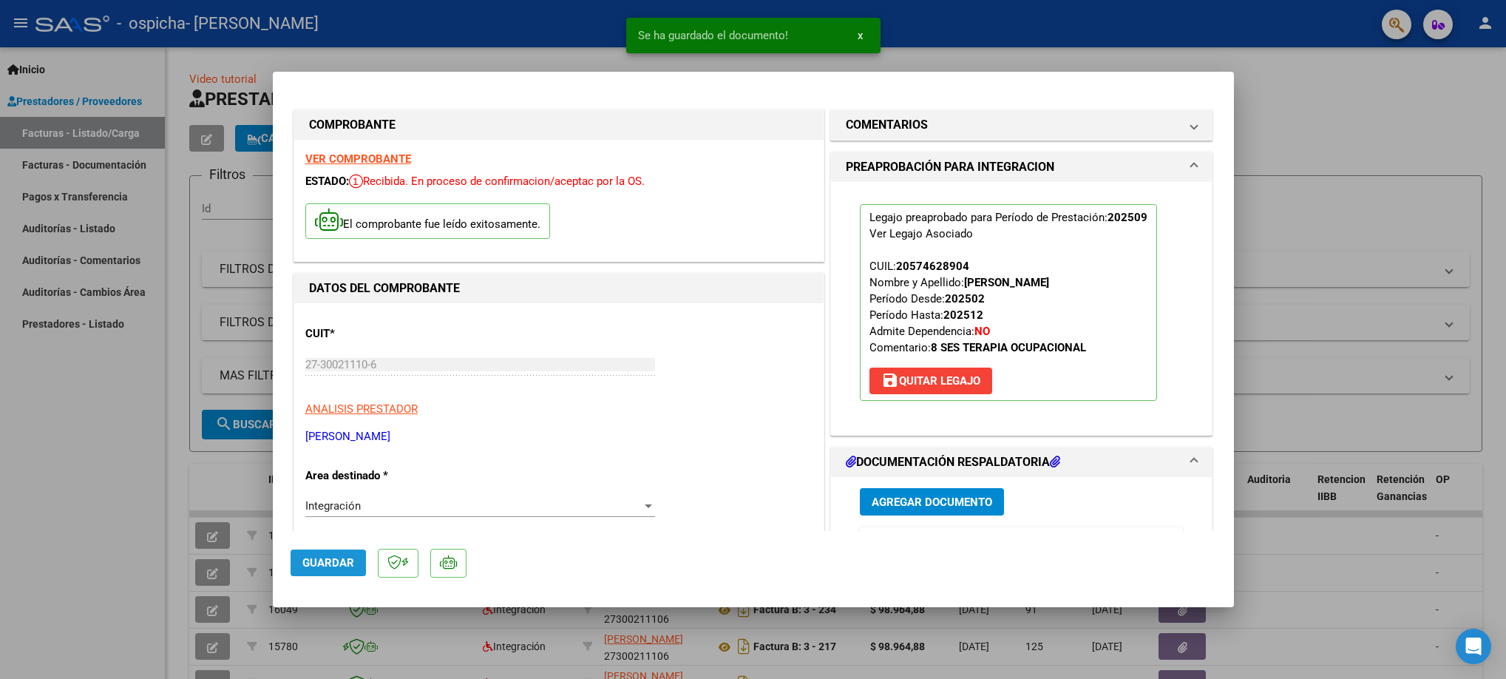
click at [327, 570] on button "Guardar" at bounding box center [328, 562] width 75 height 27
click at [75, 492] on div at bounding box center [753, 339] width 1506 height 679
type input "$ 0,00"
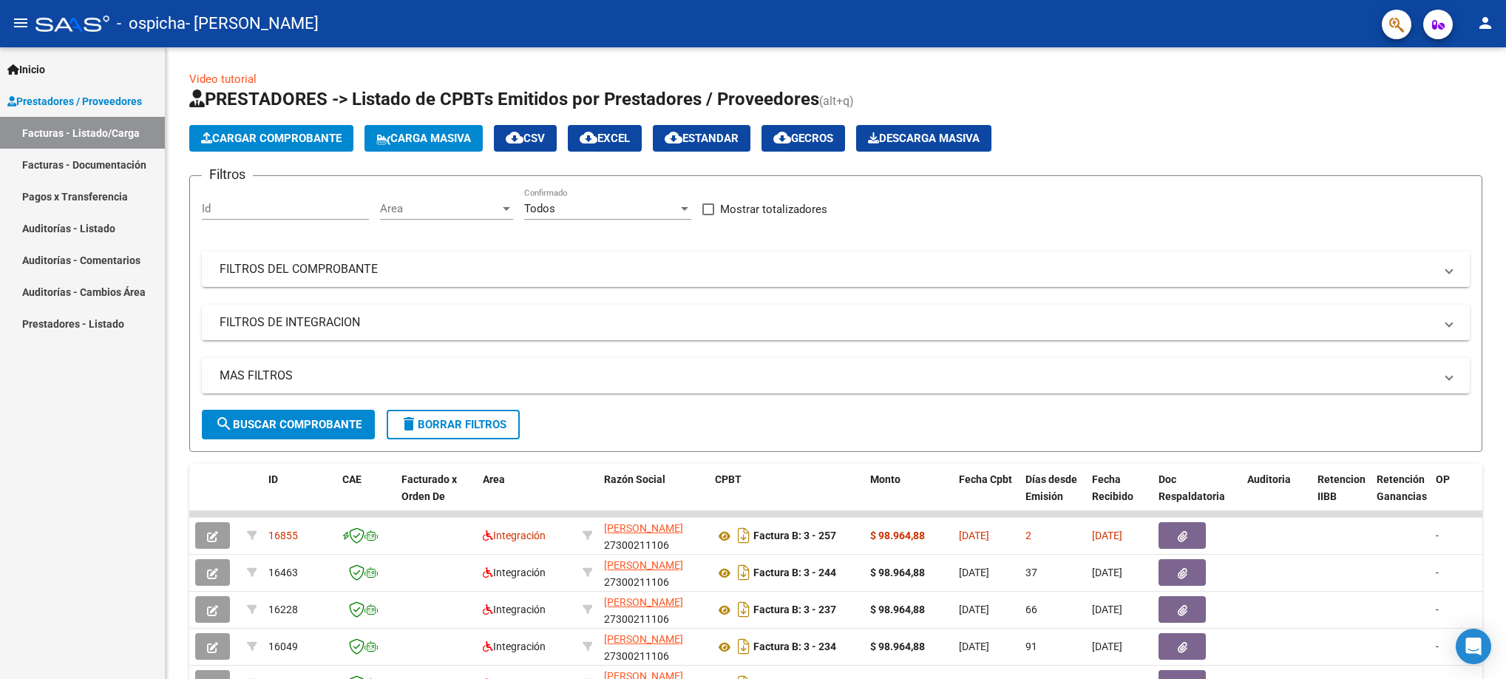
click at [101, 95] on span "Prestadores / Proveedores" at bounding box center [74, 101] width 135 height 16
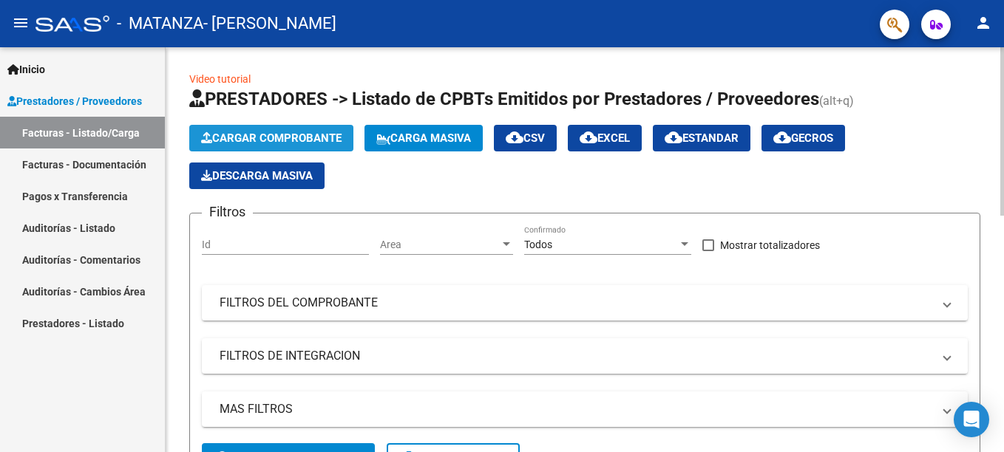
click at [283, 142] on span "Cargar Comprobante" at bounding box center [271, 138] width 140 height 13
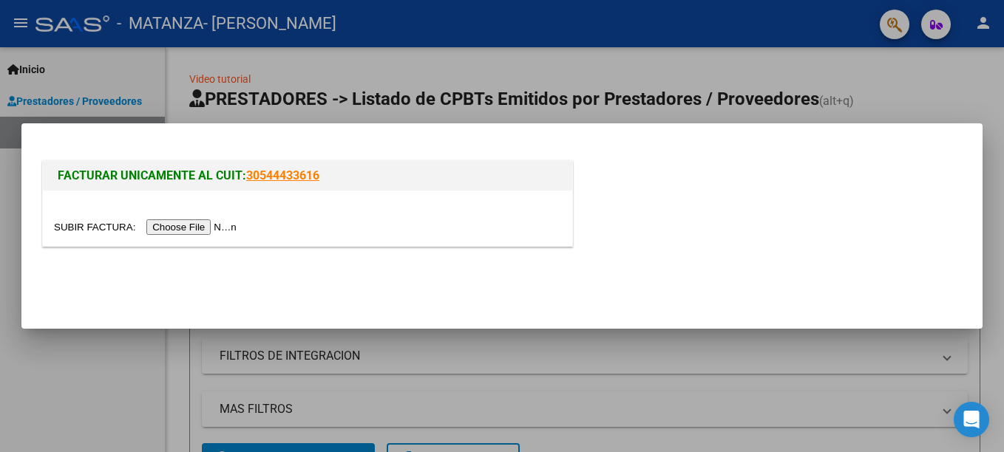
click at [205, 226] on input "file" at bounding box center [147, 228] width 187 height 16
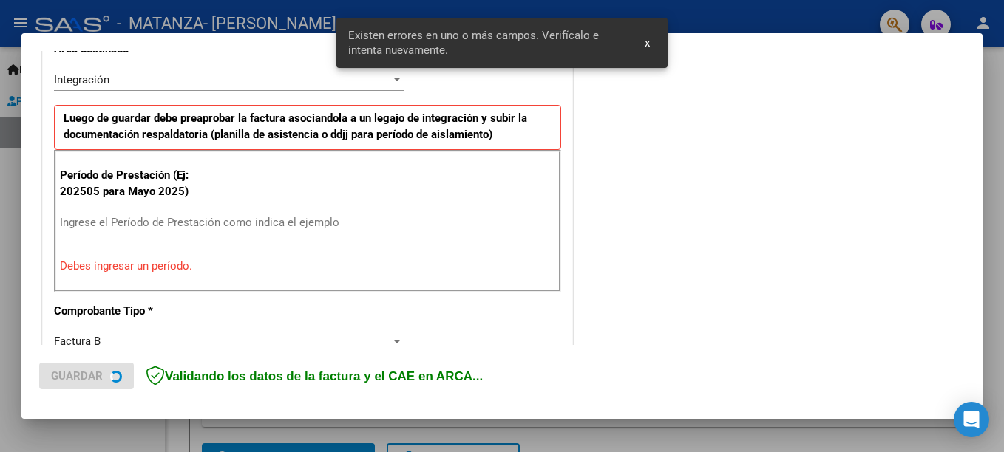
scroll to position [367, 0]
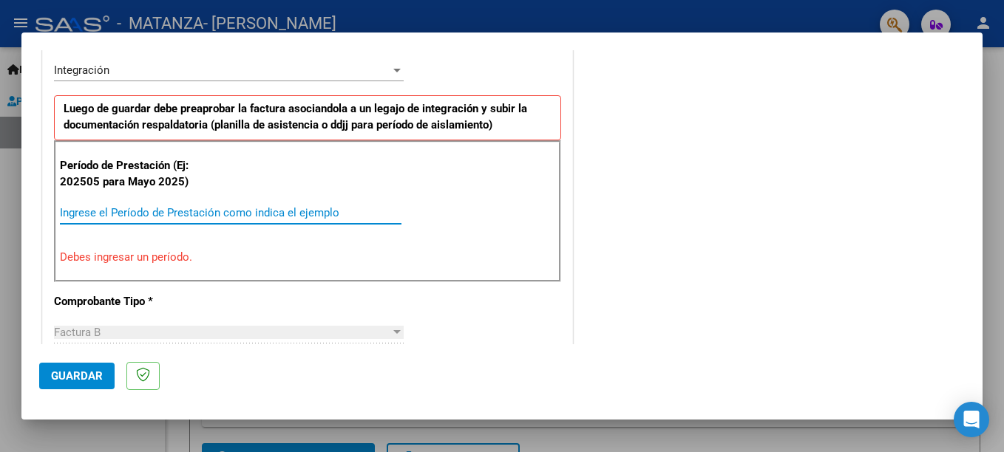
click at [118, 215] on input "Ingrese el Período de Prestación como indica el ejemplo" at bounding box center [231, 212] width 342 height 13
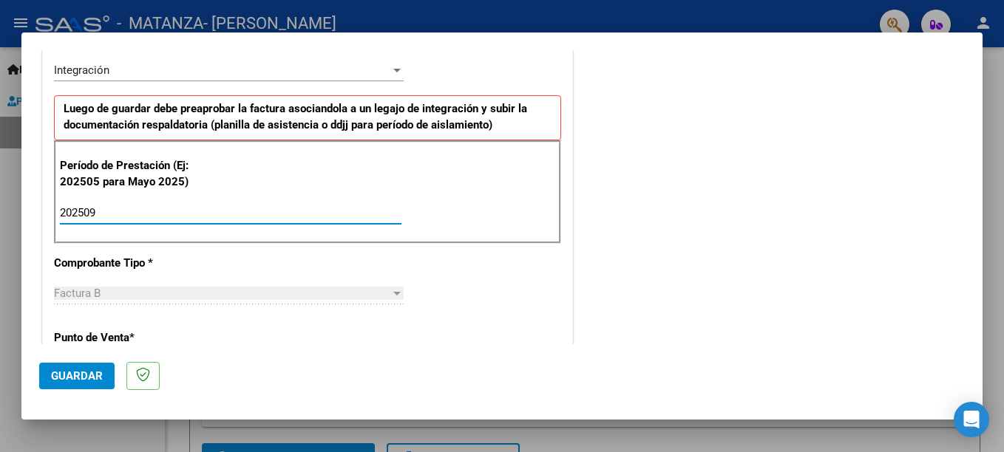
type input "202509"
click at [84, 377] on span "Guardar" at bounding box center [77, 376] width 52 height 13
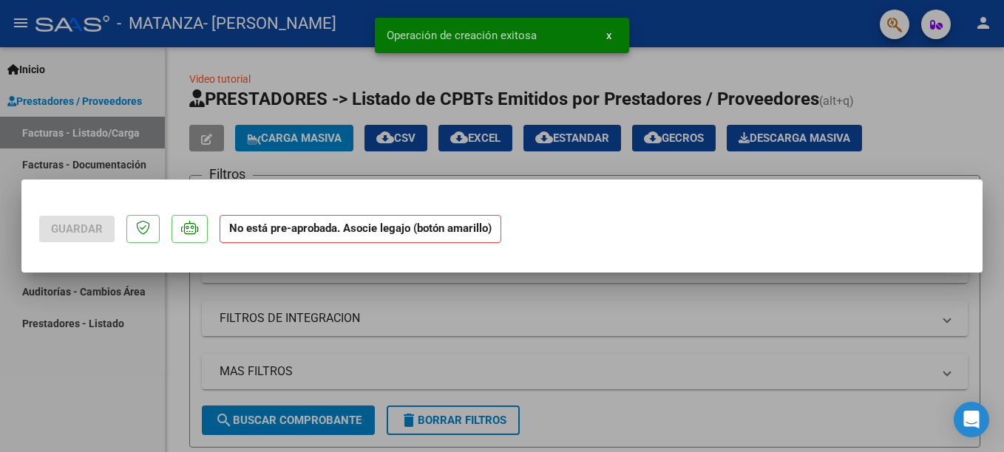
scroll to position [0, 0]
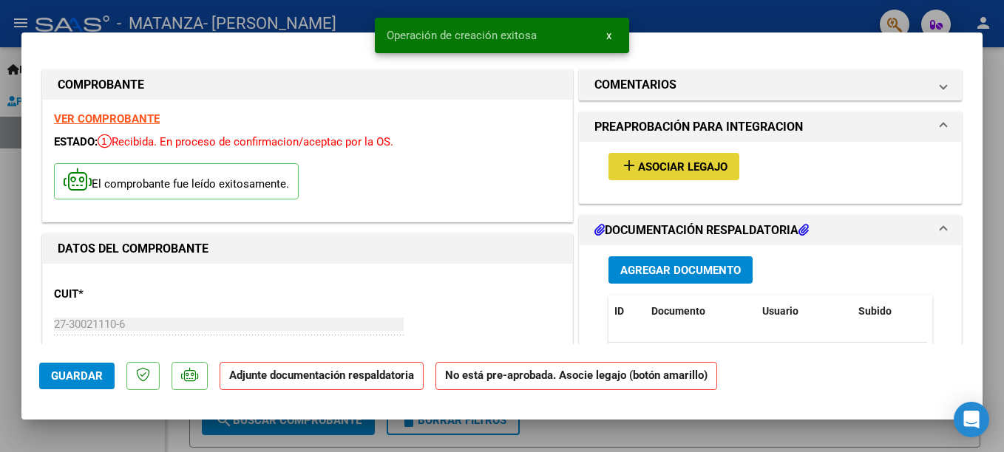
click at [666, 167] on span "Asociar Legajo" at bounding box center [682, 166] width 89 height 13
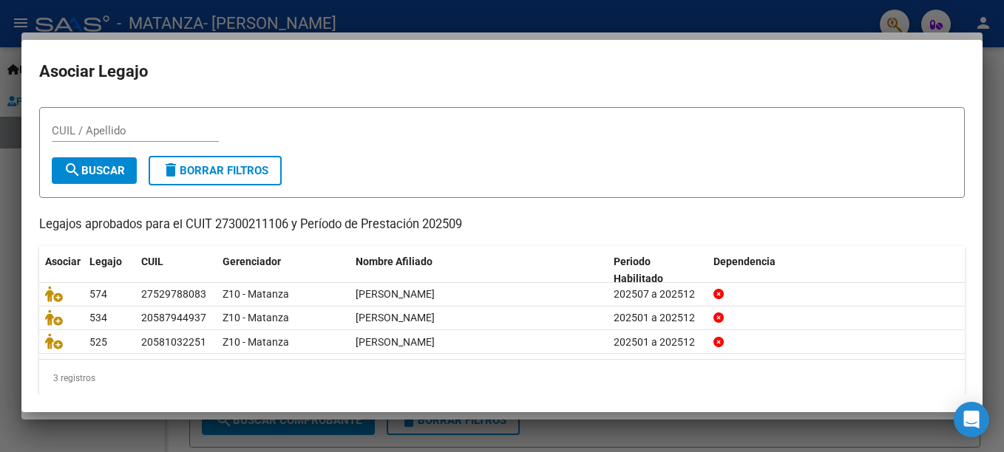
scroll to position [46, 0]
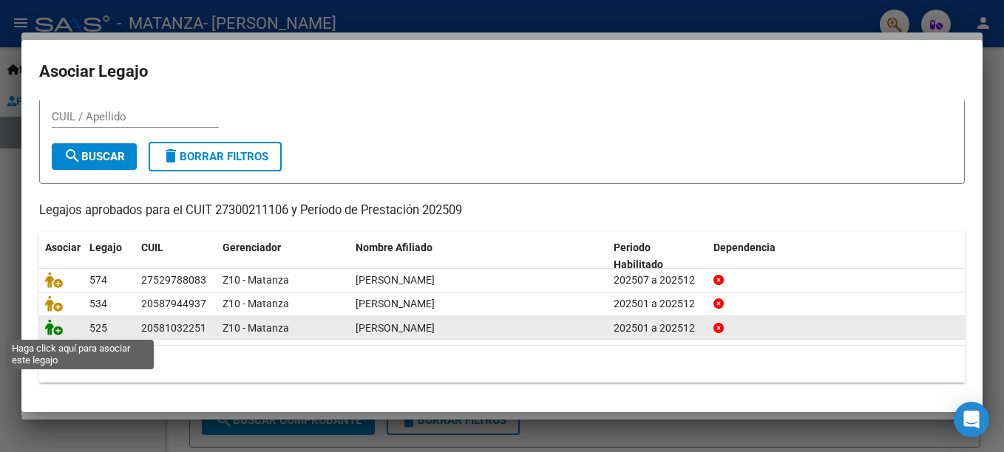
click at [53, 327] on icon at bounding box center [54, 327] width 18 height 16
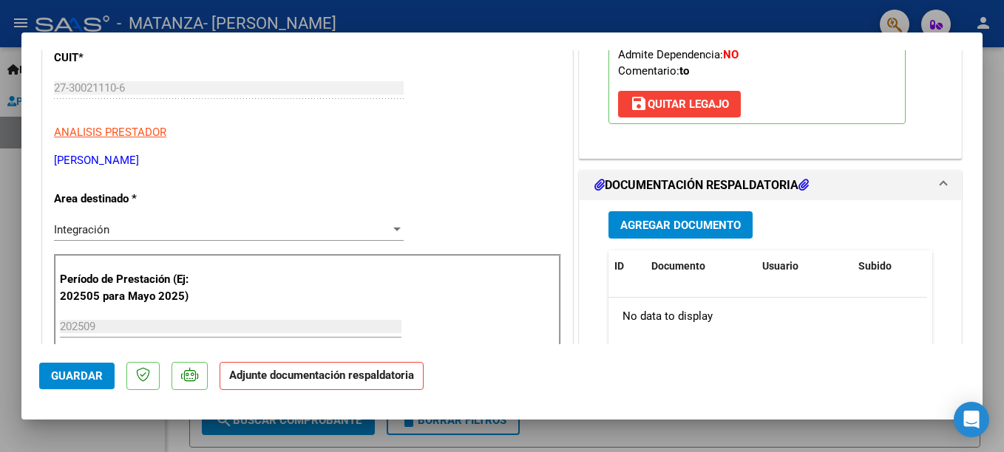
scroll to position [305, 0]
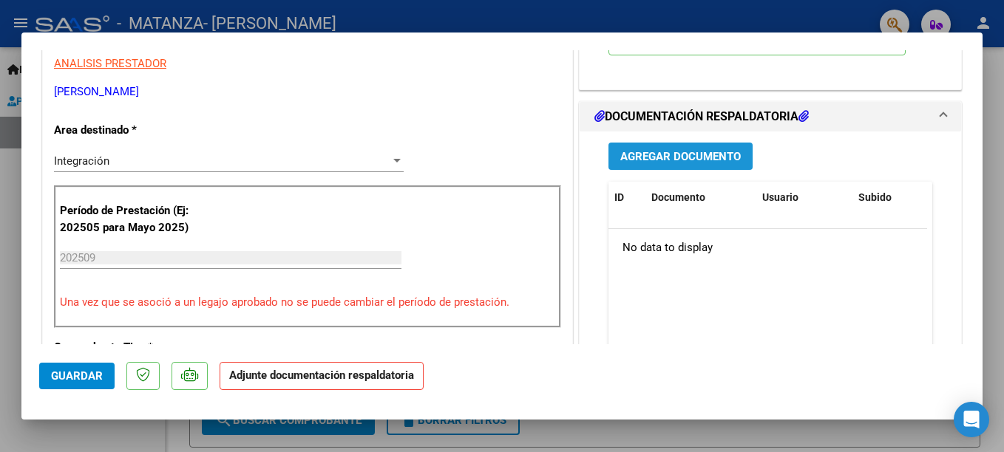
click at [678, 158] on span "Agregar Documento" at bounding box center [680, 156] width 121 height 13
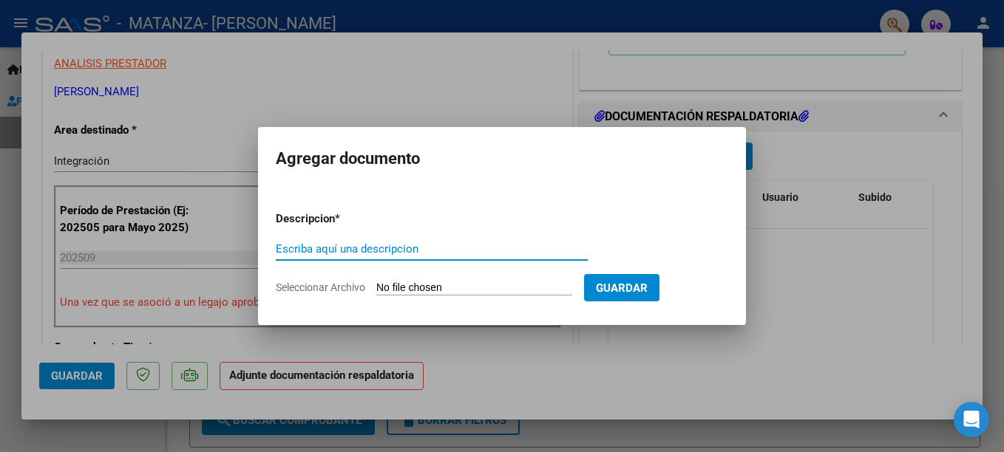
click at [336, 246] on input "Escriba aquí una descripcion" at bounding box center [432, 249] width 312 height 13
type input "planilla assitencia"
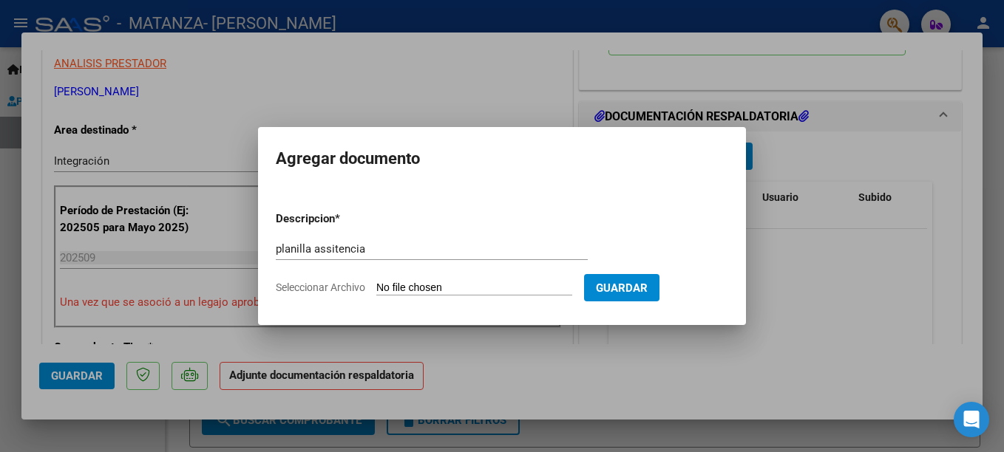
click at [409, 290] on input "Seleccionar Archivo" at bounding box center [474, 289] width 196 height 14
type input "C:\fakepath\[PERSON_NAME].jpg"
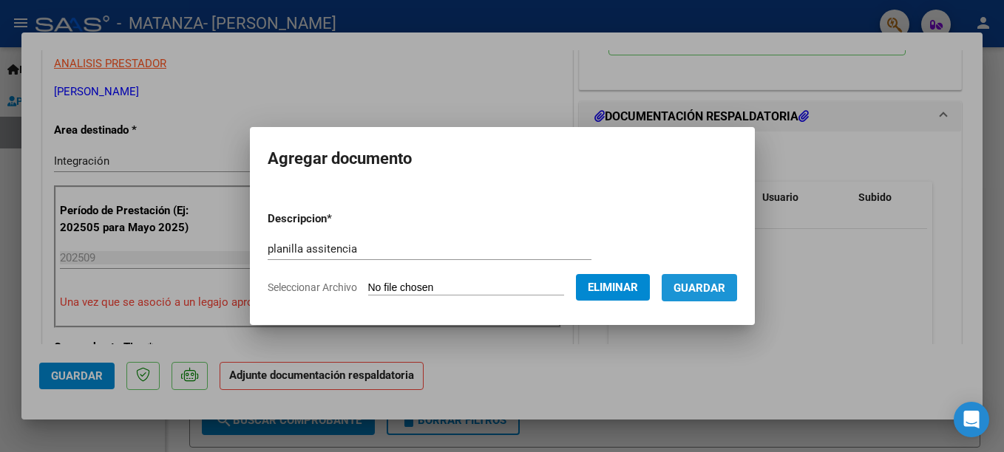
click at [697, 282] on span "Guardar" at bounding box center [700, 288] width 52 height 13
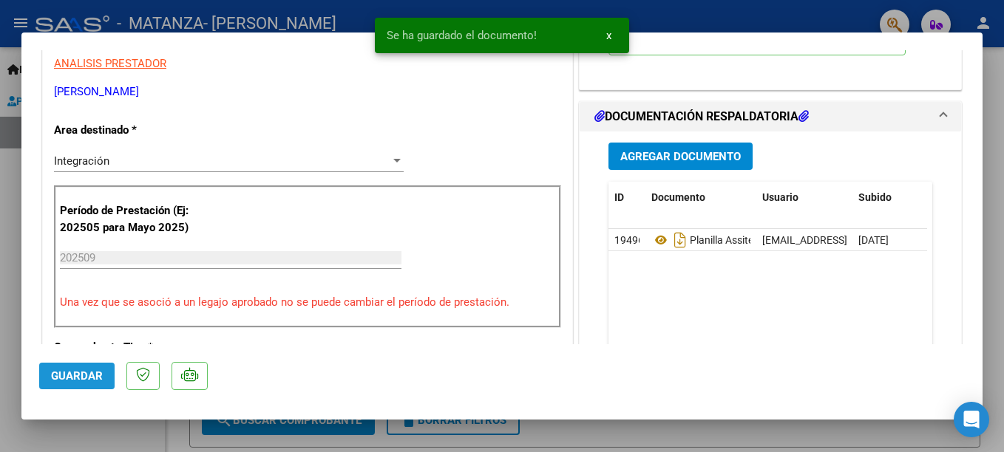
click at [99, 375] on span "Guardar" at bounding box center [77, 376] width 52 height 13
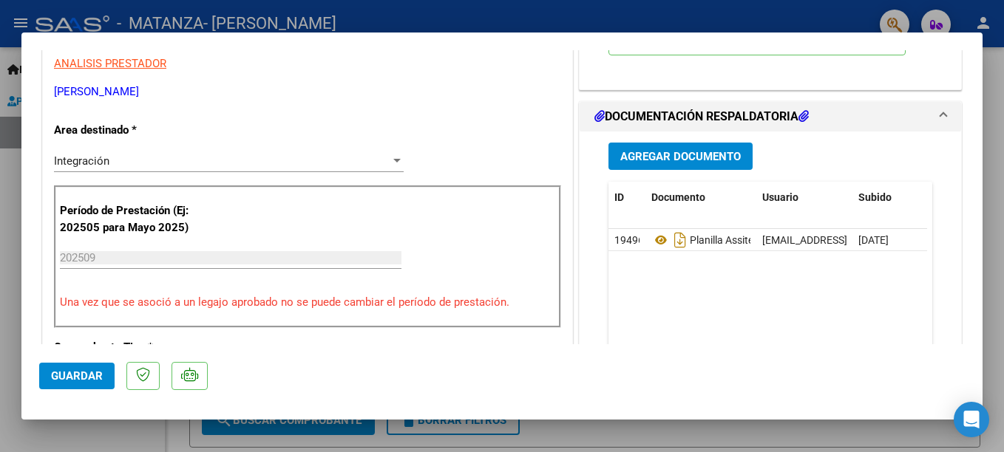
click at [692, 20] on div at bounding box center [502, 226] width 1004 height 452
type input "$ 0,00"
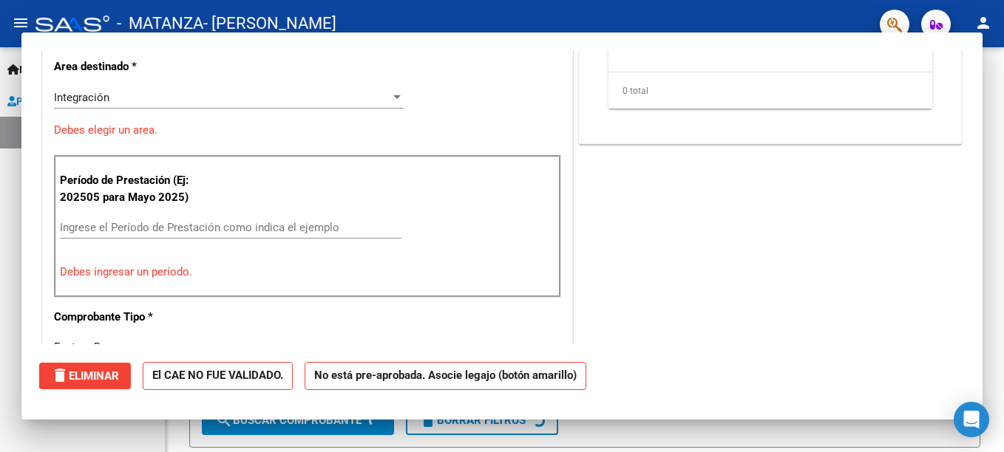
scroll to position [242, 0]
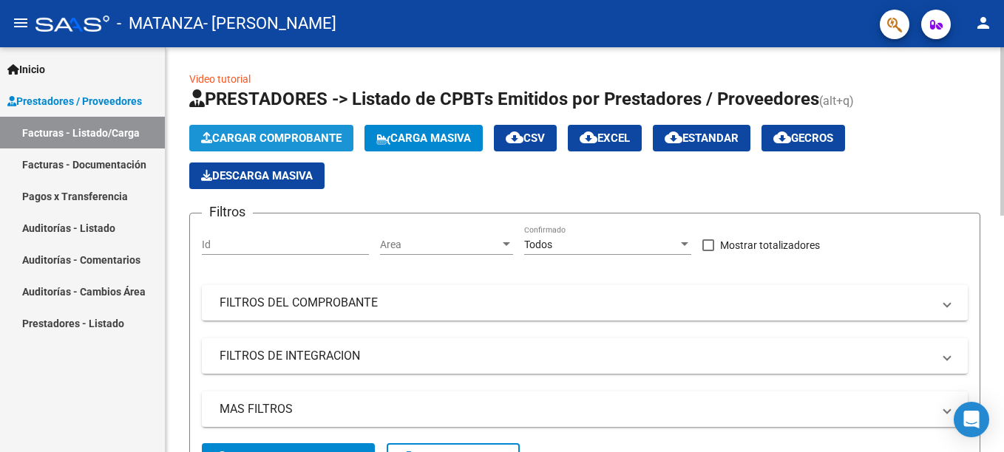
click at [292, 134] on span "Cargar Comprobante" at bounding box center [271, 138] width 140 height 13
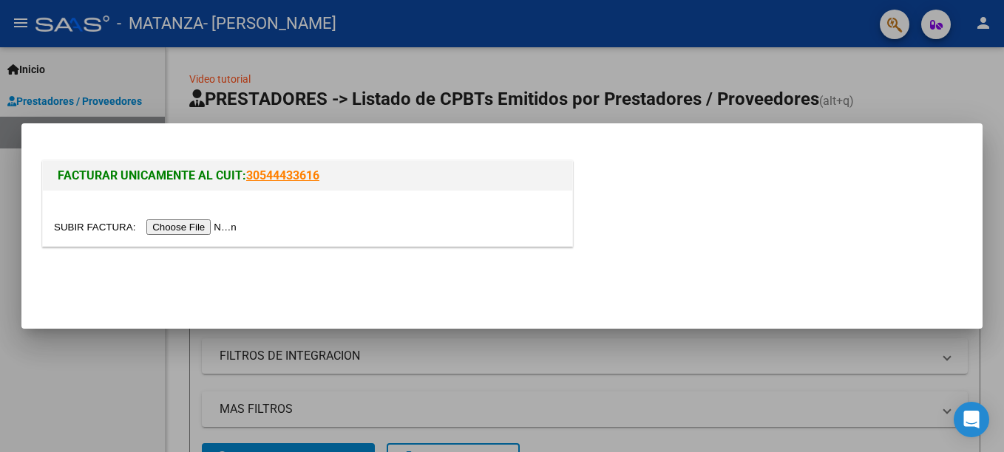
click at [173, 229] on input "file" at bounding box center [147, 228] width 187 height 16
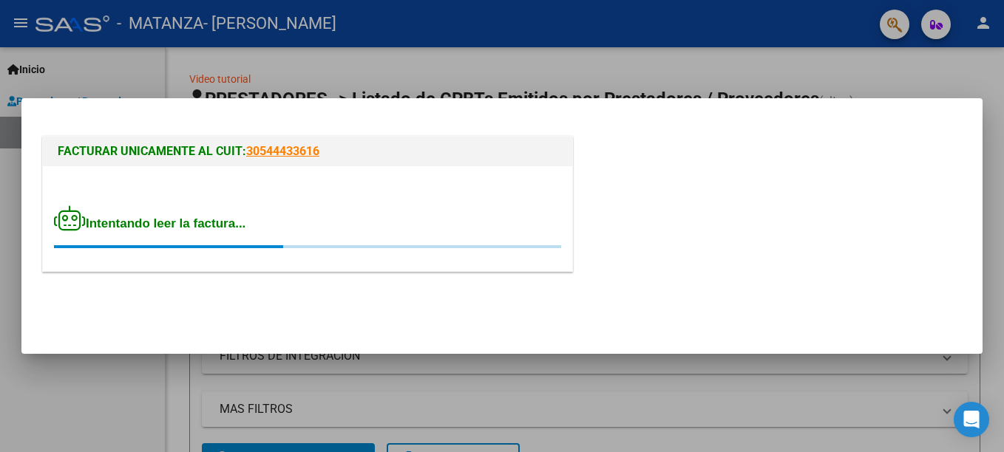
click at [218, 120] on div "FACTURAR UNICAMENTE AL CUIT: 30544433616 Intentando leer la factura..." at bounding box center [502, 198] width 926 height 164
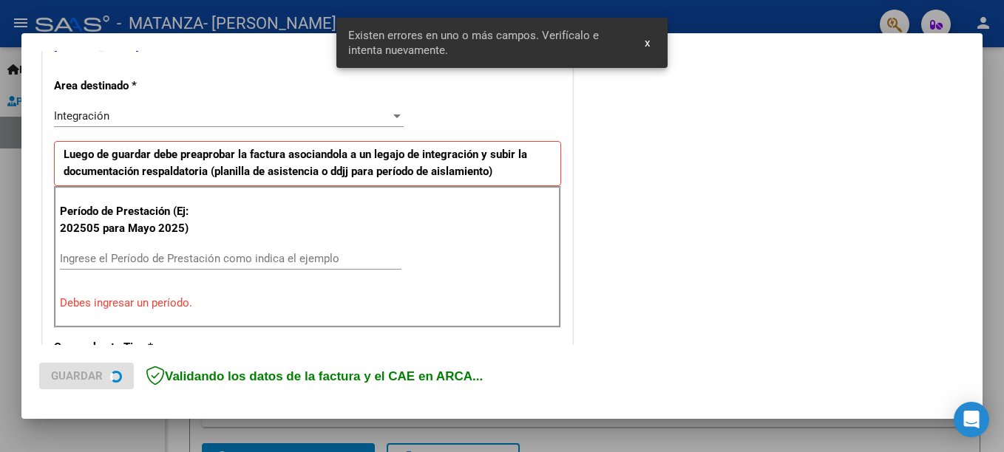
scroll to position [340, 0]
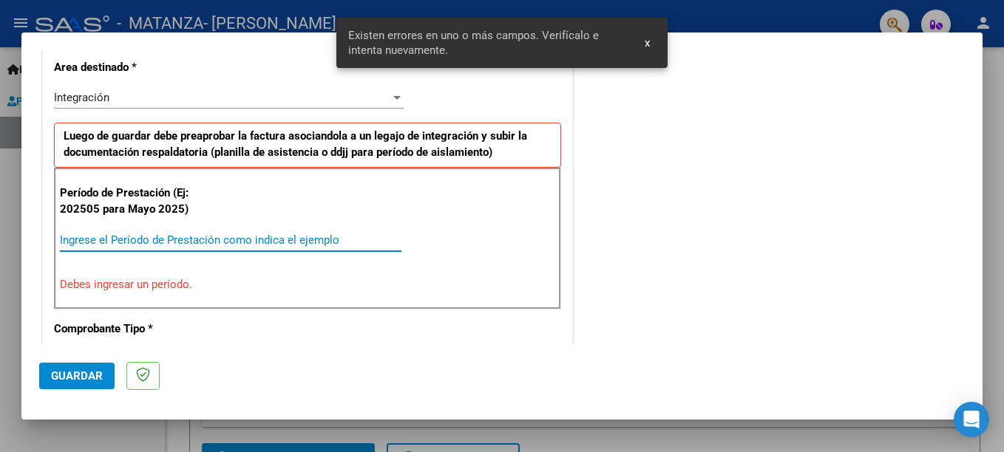
click at [180, 242] on input "Ingrese el Período de Prestación como indica el ejemplo" at bounding box center [231, 240] width 342 height 13
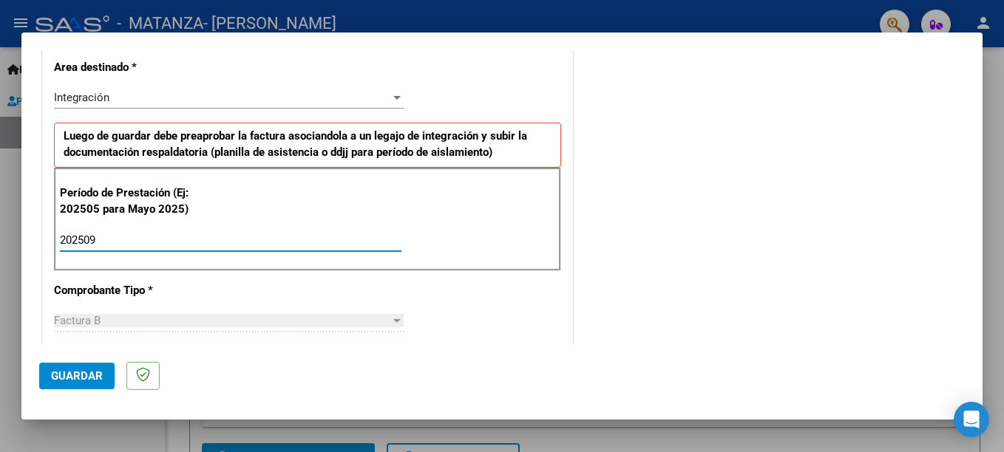
type input "202509"
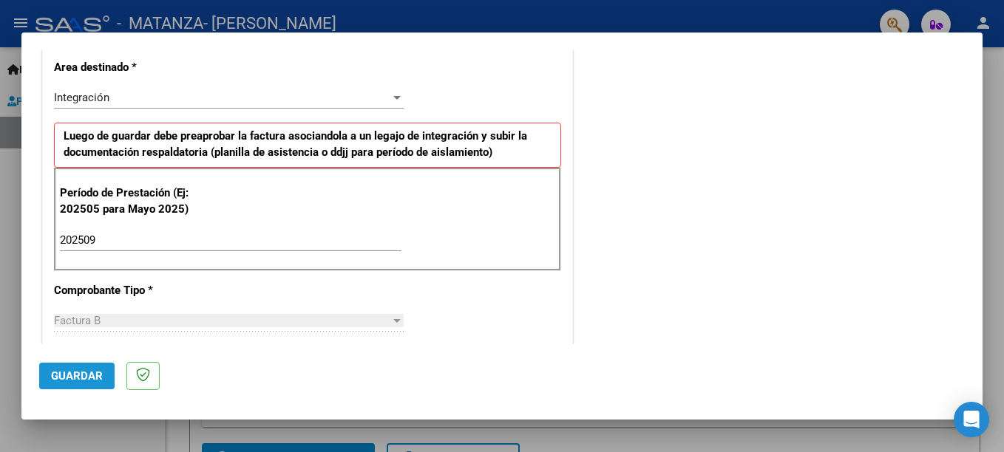
click at [93, 382] on span "Guardar" at bounding box center [77, 376] width 52 height 13
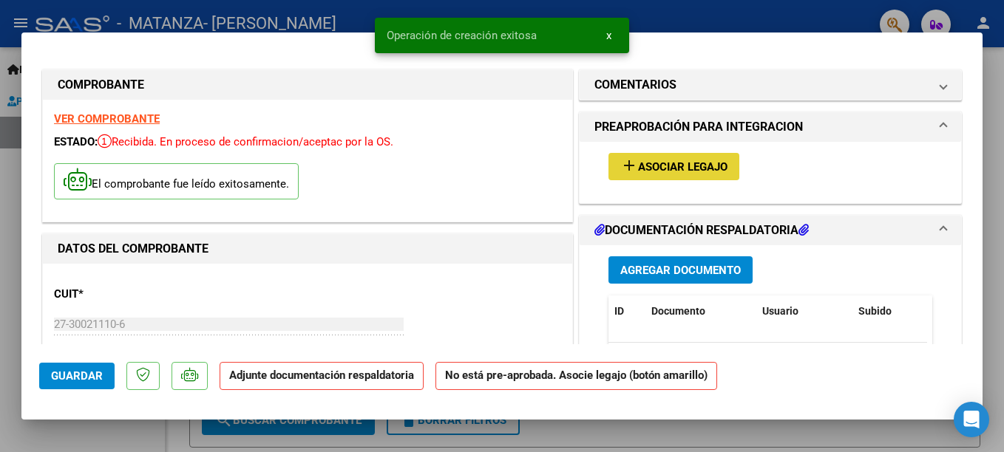
click at [685, 167] on span "Asociar Legajo" at bounding box center [682, 166] width 89 height 13
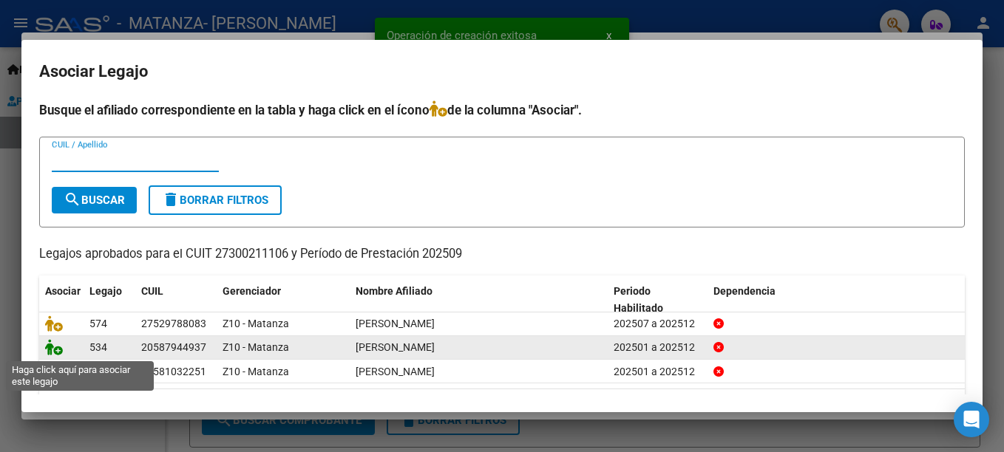
click at [50, 350] on icon at bounding box center [54, 347] width 18 height 16
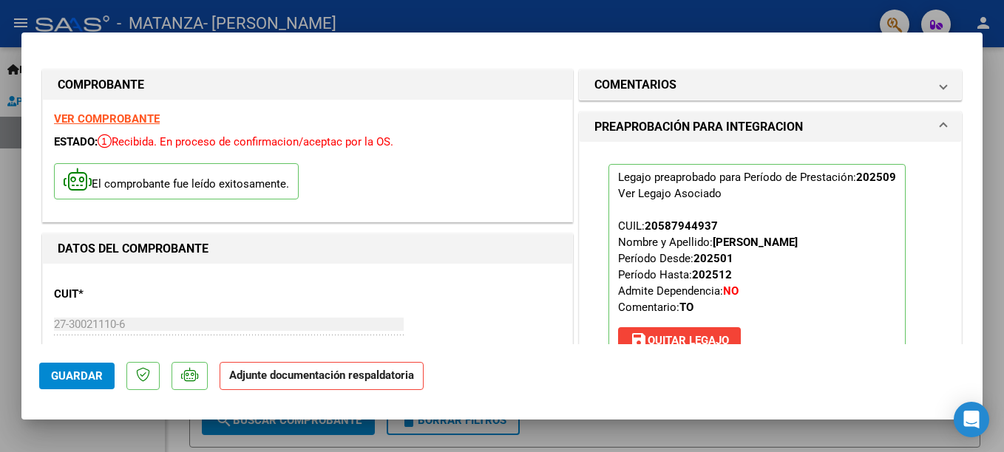
scroll to position [257, 0]
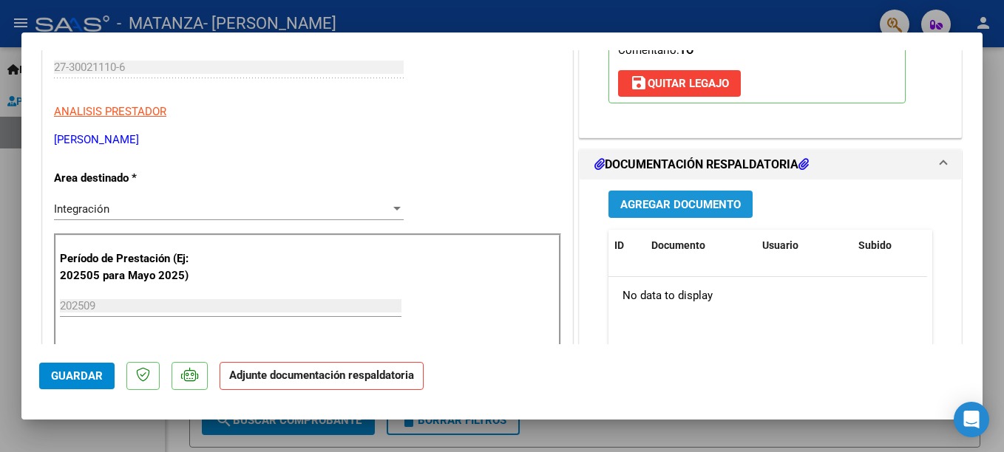
click at [729, 197] on button "Agregar Documento" at bounding box center [680, 204] width 144 height 27
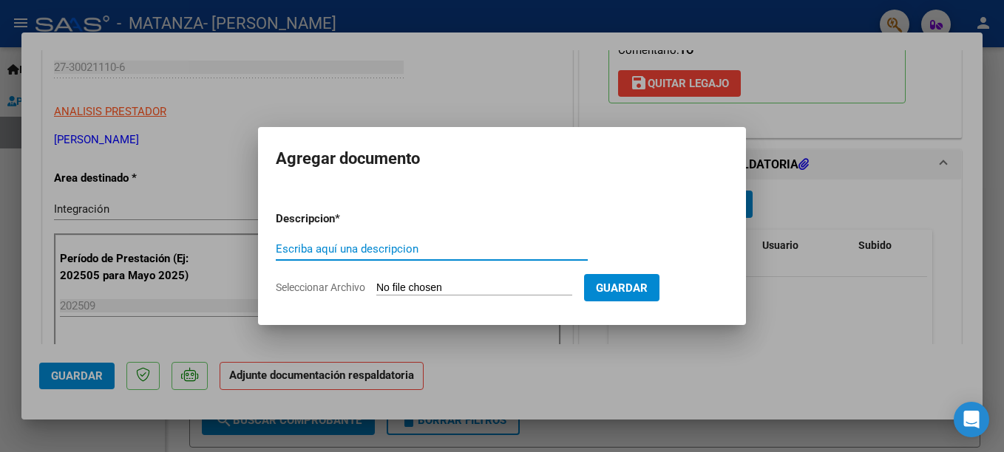
click at [388, 256] on input "Escriba aquí una descripcion" at bounding box center [432, 249] width 312 height 13
type input "planilla asistencia"
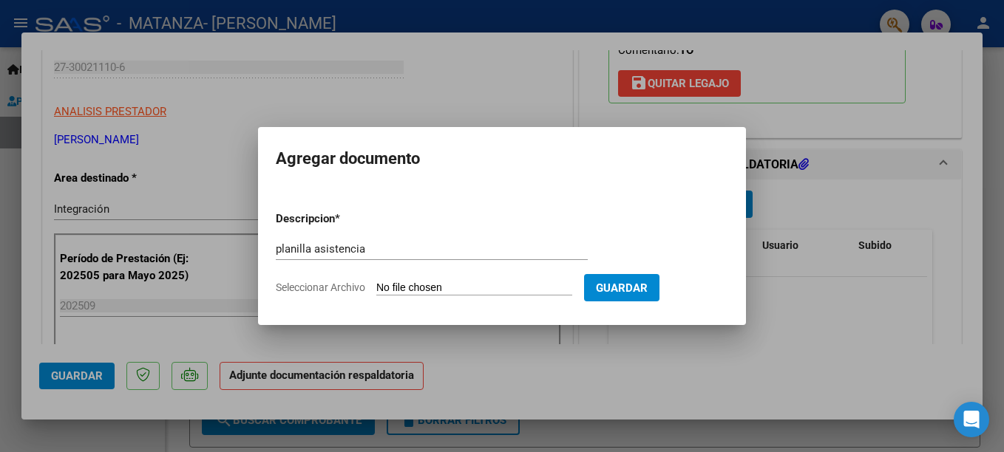
click at [422, 285] on input "Seleccionar Archivo" at bounding box center [474, 289] width 196 height 14
type input "C:\fakepath\[PERSON_NAME].jpg"
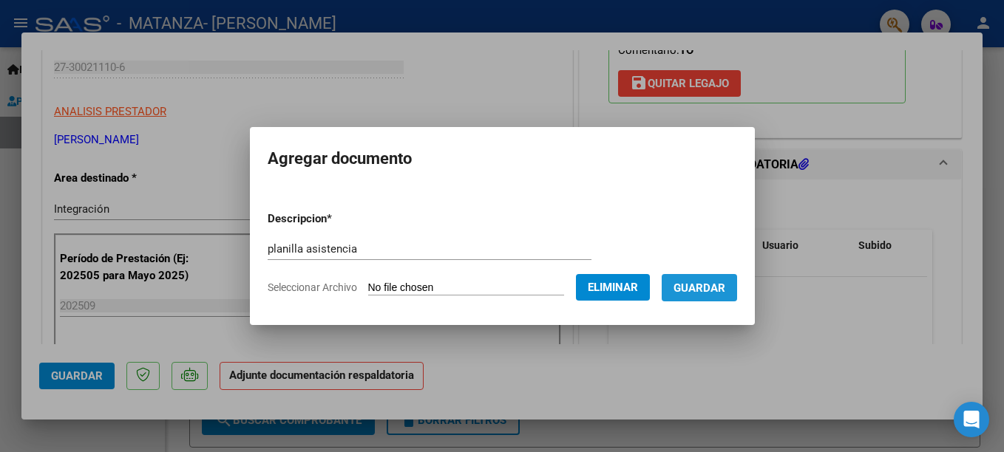
click at [716, 292] on span "Guardar" at bounding box center [700, 288] width 52 height 13
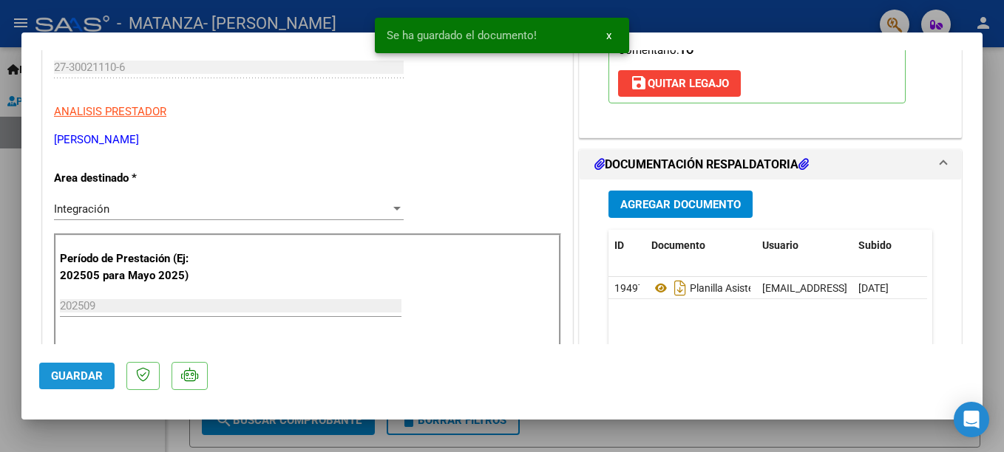
click at [95, 380] on span "Guardar" at bounding box center [77, 376] width 52 height 13
click at [688, 13] on div at bounding box center [502, 226] width 1004 height 452
type input "$ 0,00"
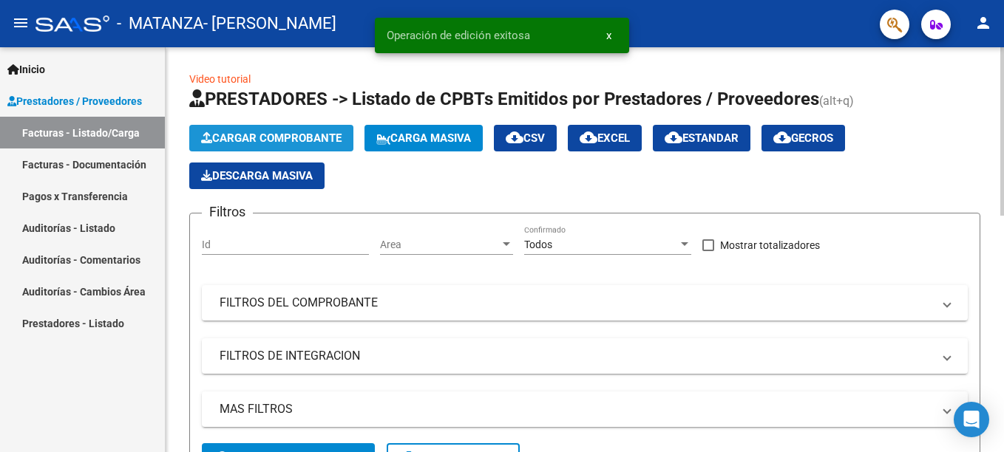
click at [308, 138] on span "Cargar Comprobante" at bounding box center [271, 138] width 140 height 13
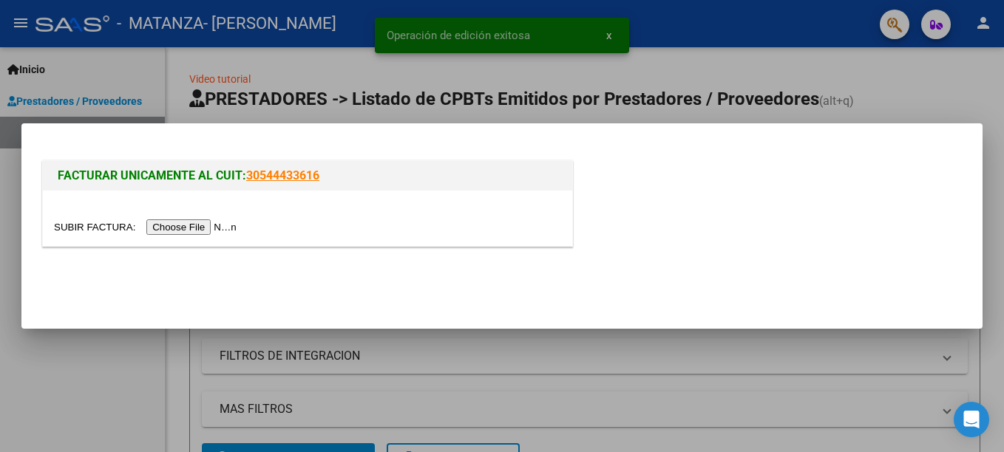
click at [172, 226] on input "file" at bounding box center [147, 228] width 187 height 16
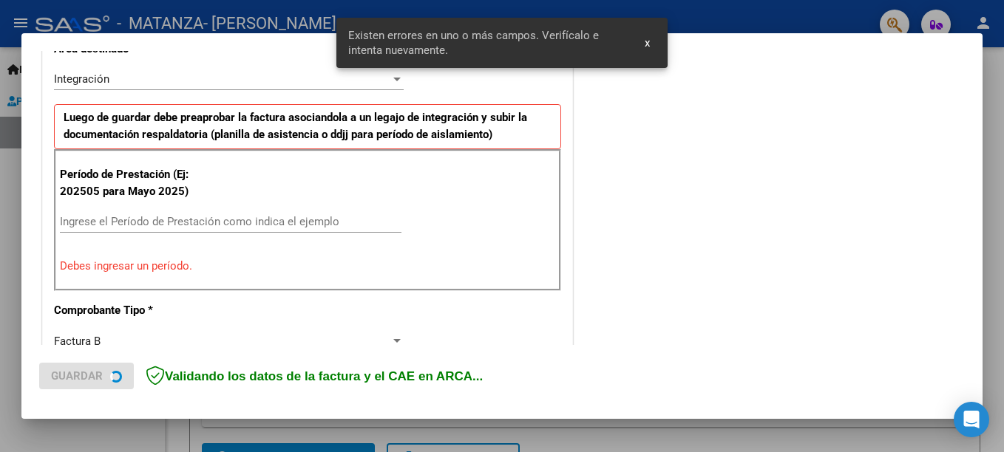
scroll to position [367, 0]
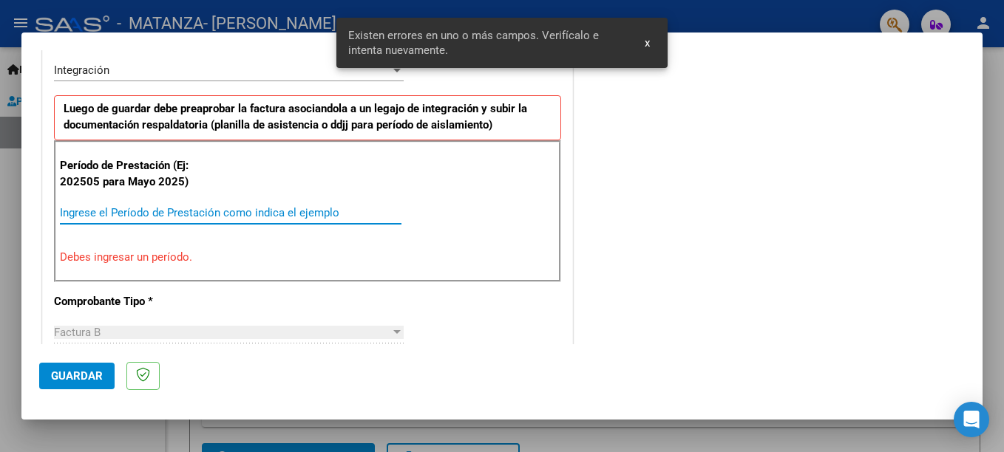
click at [180, 211] on input "Ingrese el Período de Prestación como indica el ejemplo" at bounding box center [231, 212] width 342 height 13
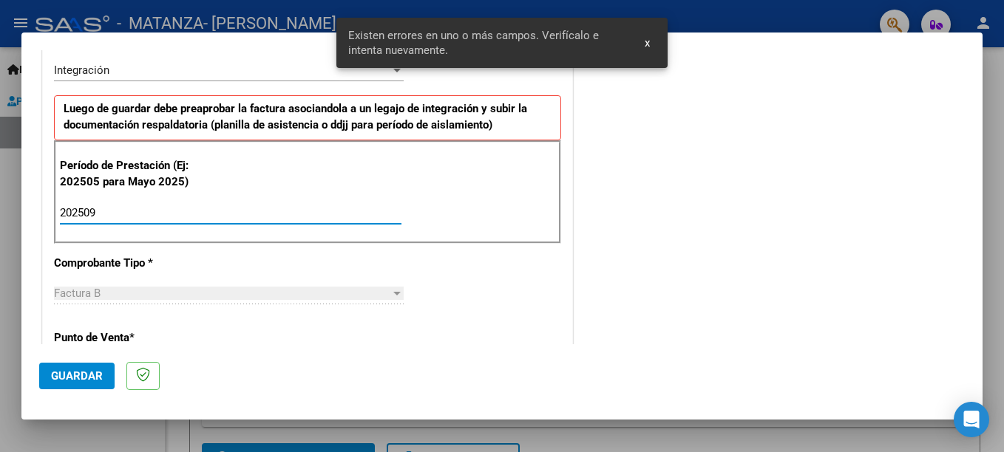
type input "202509"
click at [77, 379] on span "Guardar" at bounding box center [77, 376] width 52 height 13
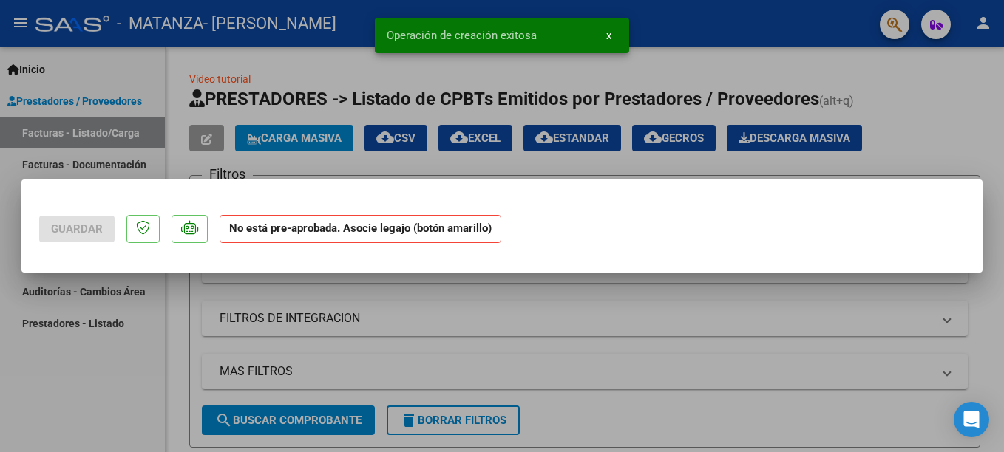
scroll to position [0, 0]
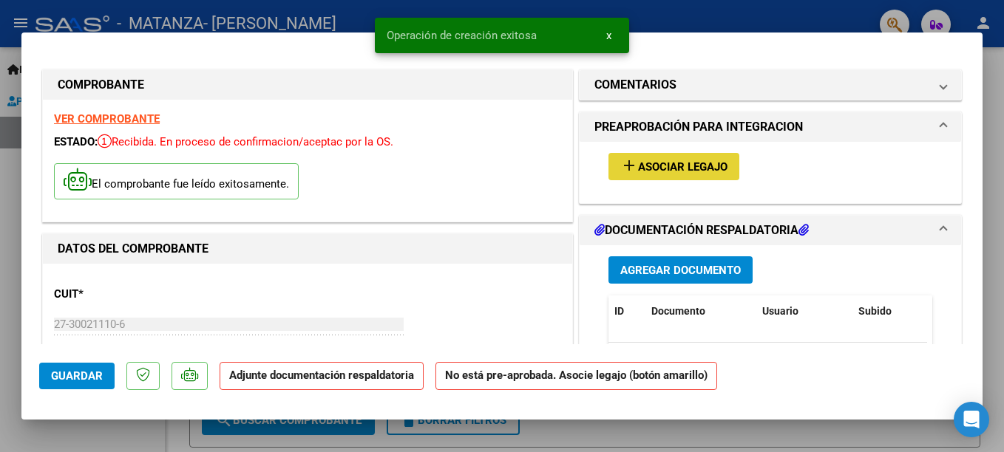
click at [670, 161] on span "Asociar Legajo" at bounding box center [682, 166] width 89 height 13
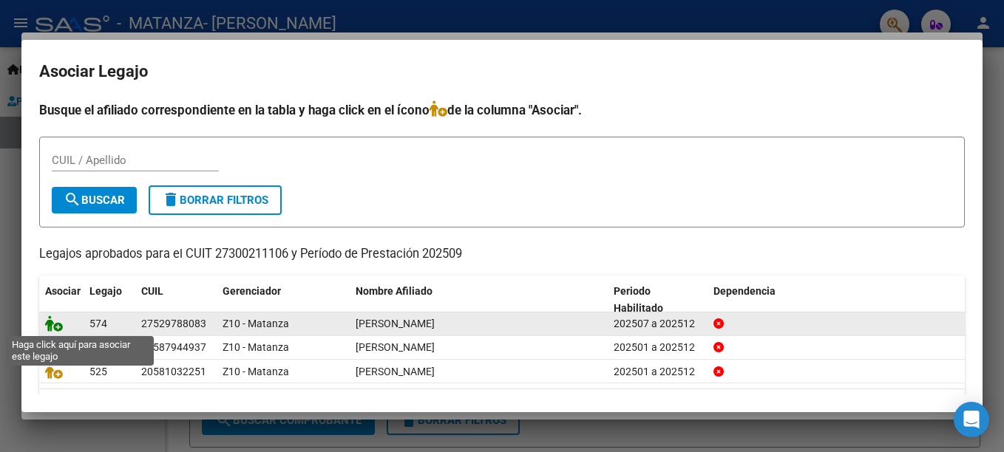
click at [51, 319] on icon at bounding box center [54, 324] width 18 height 16
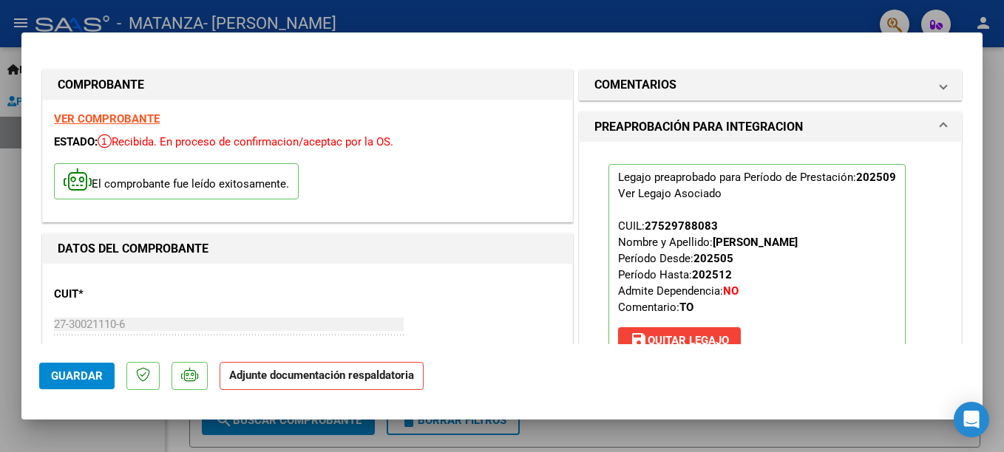
scroll to position [257, 0]
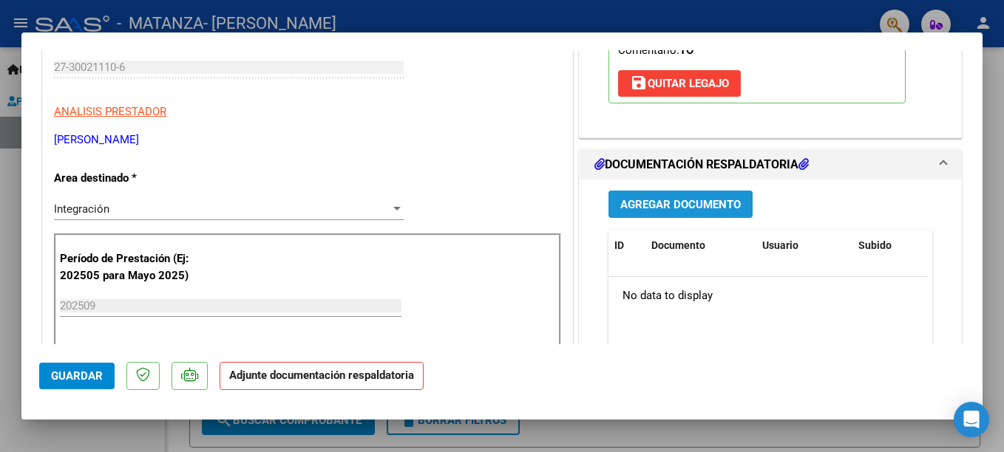
click at [668, 211] on span "Agregar Documento" at bounding box center [680, 204] width 121 height 13
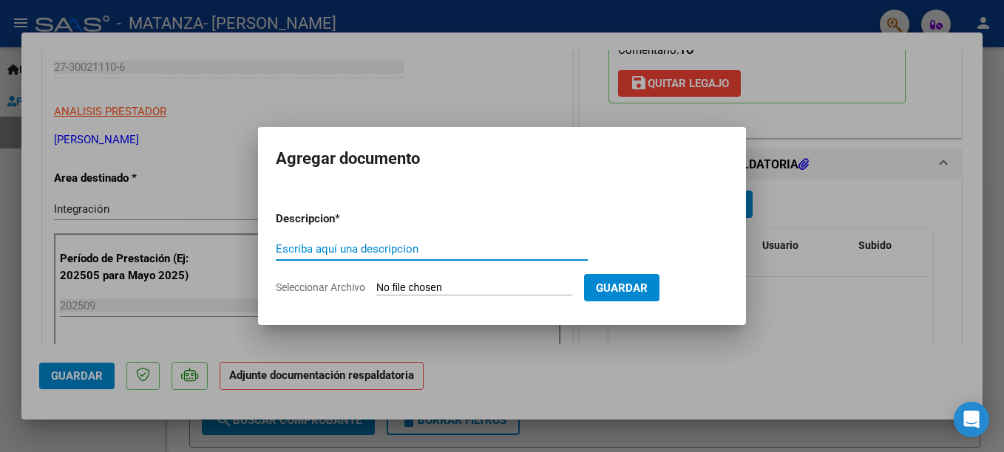
click at [365, 244] on input "Escriba aquí una descripcion" at bounding box center [432, 249] width 312 height 13
type input "planilla asistencia"
click at [418, 289] on input "Seleccionar Archivo" at bounding box center [474, 289] width 196 height 14
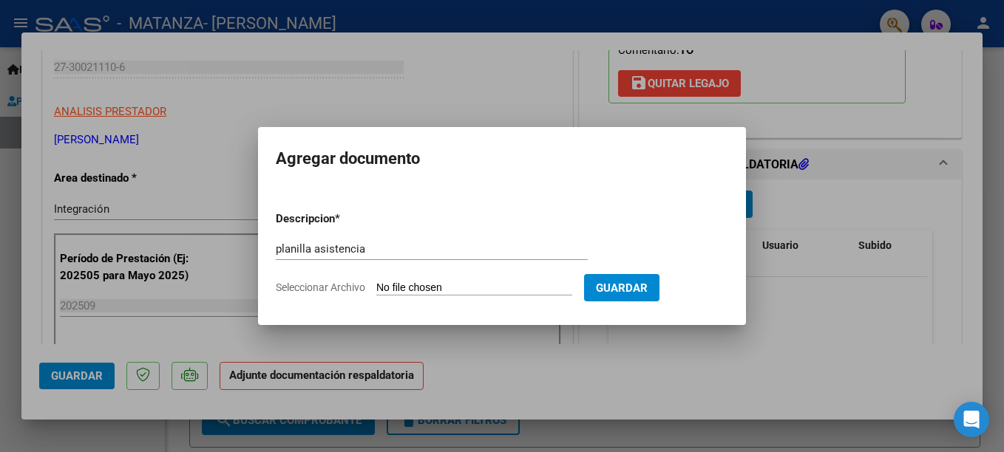
type input "C:\fakepath\[PERSON_NAME].jpg"
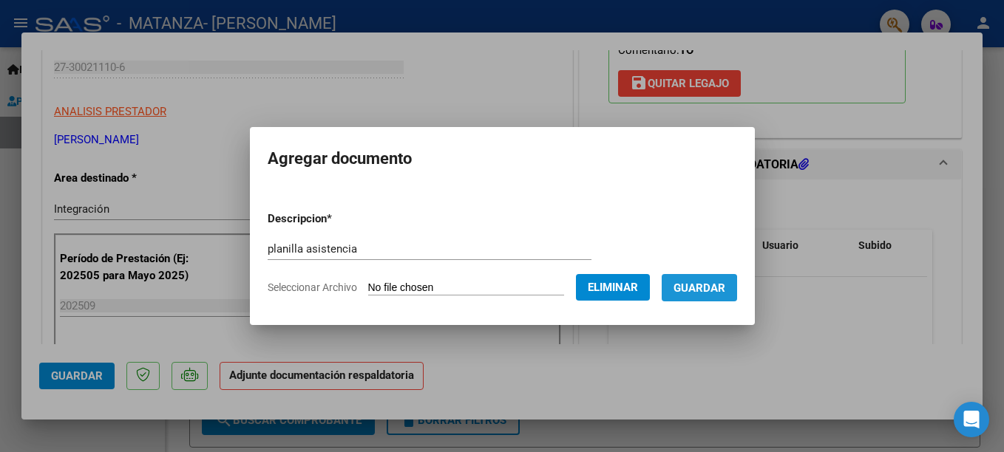
click at [685, 294] on span "Guardar" at bounding box center [700, 288] width 52 height 13
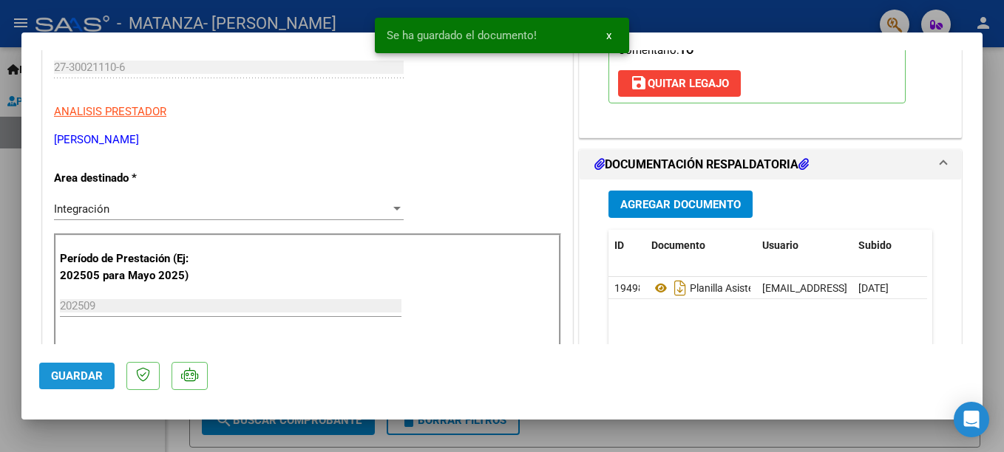
click at [83, 373] on span "Guardar" at bounding box center [77, 376] width 52 height 13
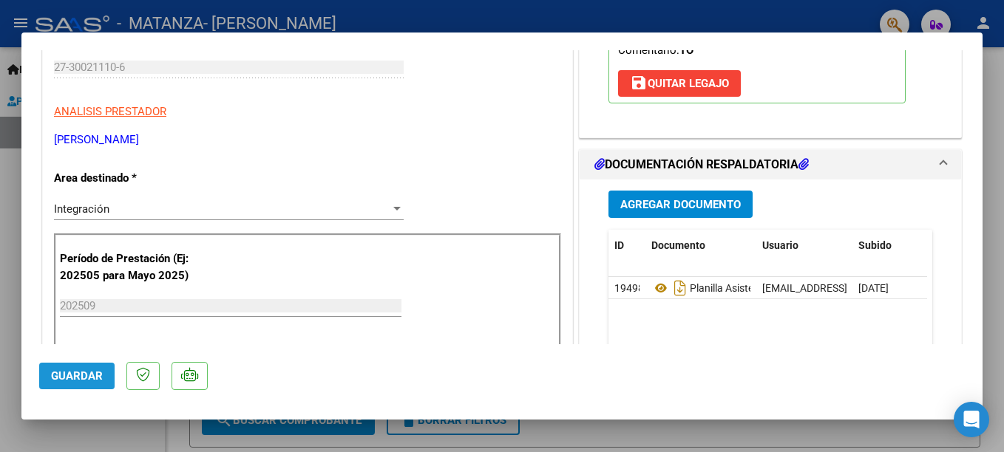
click at [98, 377] on span "Guardar" at bounding box center [77, 376] width 52 height 13
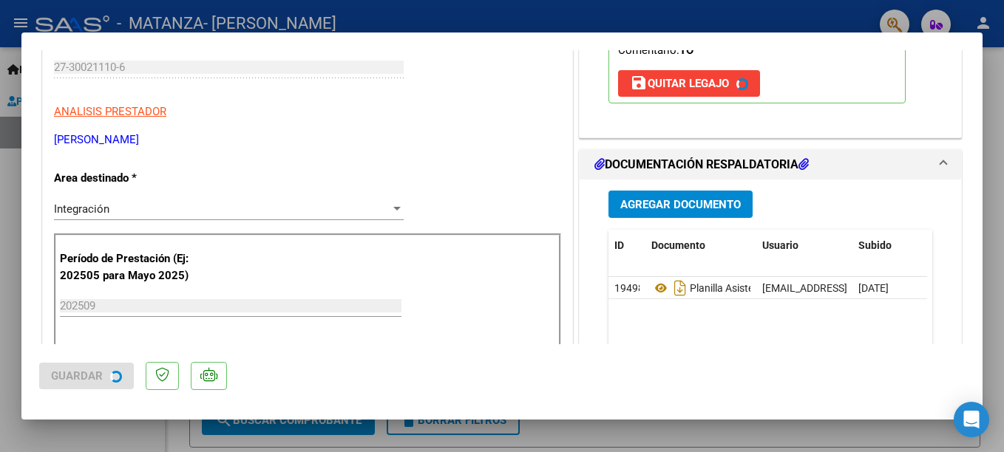
click at [512, 27] on div at bounding box center [502, 226] width 1004 height 452
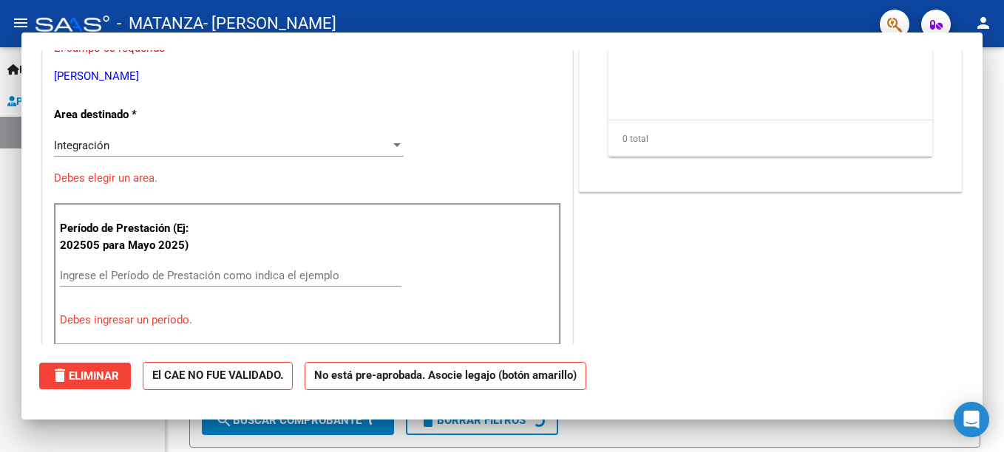
scroll to position [0, 0]
